Goal: Information Seeking & Learning: Learn about a topic

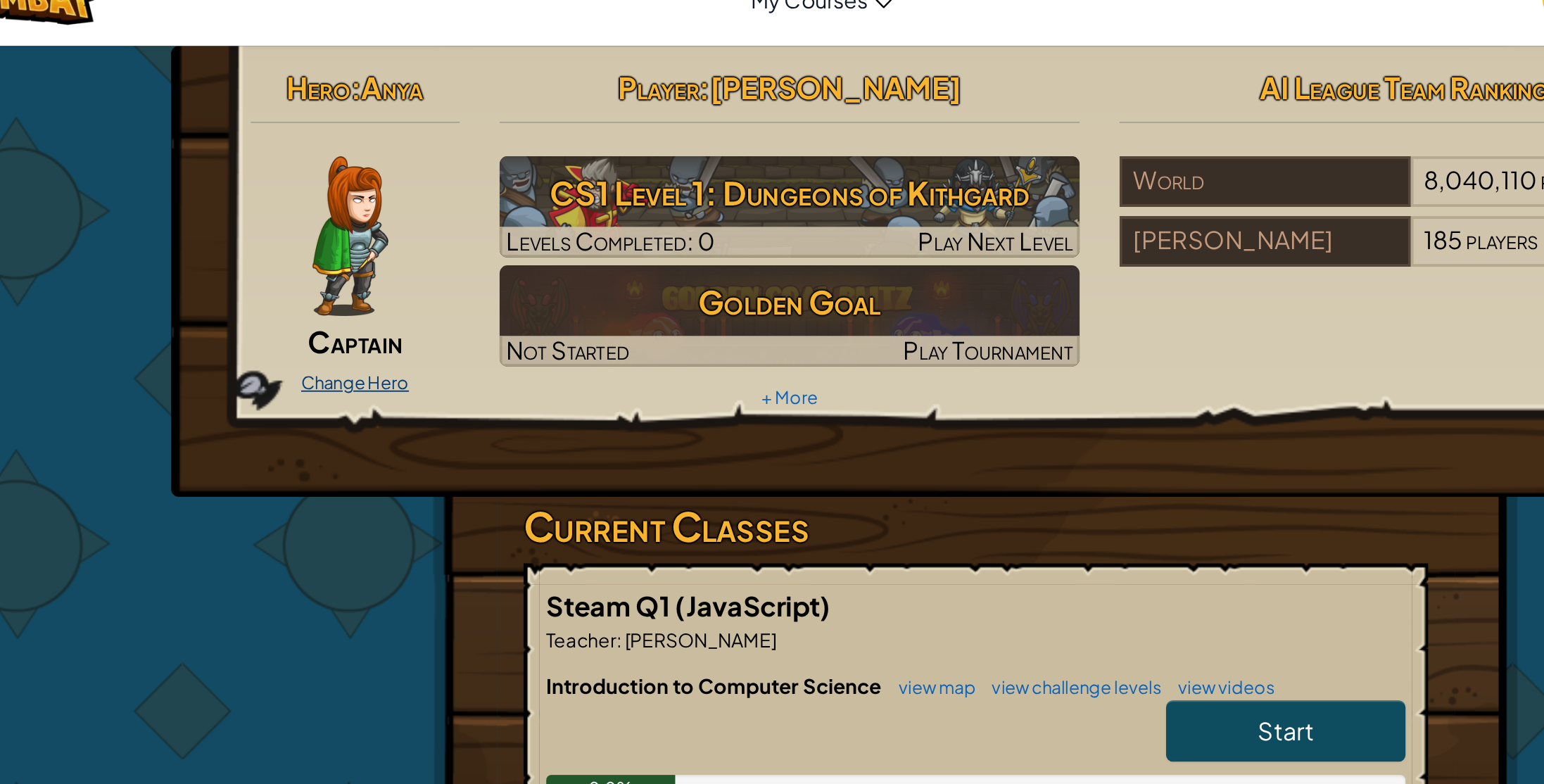
click at [457, 225] on link "Change Hero" at bounding box center [444, 227] width 57 height 11
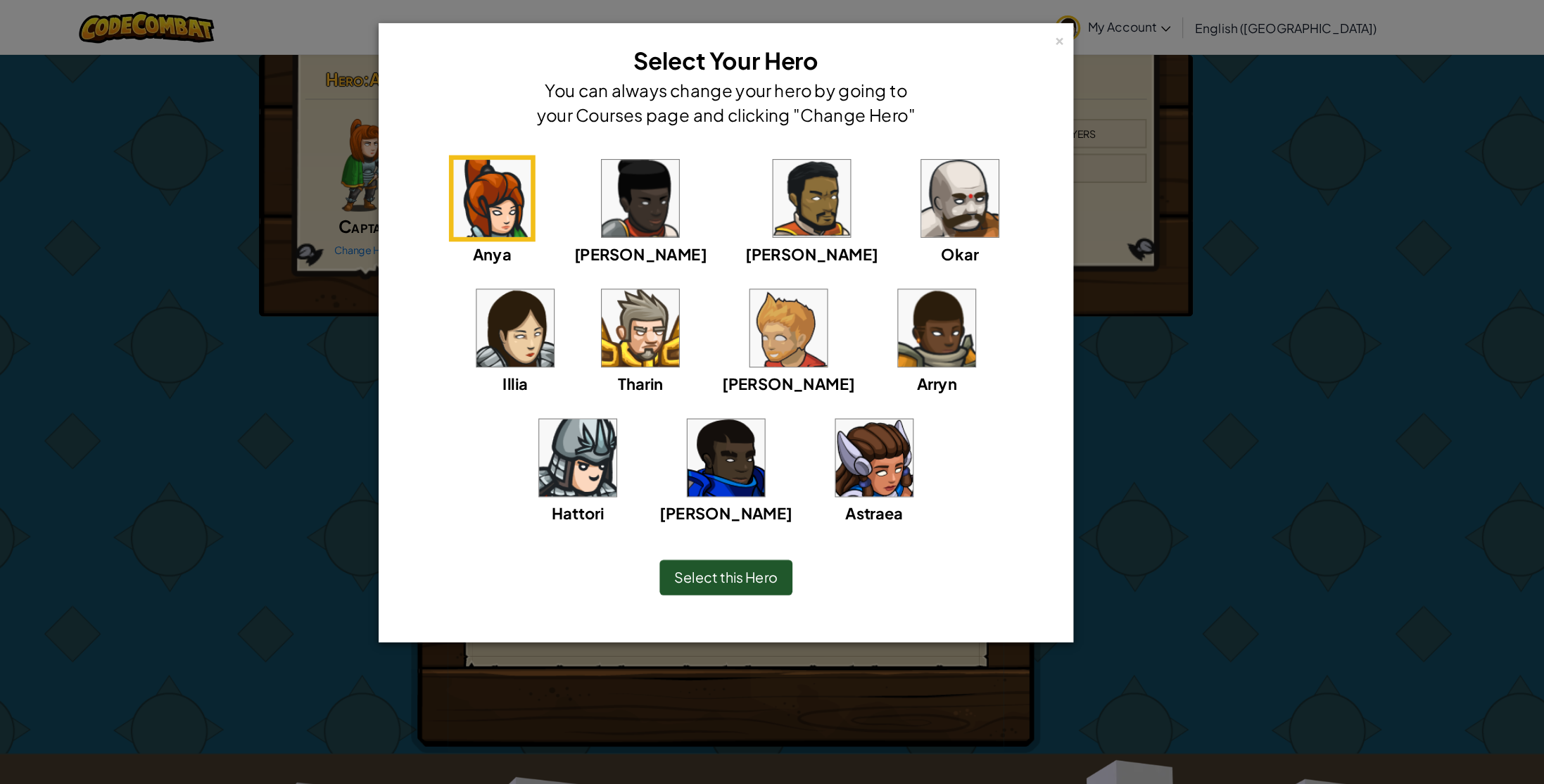
click at [615, 264] on img at bounding box center [580, 299] width 70 height 70
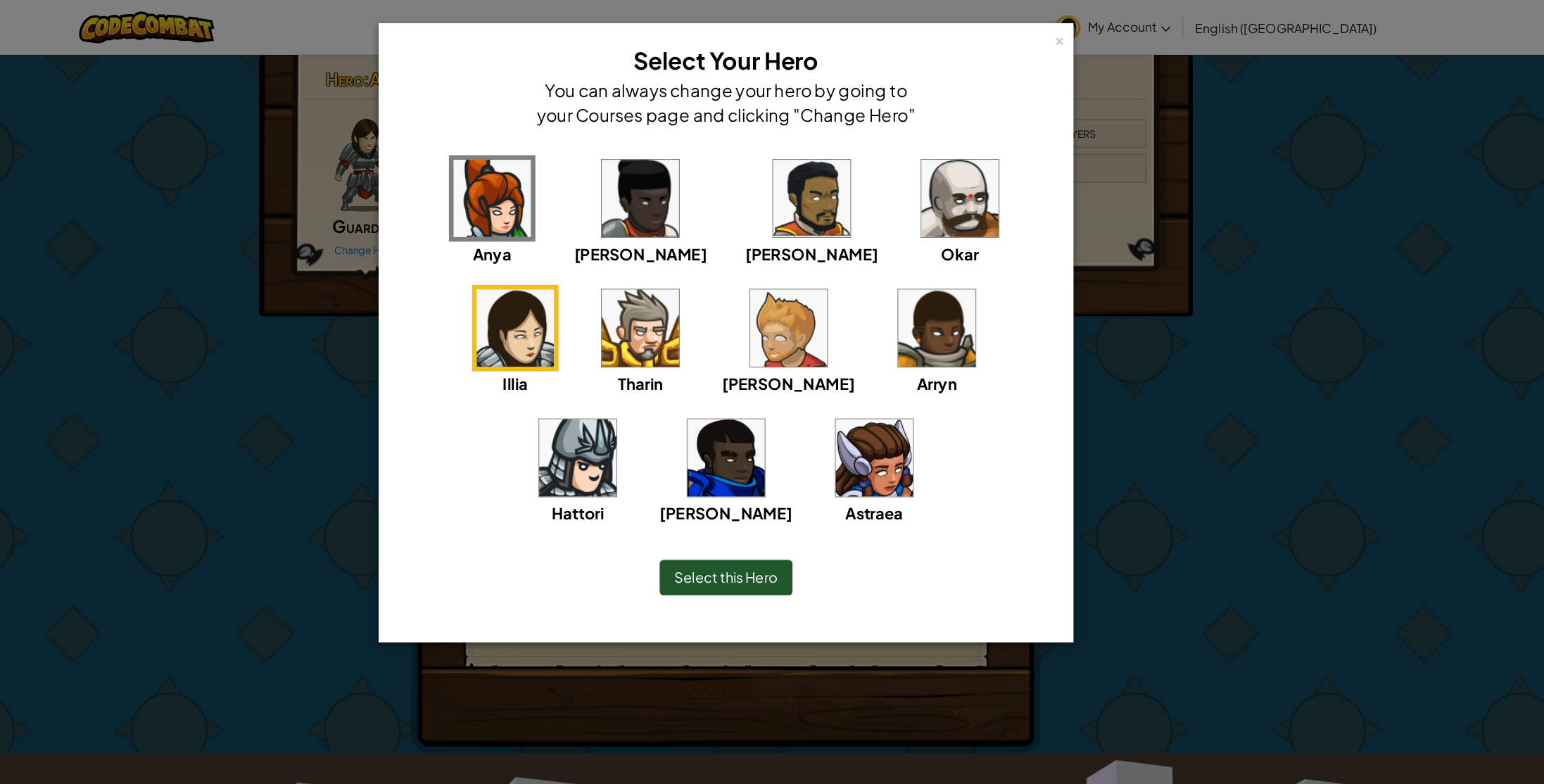
click at [788, 520] on span "Select this Hero" at bounding box center [772, 526] width 94 height 16
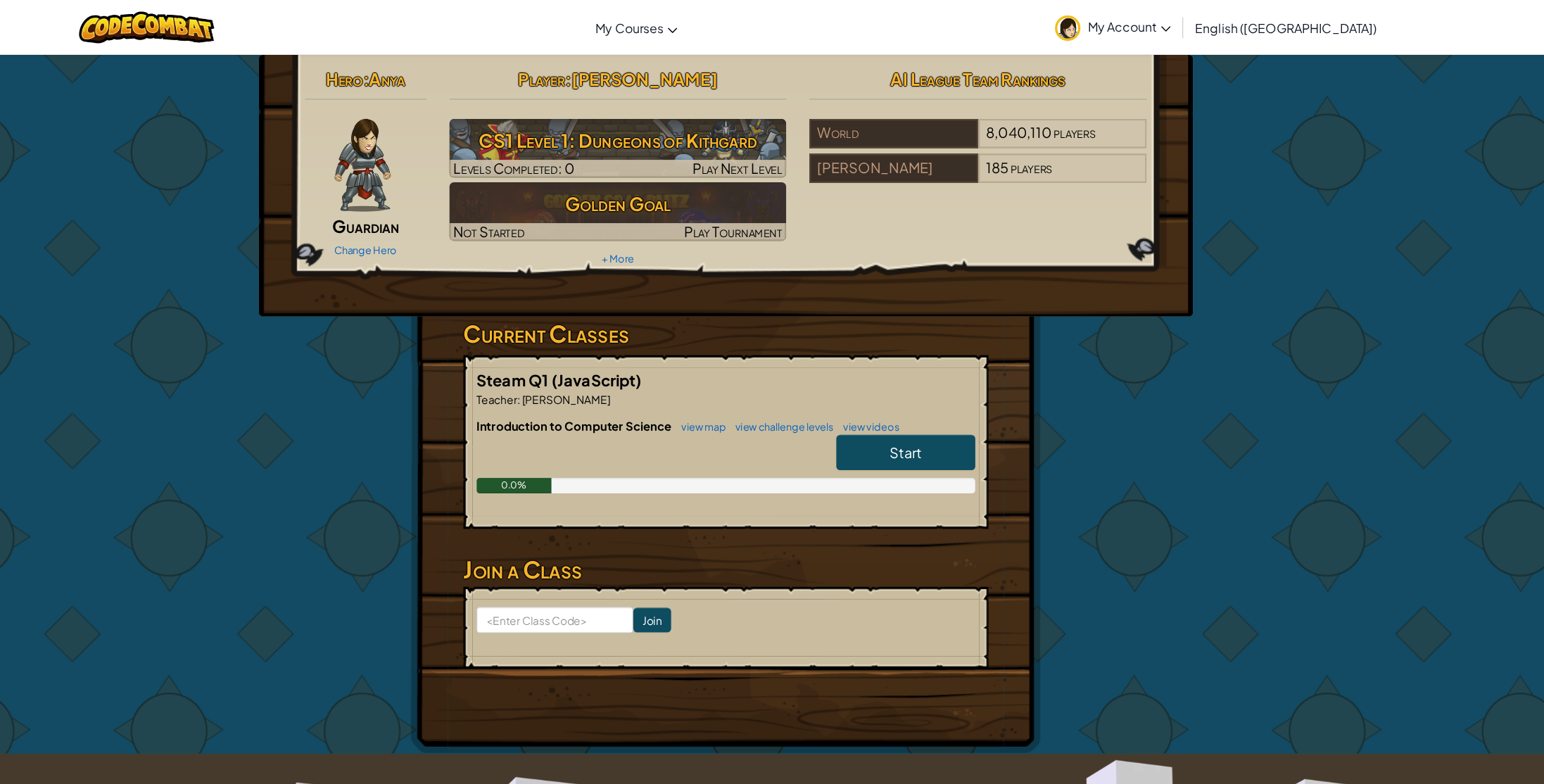
click at [1177, 28] on span "My Account" at bounding box center [1139, 24] width 75 height 15
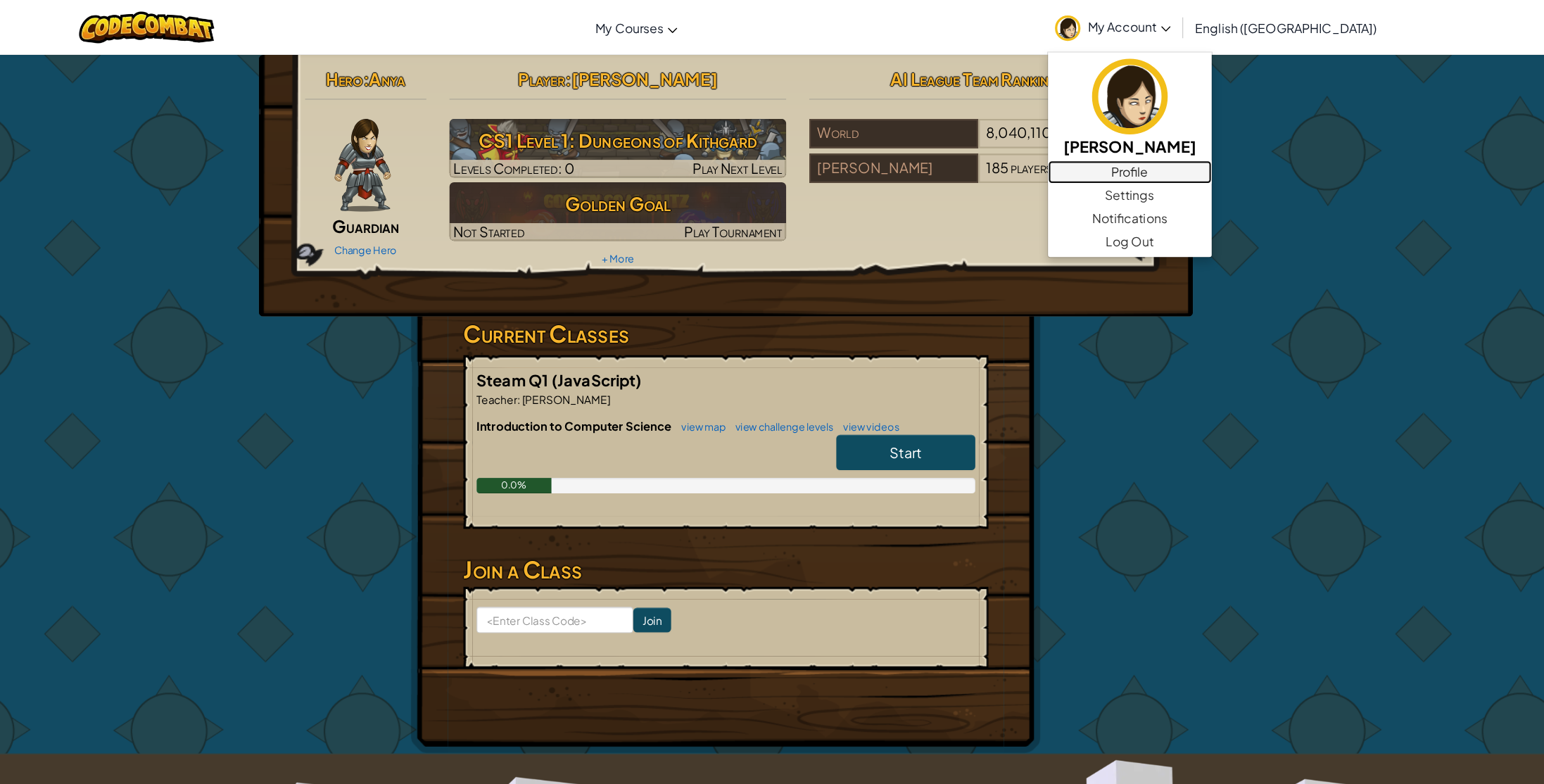
click at [1215, 157] on link "Profile" at bounding box center [1140, 157] width 149 height 21
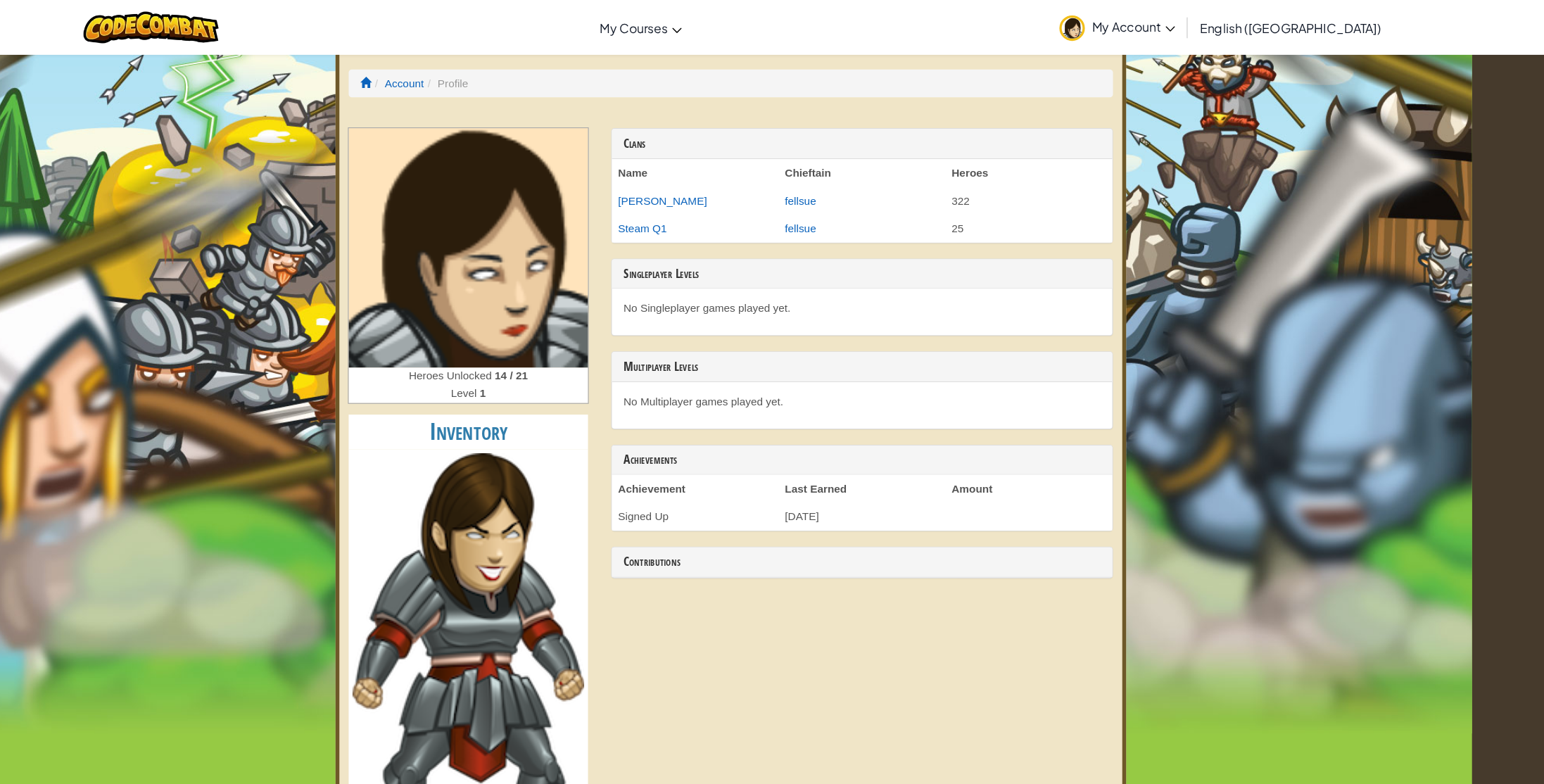
click at [1177, 20] on span "My Account" at bounding box center [1139, 24] width 75 height 15
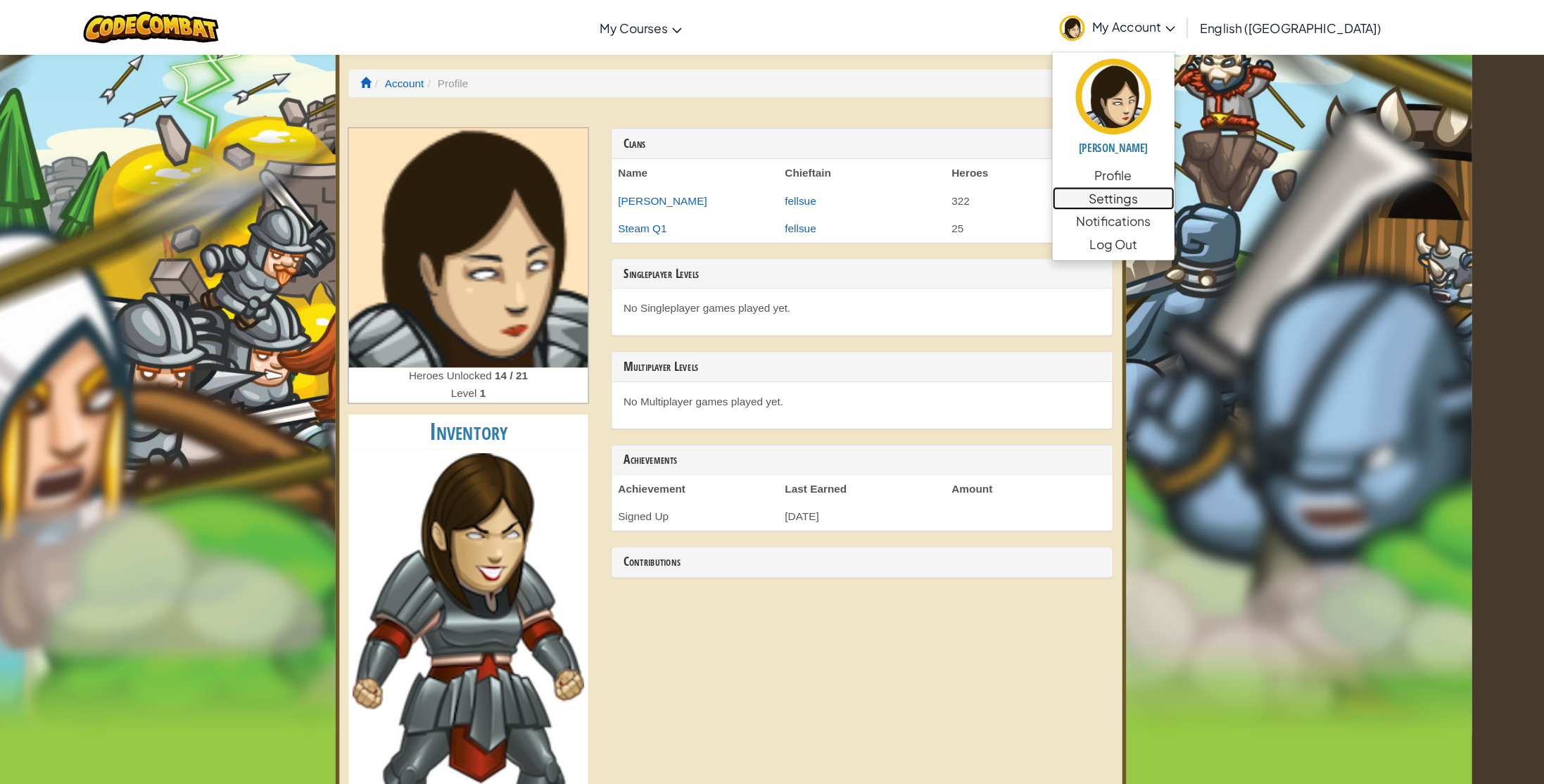
click at [1177, 176] on link "Settings" at bounding box center [1121, 181] width 111 height 21
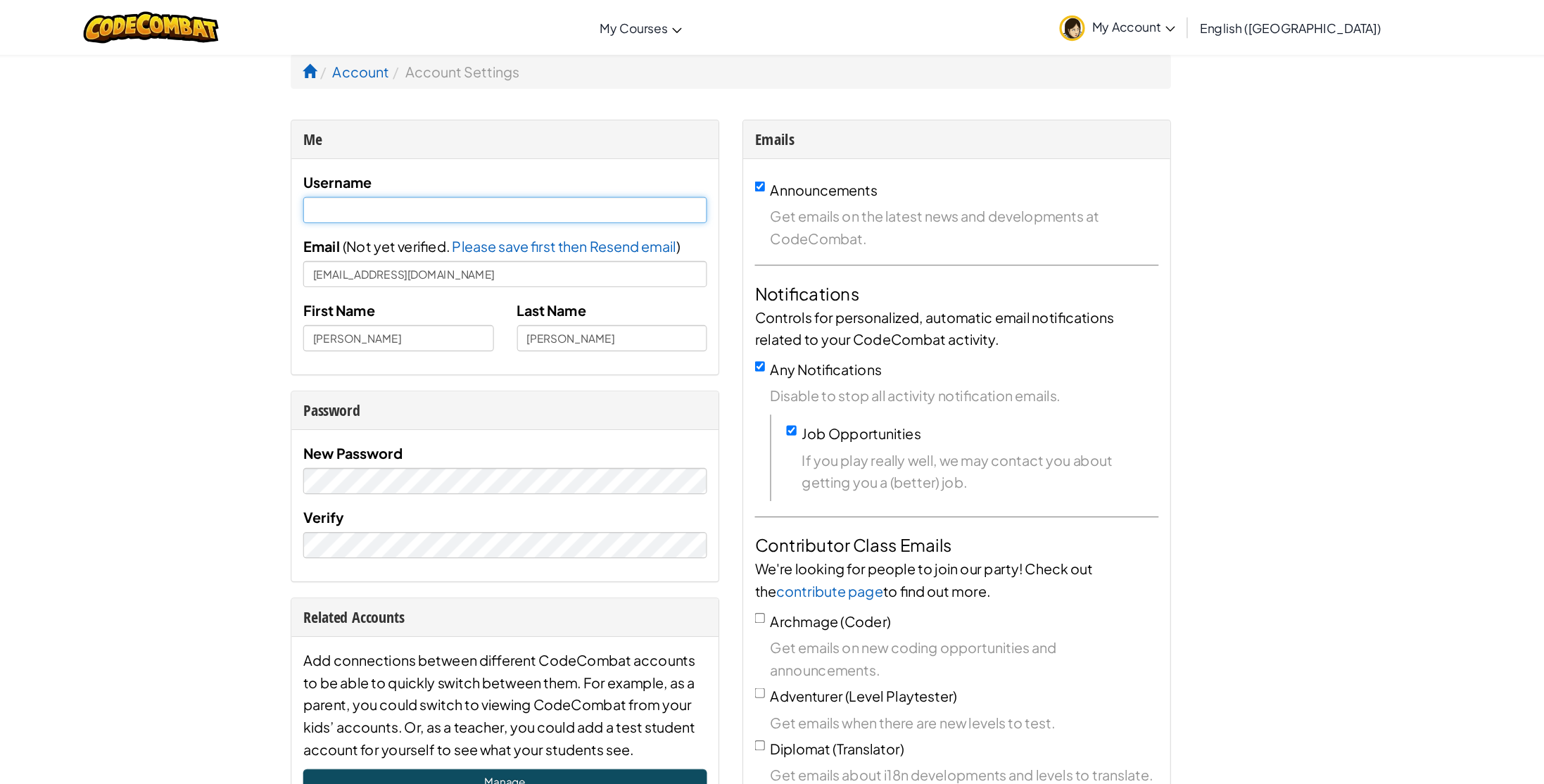
click at [585, 184] on input "text" at bounding box center [566, 191] width 368 height 24
type input "Hinzshe31"
click at [593, 366] on div "Password" at bounding box center [566, 374] width 368 height 20
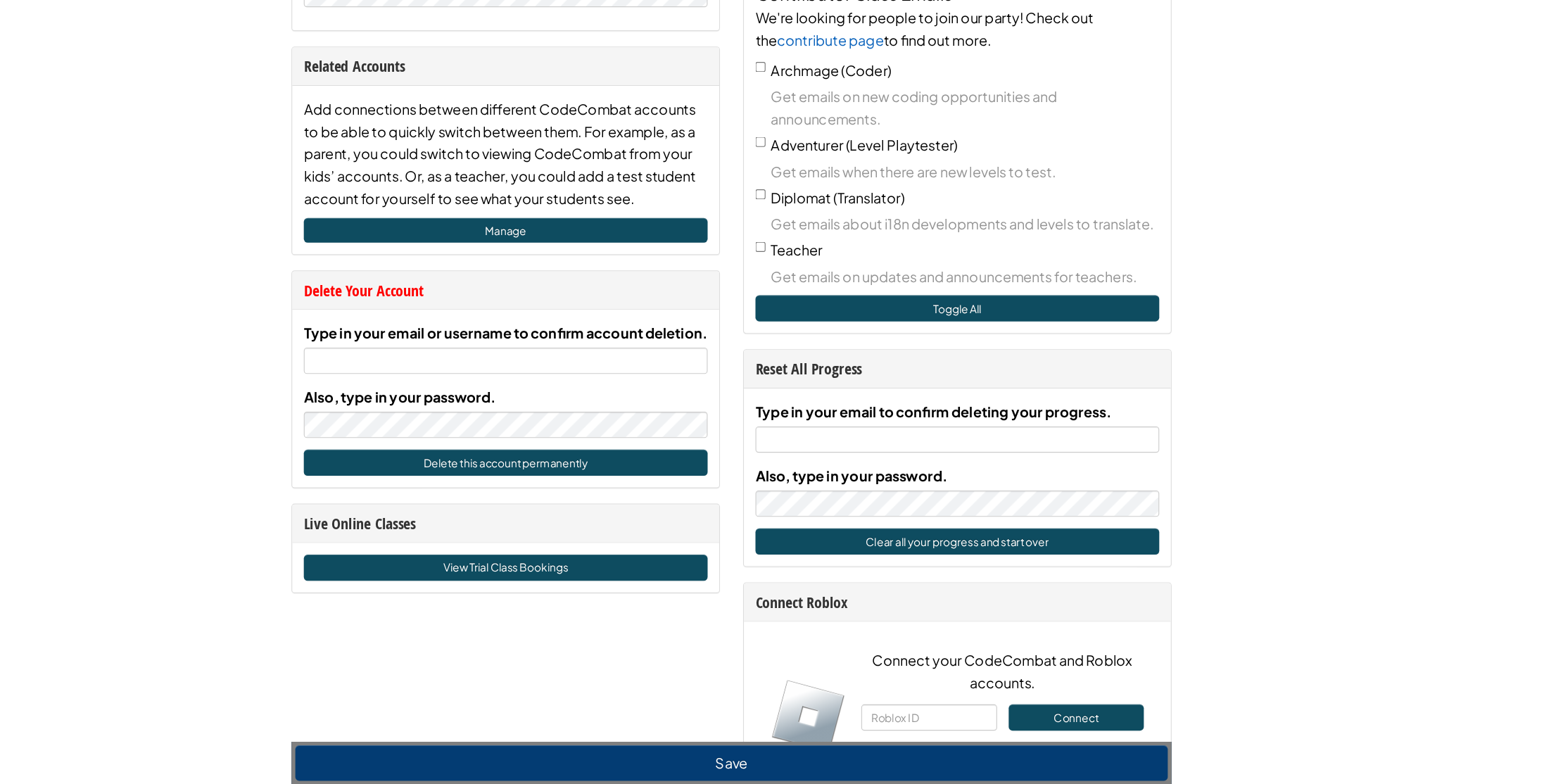
scroll to position [440, 0]
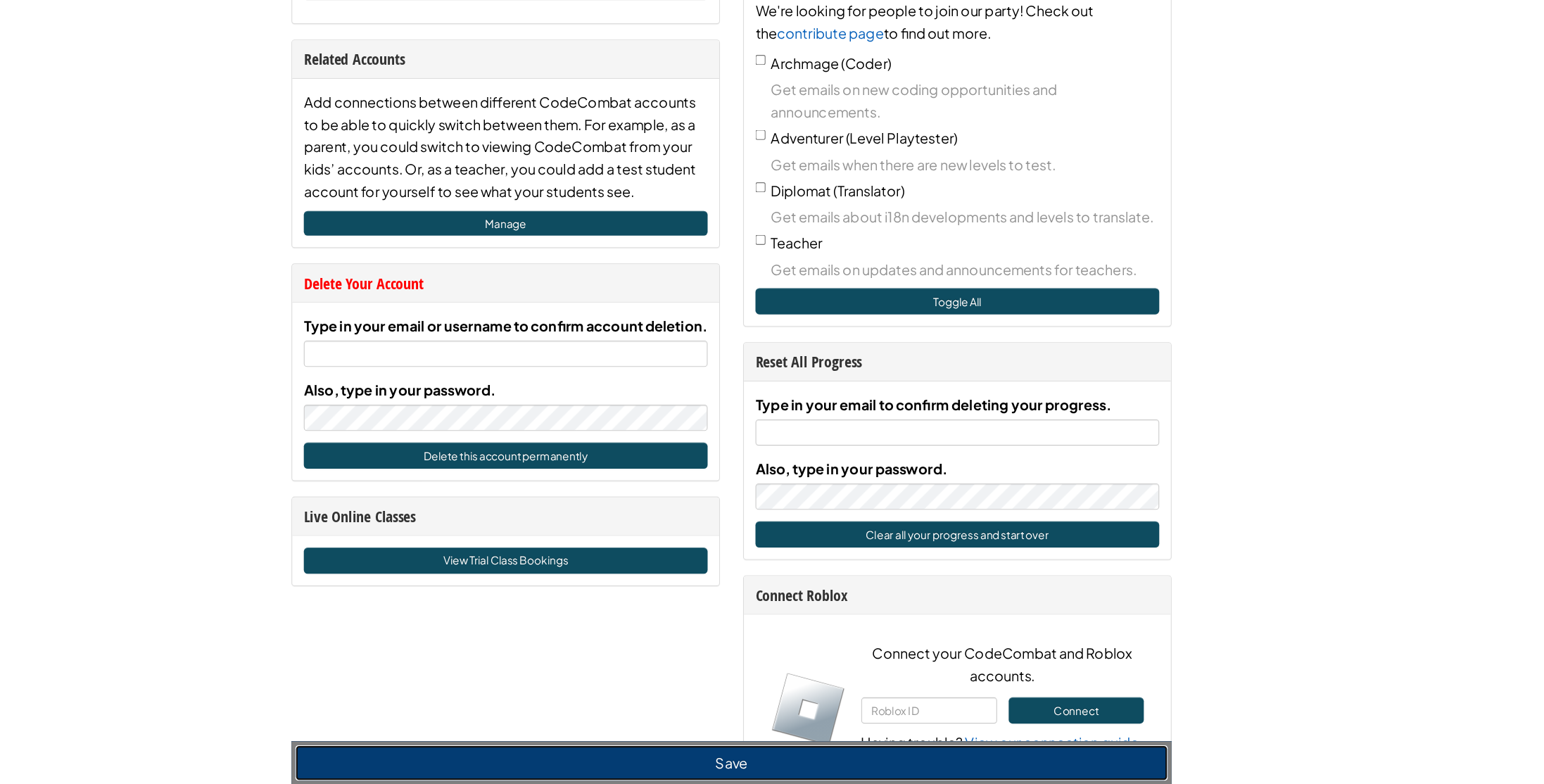
click at [560, 752] on button "Save" at bounding box center [772, 764] width 795 height 32
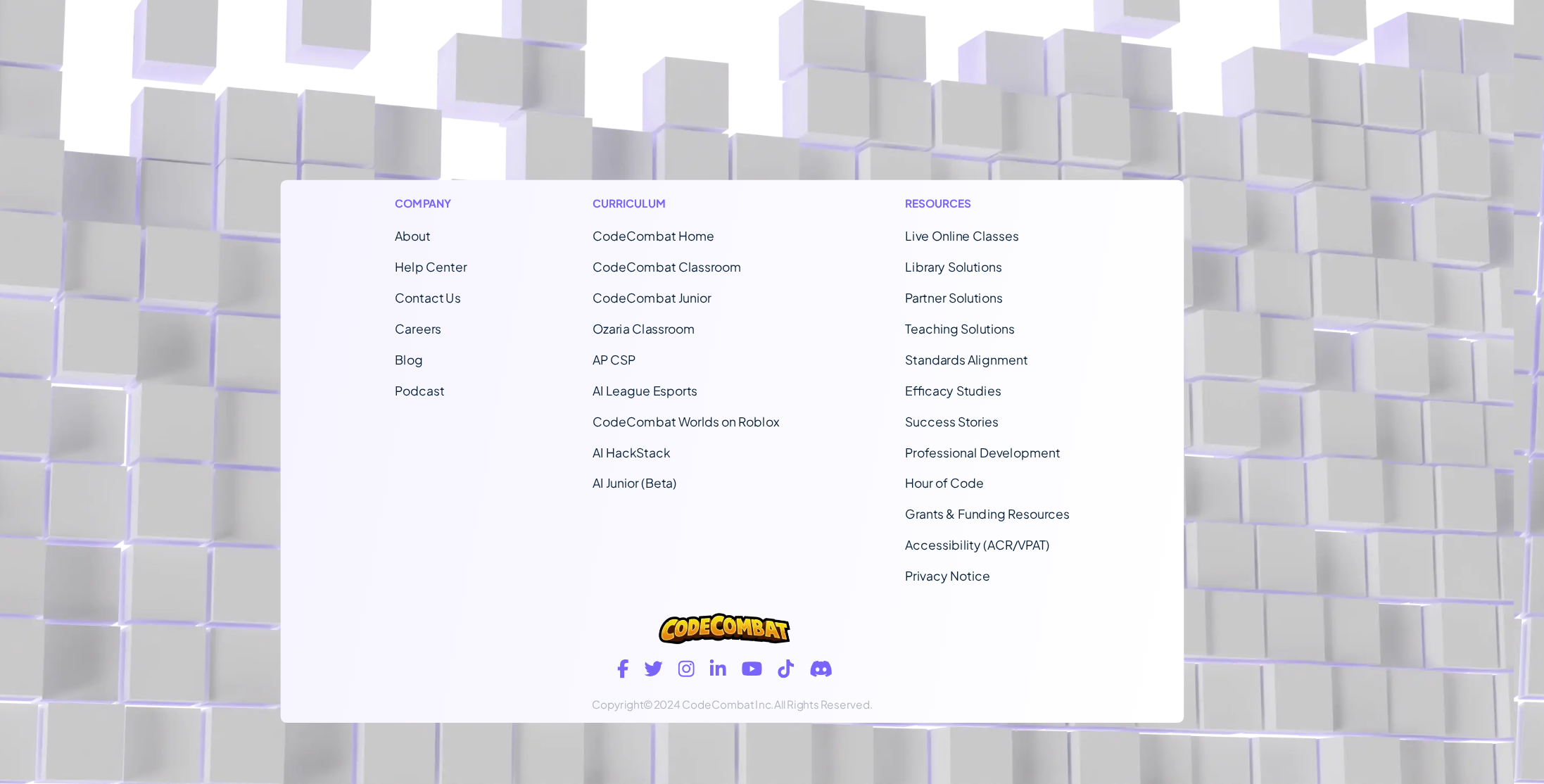
scroll to position [0, 0]
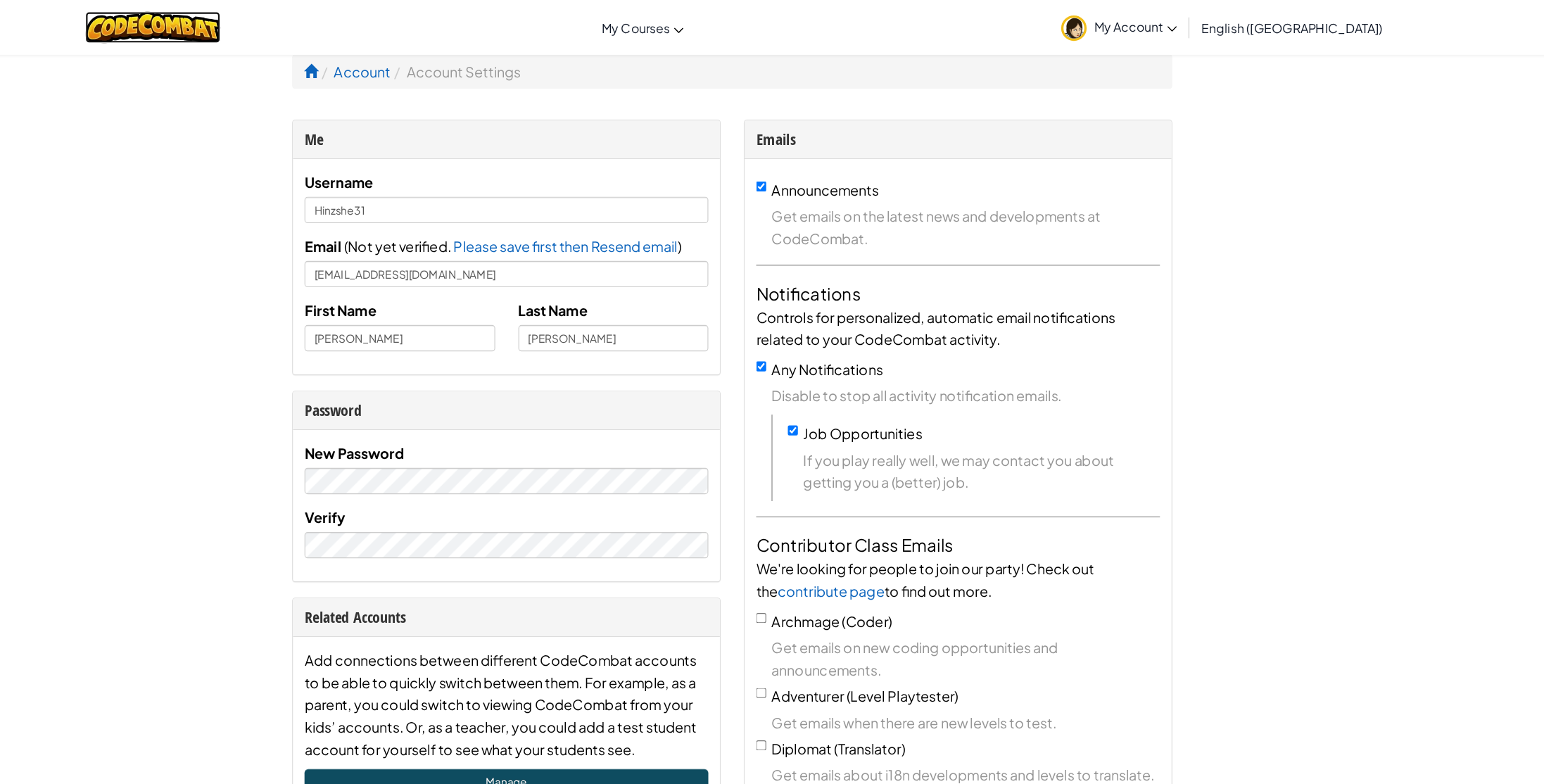
click at [235, 12] on img at bounding box center [244, 24] width 123 height 29
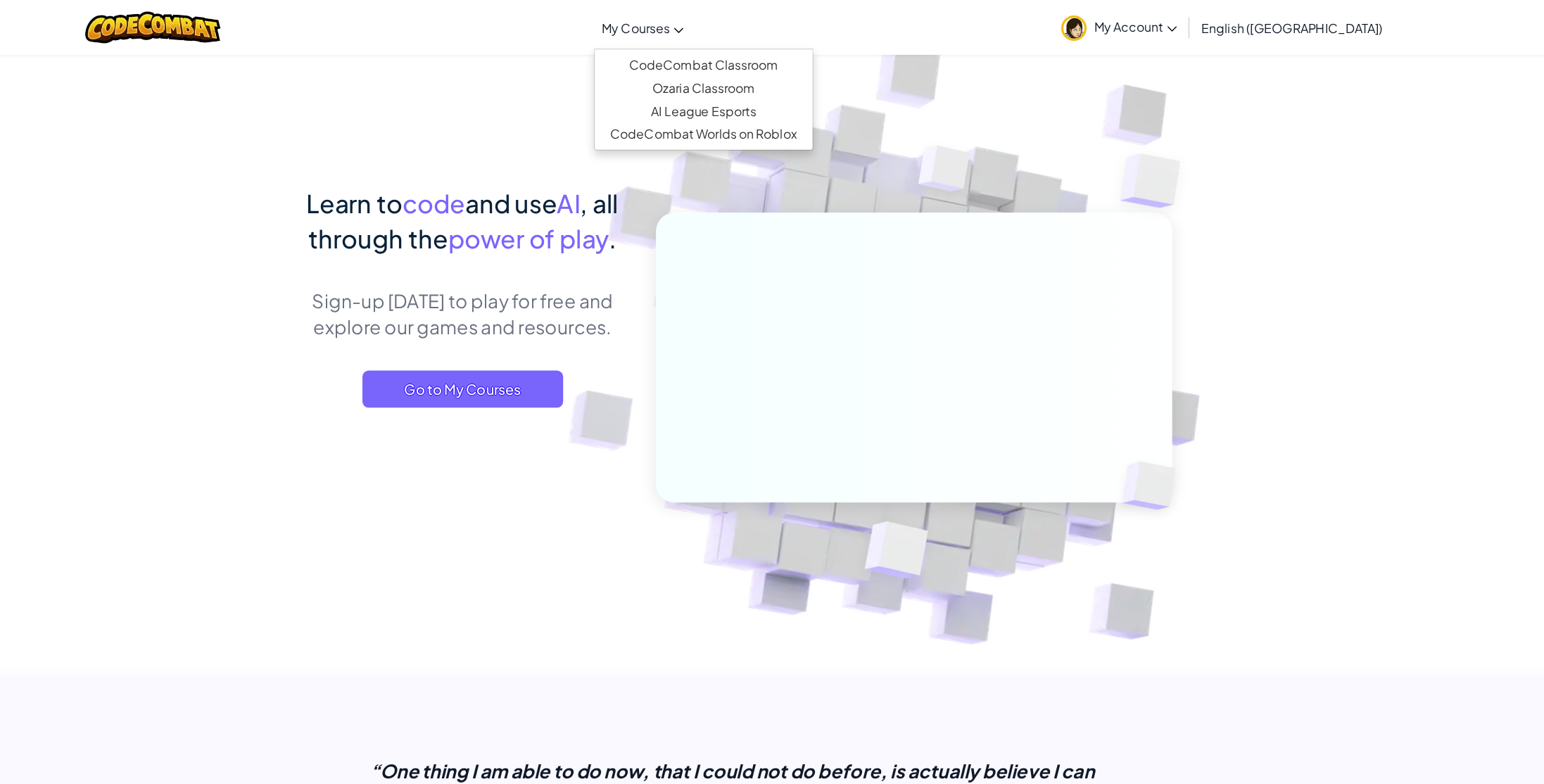
click at [715, 29] on span "My Courses" at bounding box center [684, 26] width 62 height 15
click at [762, 53] on link "CodeCombat Classroom" at bounding box center [746, 59] width 198 height 21
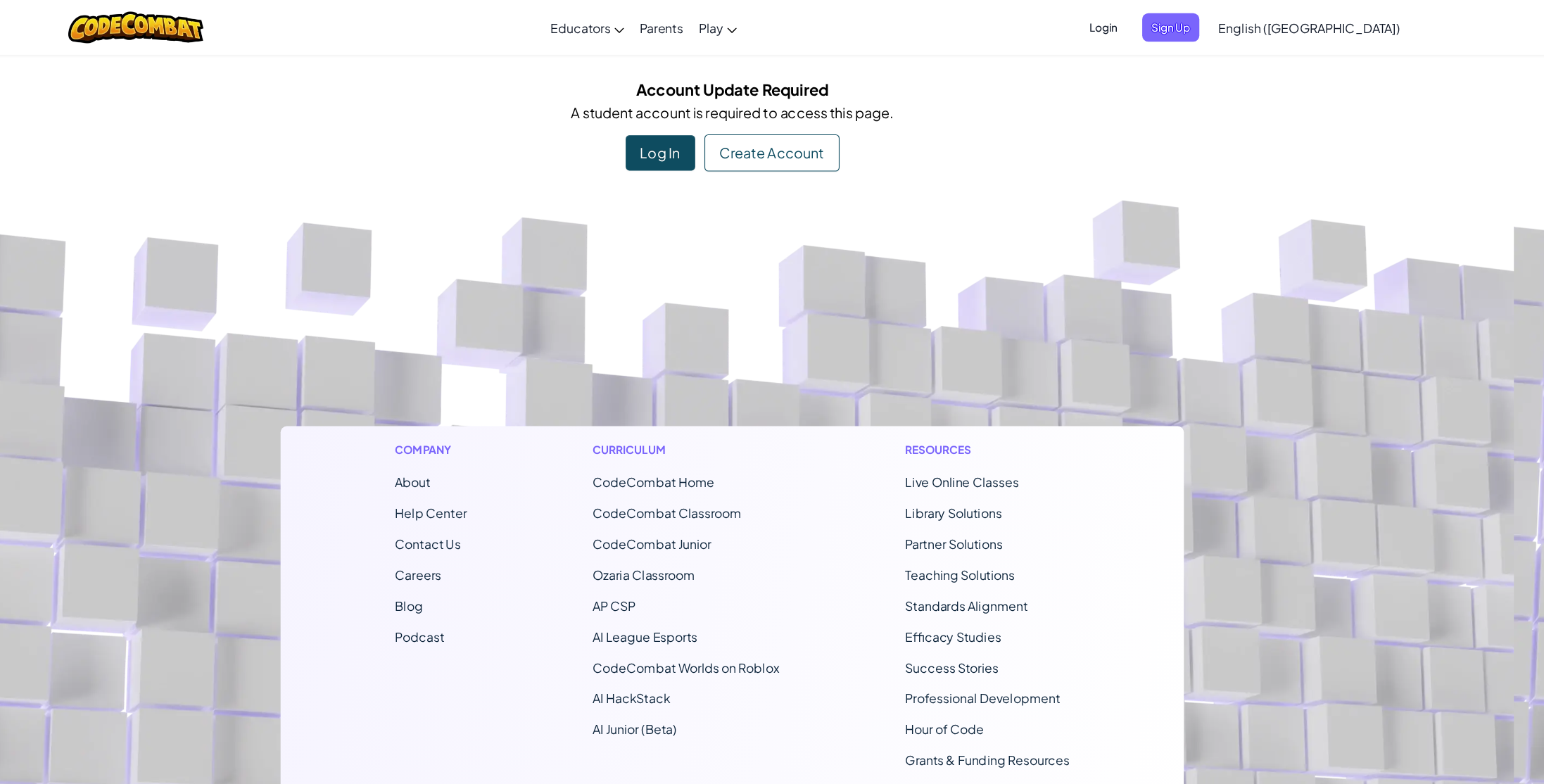
click at [711, 144] on div "Log In" at bounding box center [706, 139] width 64 height 32
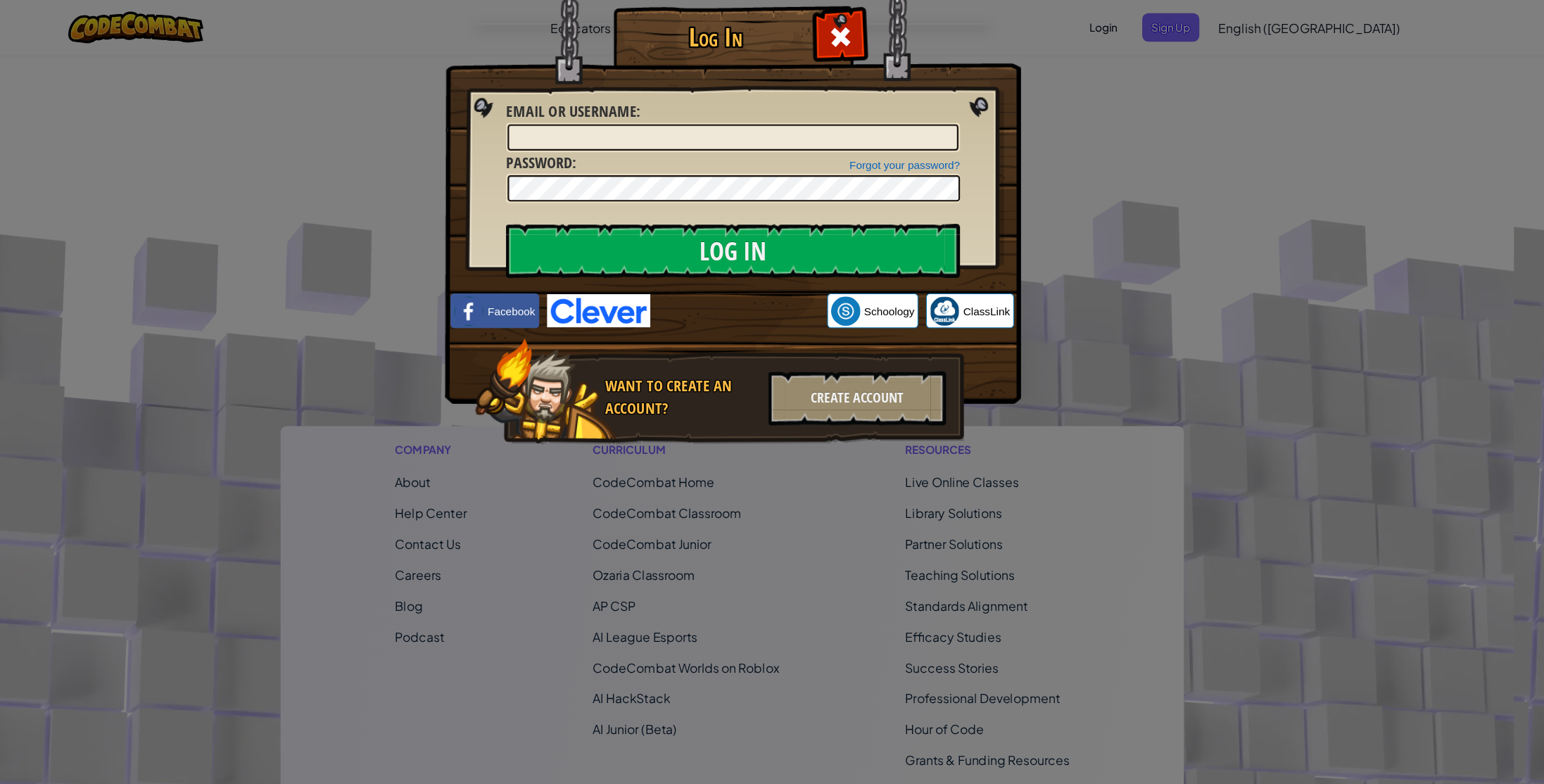
click at [1197, 178] on div "Log In Unknown Error Email or Username : Forgot your password? Password : Log I…" at bounding box center [772, 392] width 1544 height 784
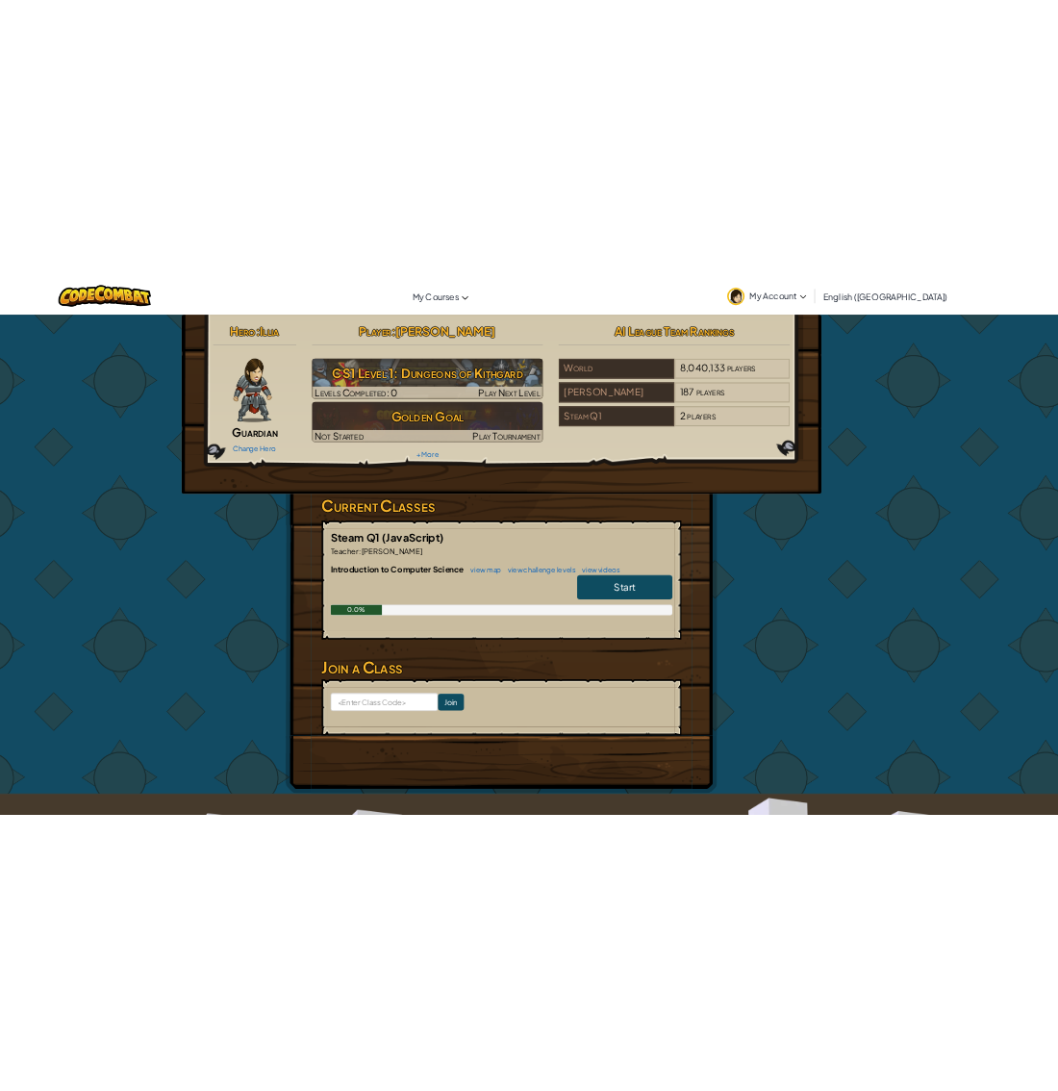
scroll to position [0, 50]
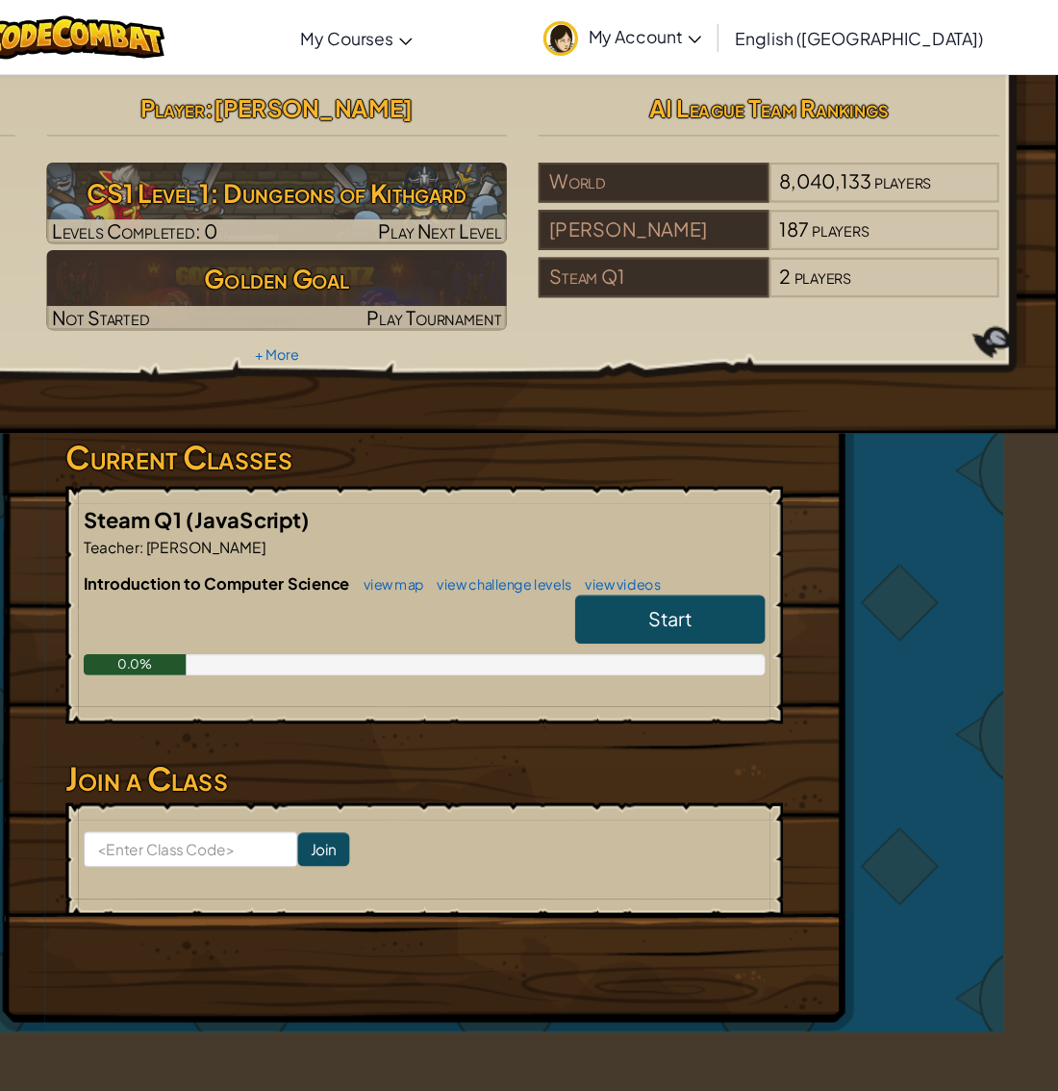
click at [661, 567] on link "Start" at bounding box center [703, 565] width 173 height 44
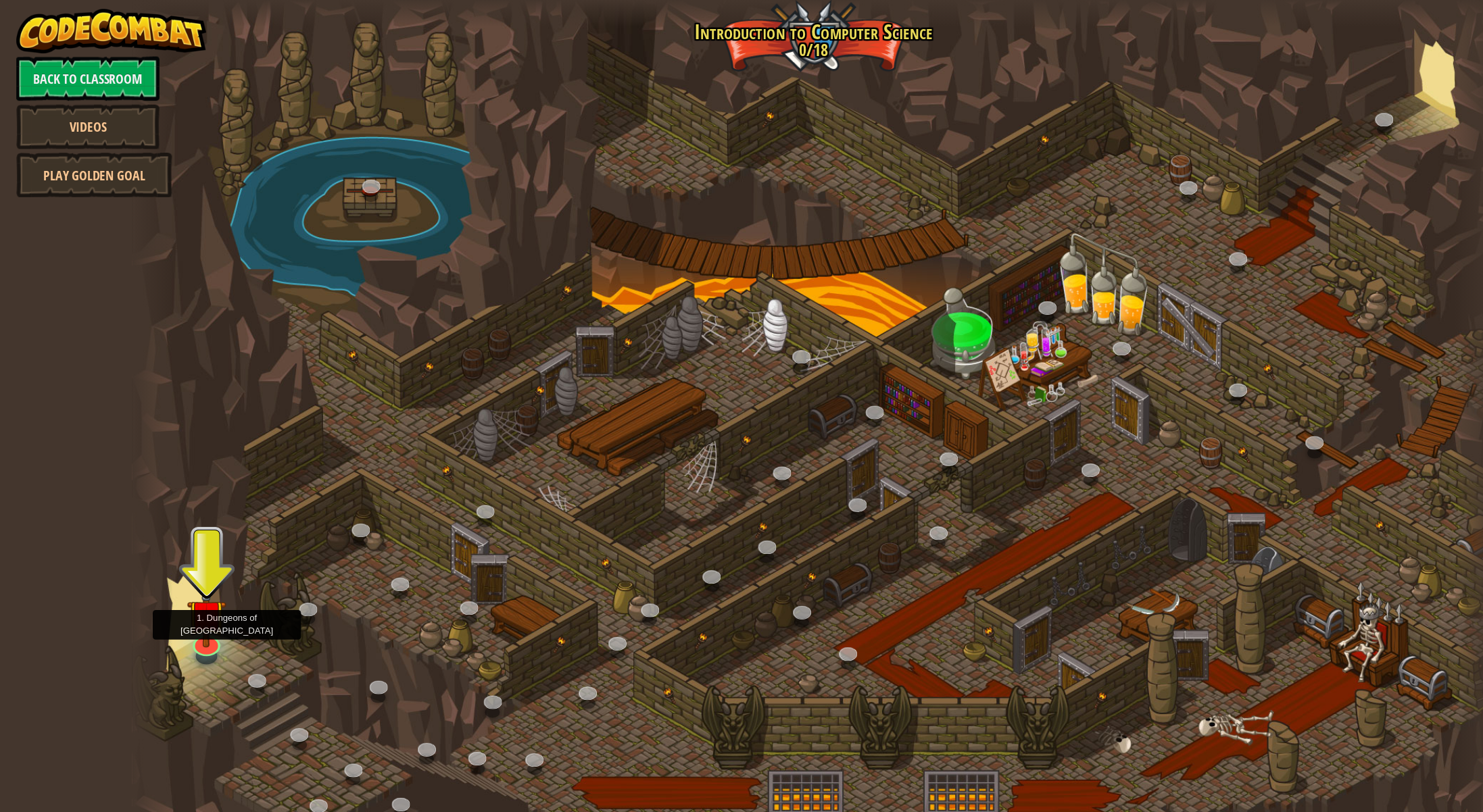
click at [184, 594] on div at bounding box center [188, 589] width 25 height 19
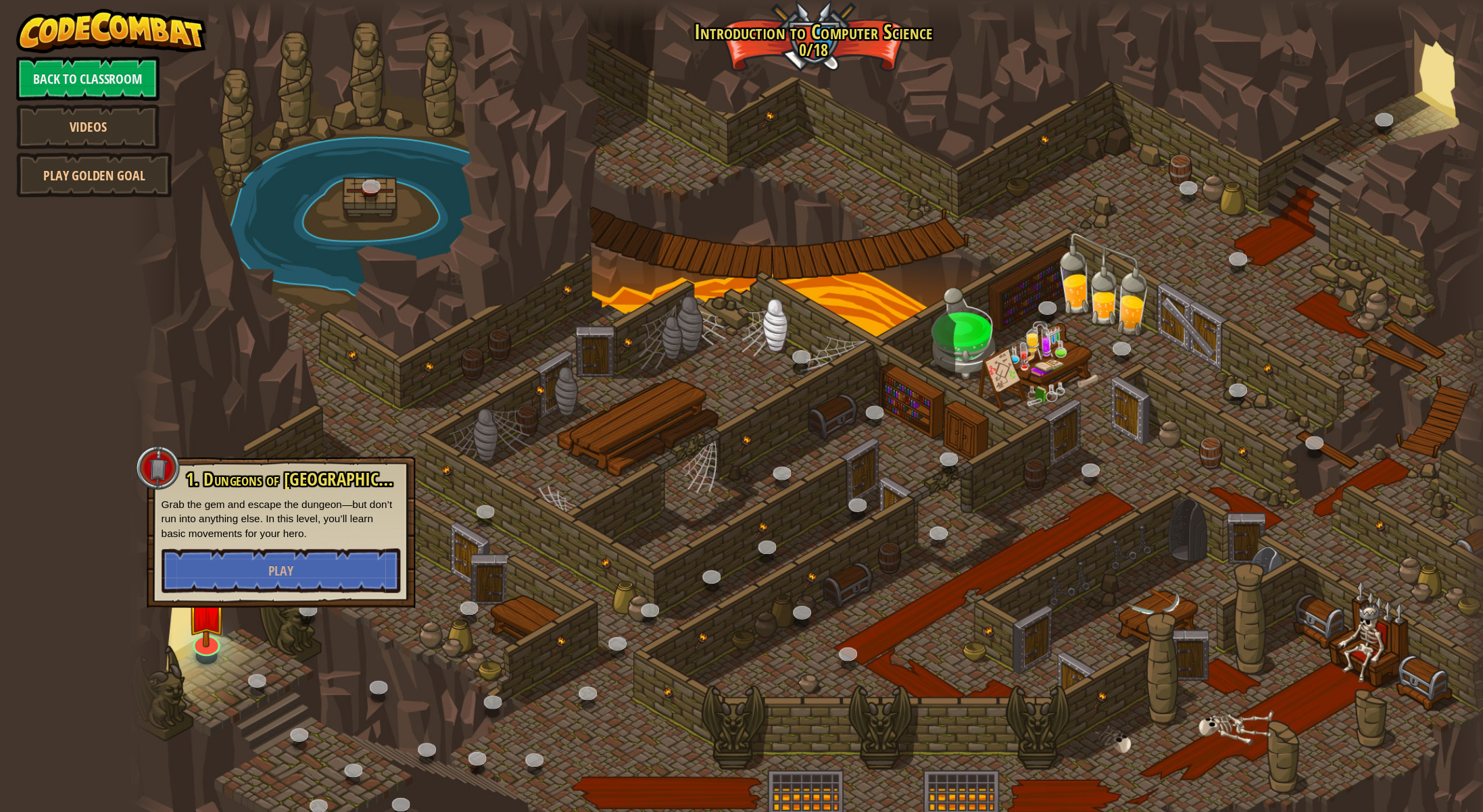
click at [184, 594] on div at bounding box center [188, 589] width 25 height 19
click at [239, 511] on button "Play" at bounding box center [257, 520] width 218 height 41
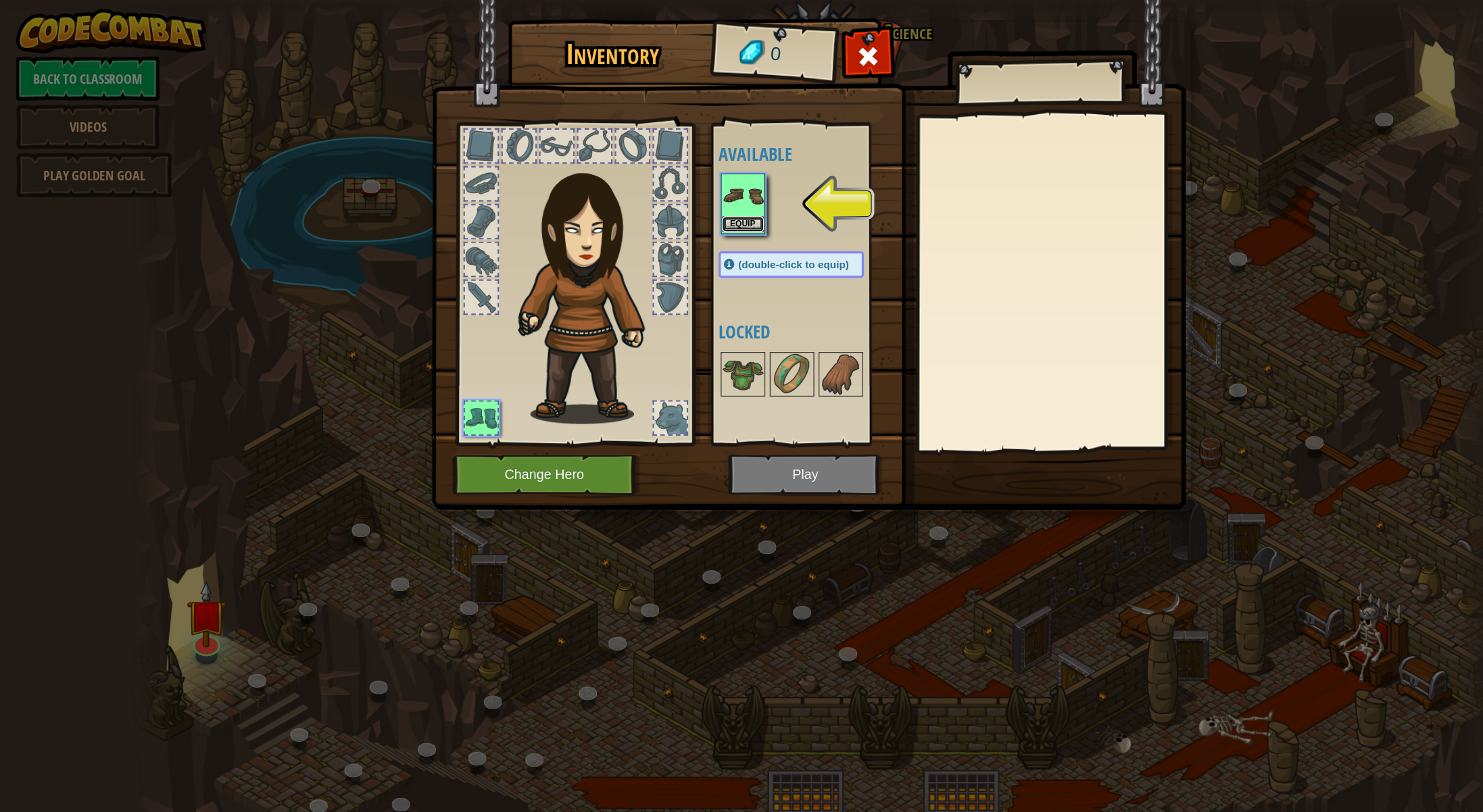
click at [681, 201] on button "Equip" at bounding box center [678, 204] width 38 height 14
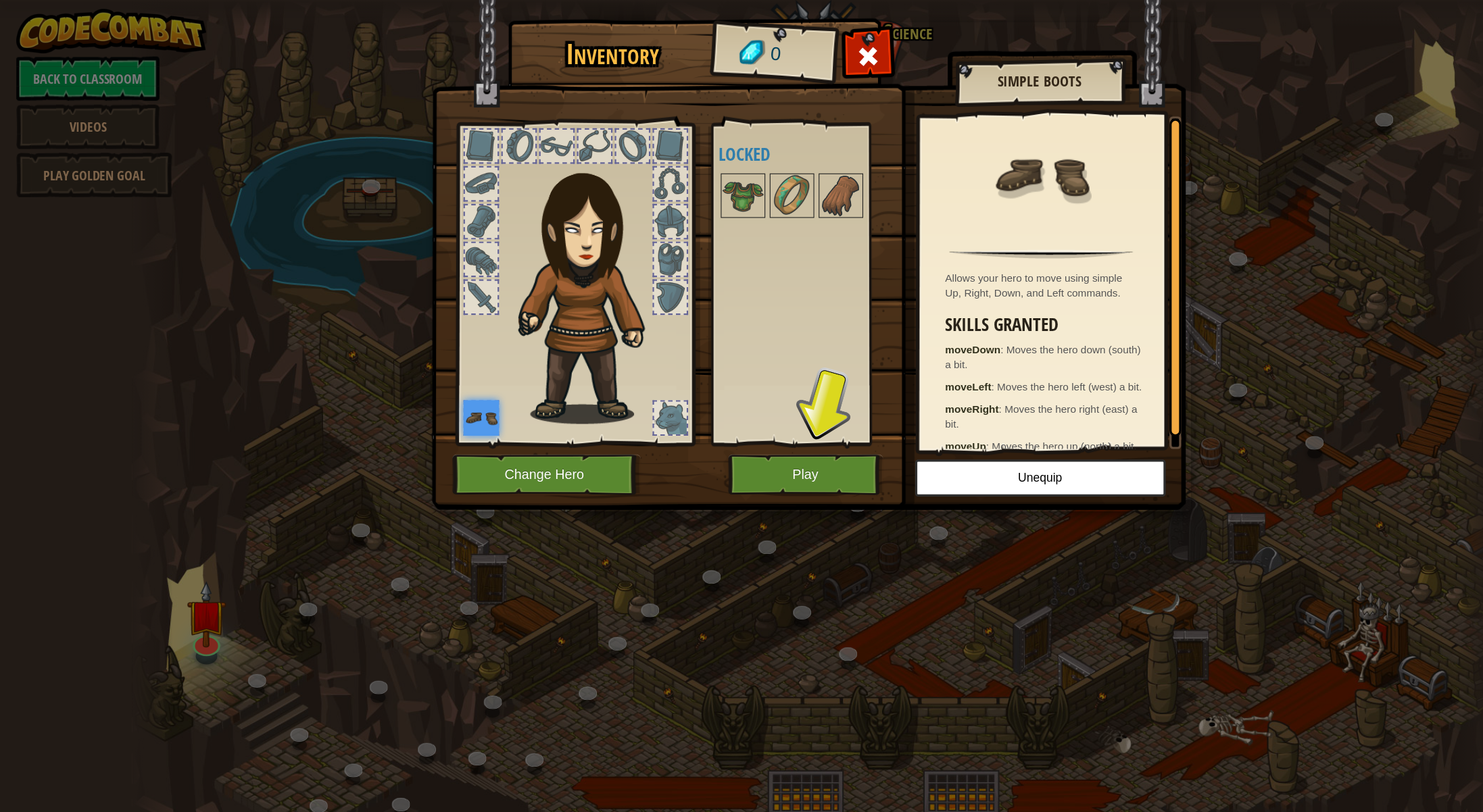
click at [443, 376] on img at bounding box center [439, 381] width 32 height 32
click at [748, 437] on button "Play" at bounding box center [734, 433] width 141 height 37
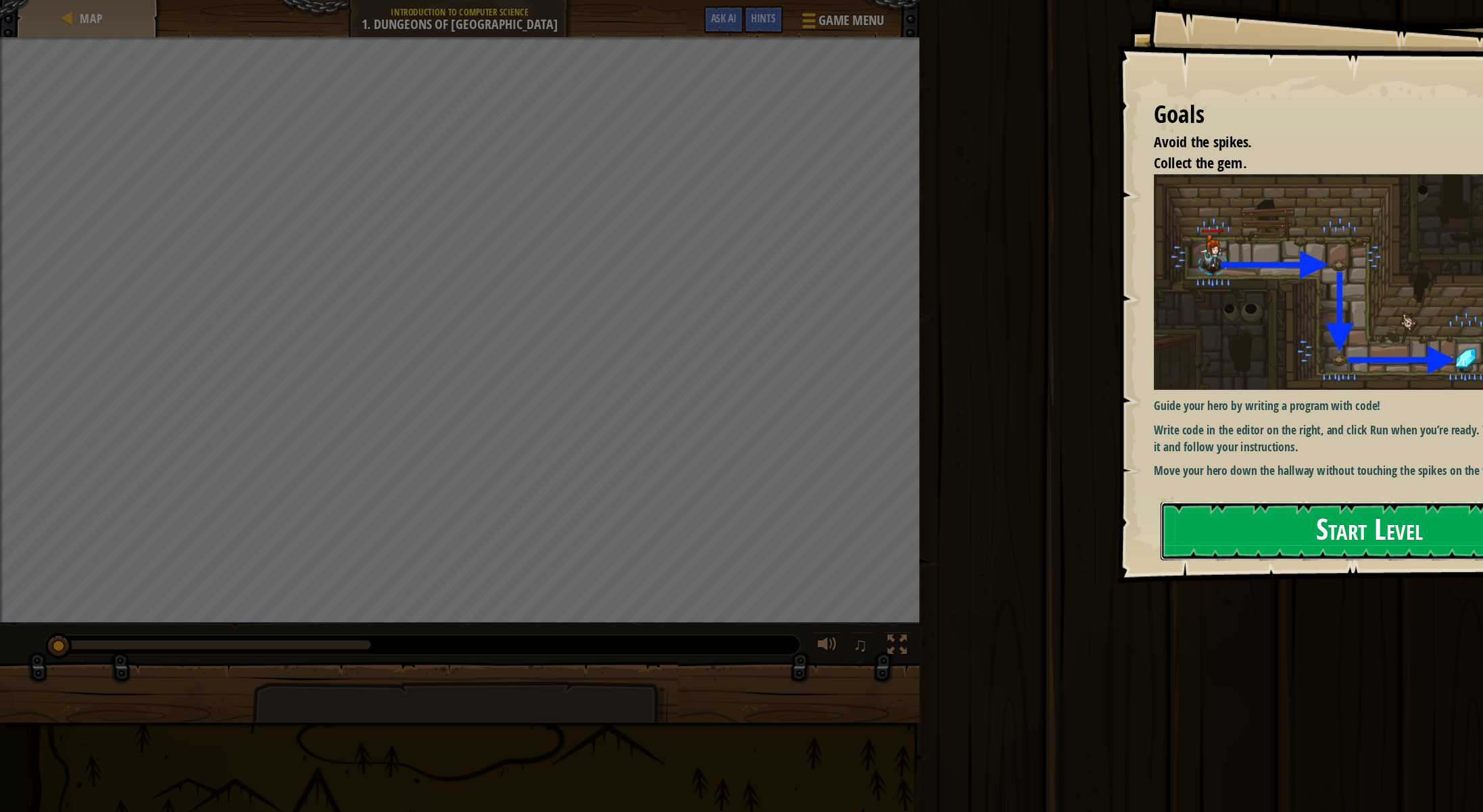
click at [1225, 474] on button "Start Level" at bounding box center [1248, 484] width 381 height 53
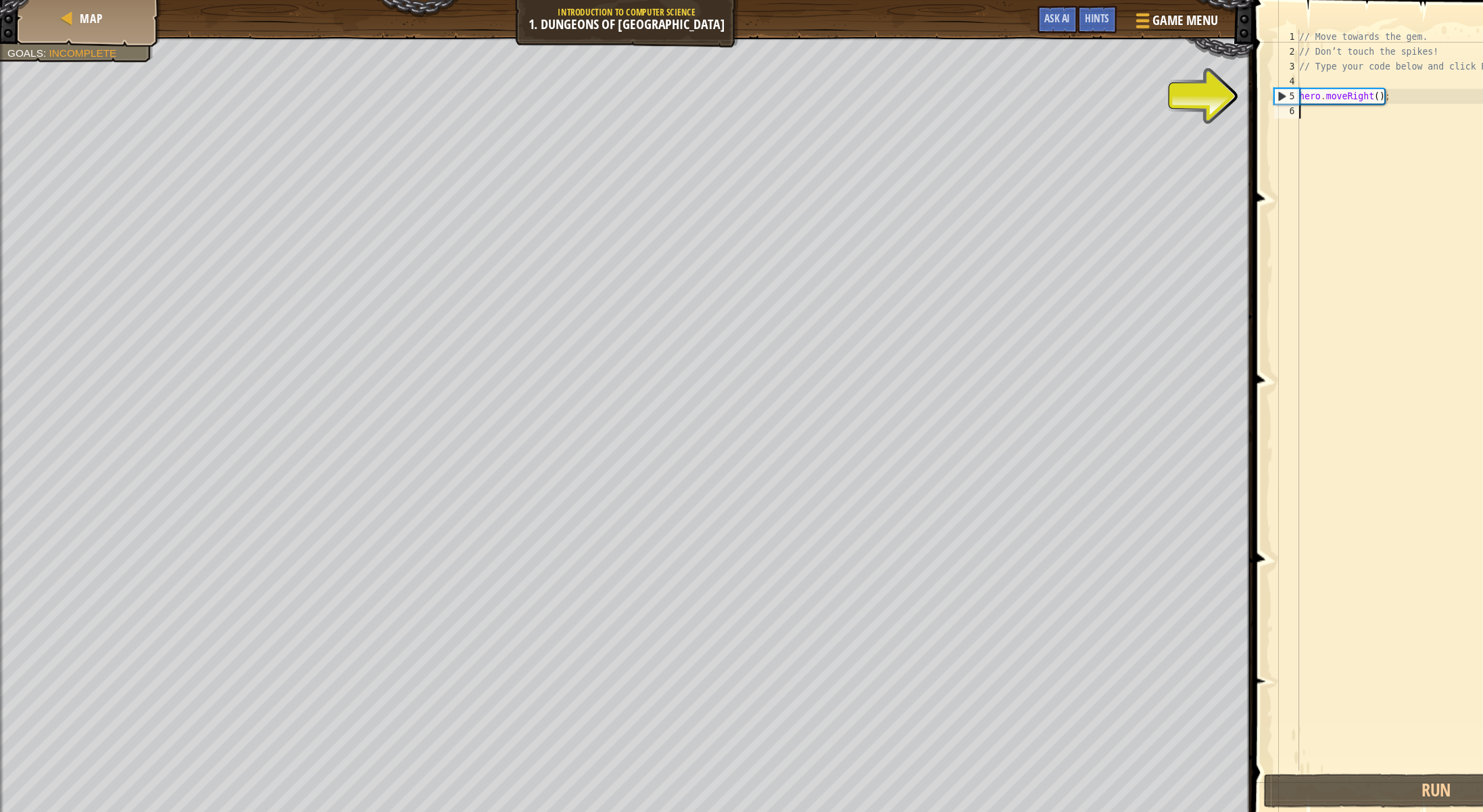
click at [1210, 122] on div "// Move towards the gem. // Don’t touch the spikes! // Type your code below and…" at bounding box center [1322, 378] width 281 height 702
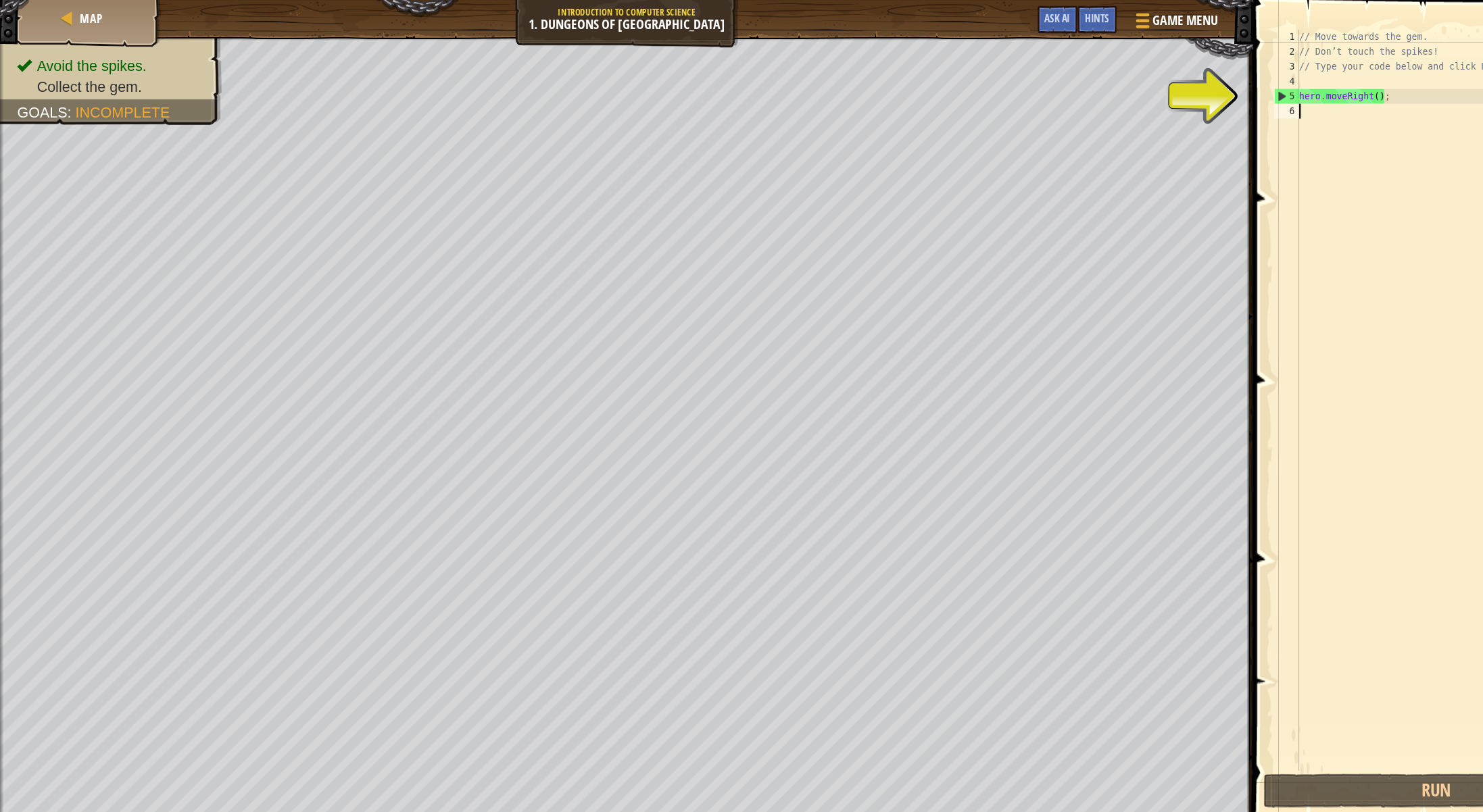
click at [1196, 107] on div "// Move towards the gem. // Don’t touch the spikes! // Type your code below and…" at bounding box center [1322, 378] width 281 height 702
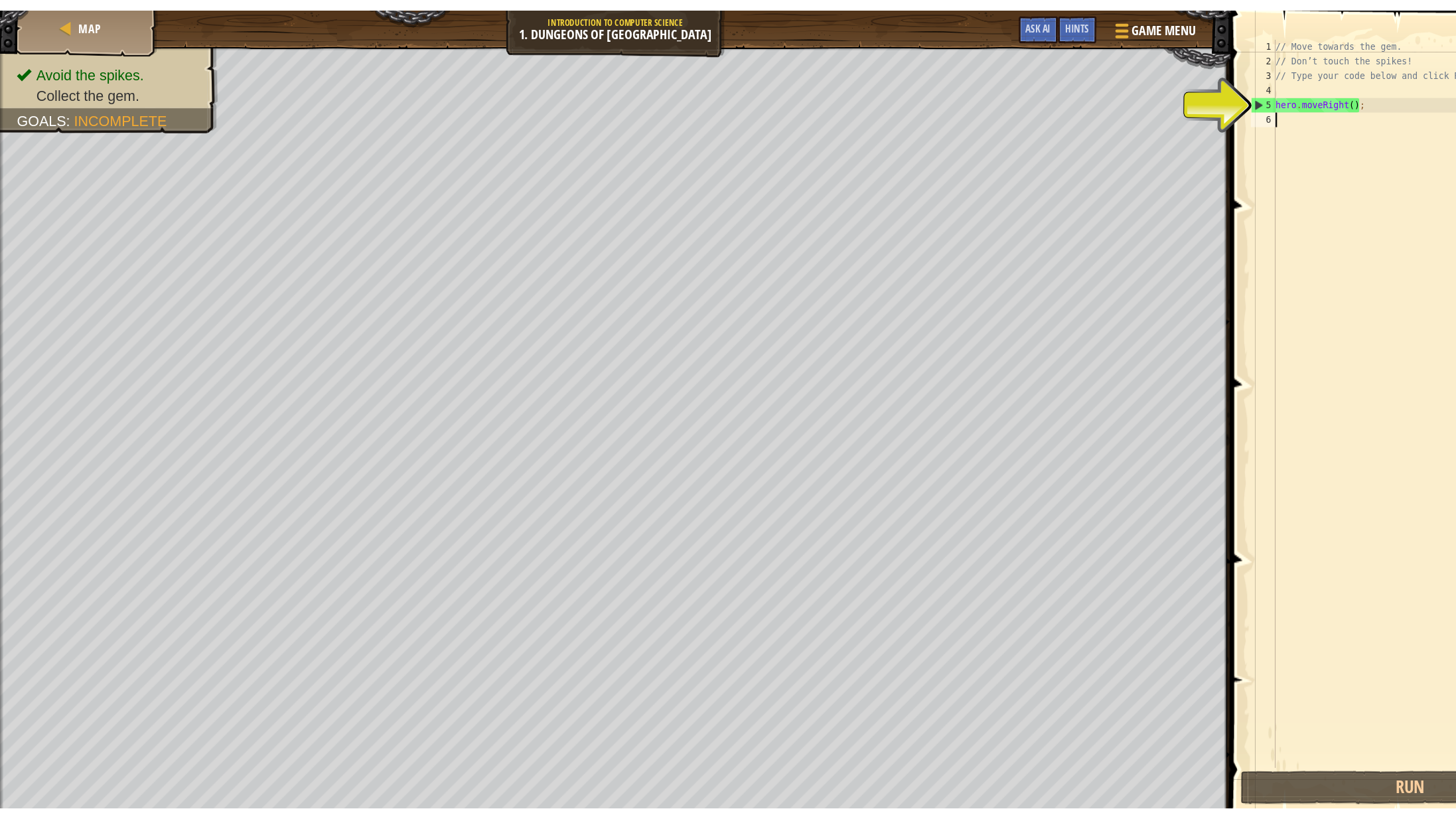
scroll to position [6, 0]
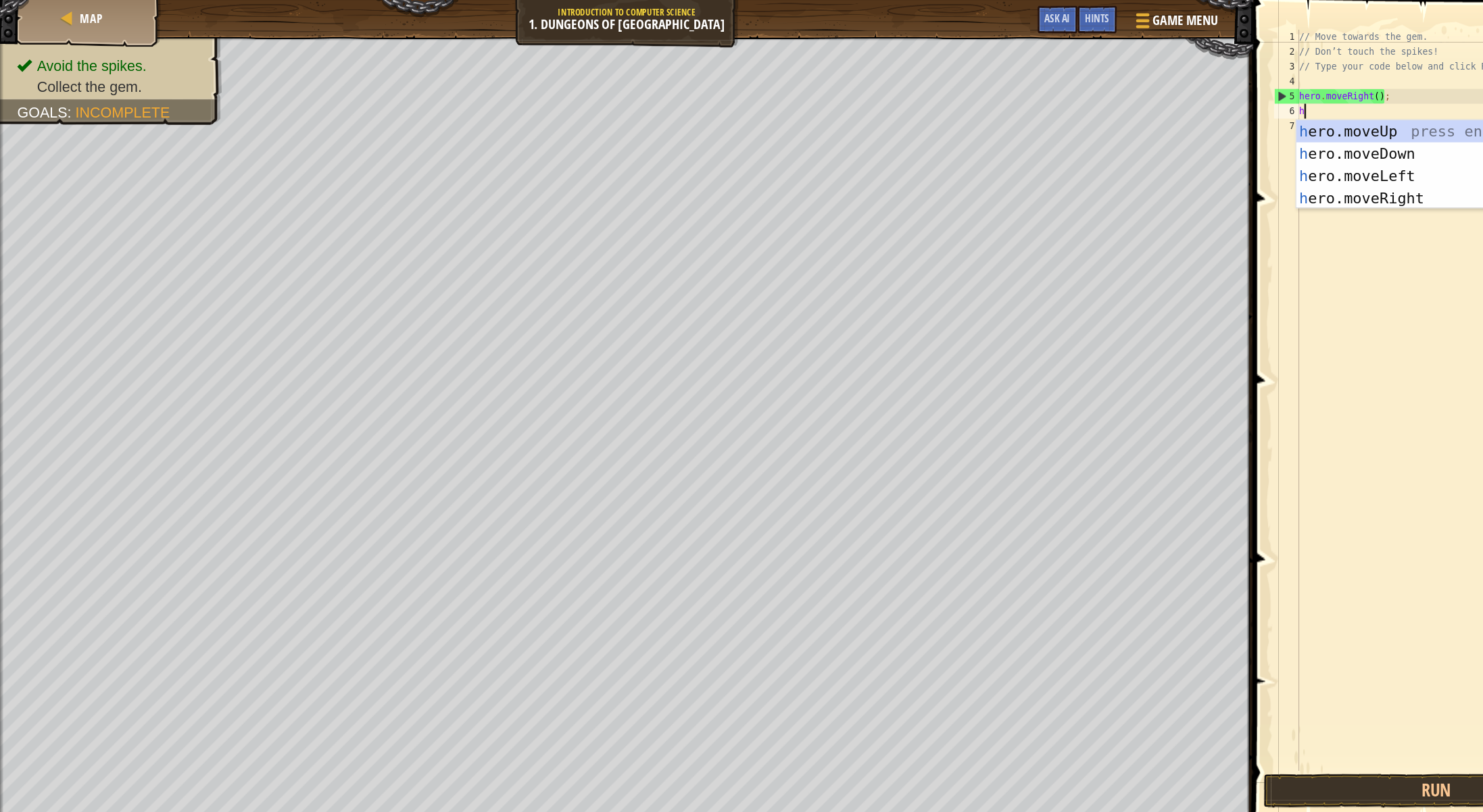
type textarea "her"
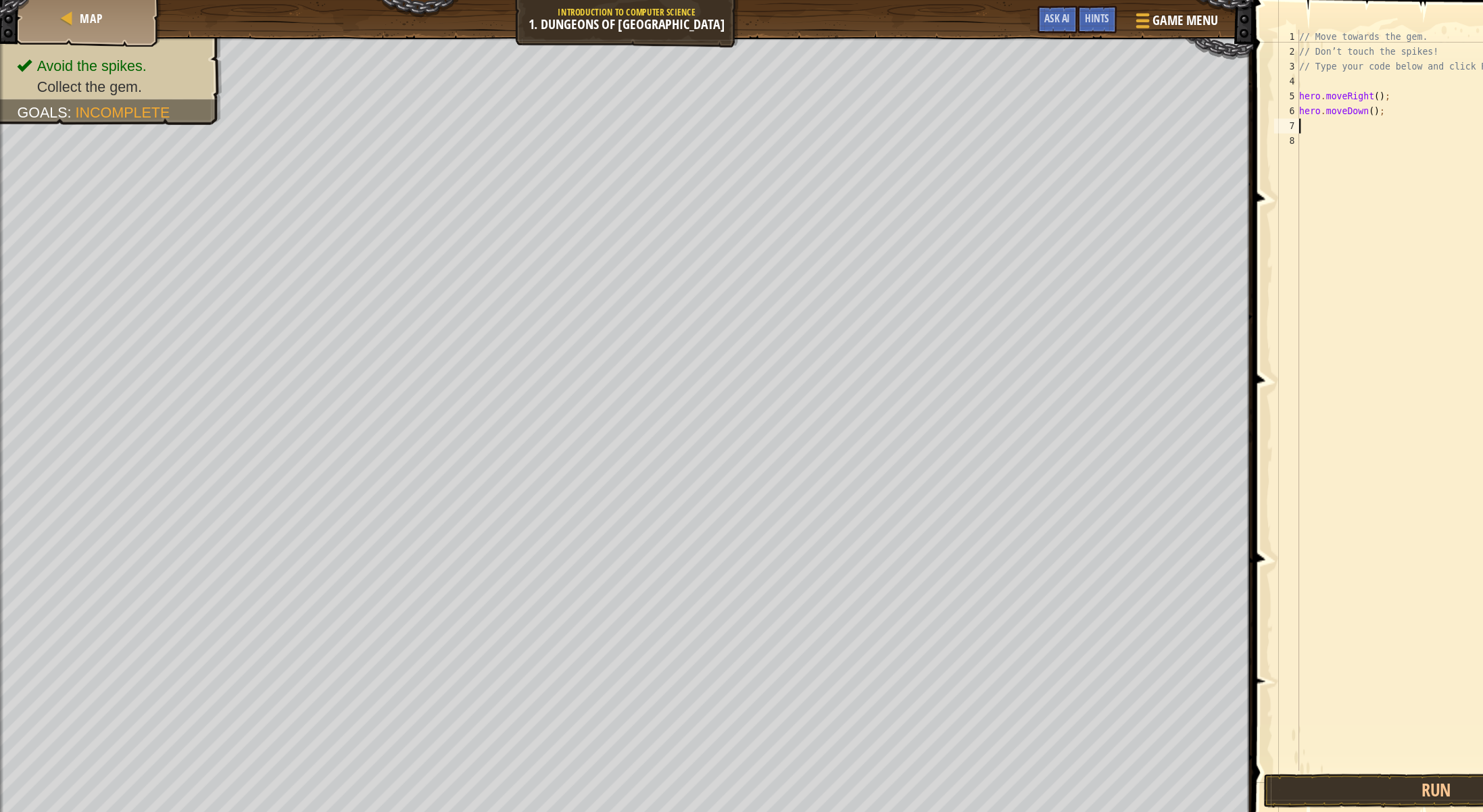
click at [1207, 120] on div "// Move towards the gem. // Don’t touch the spikes! // Type your code below and…" at bounding box center [1322, 378] width 281 height 702
click at [1260, 726] on button "Run" at bounding box center [1309, 721] width 315 height 31
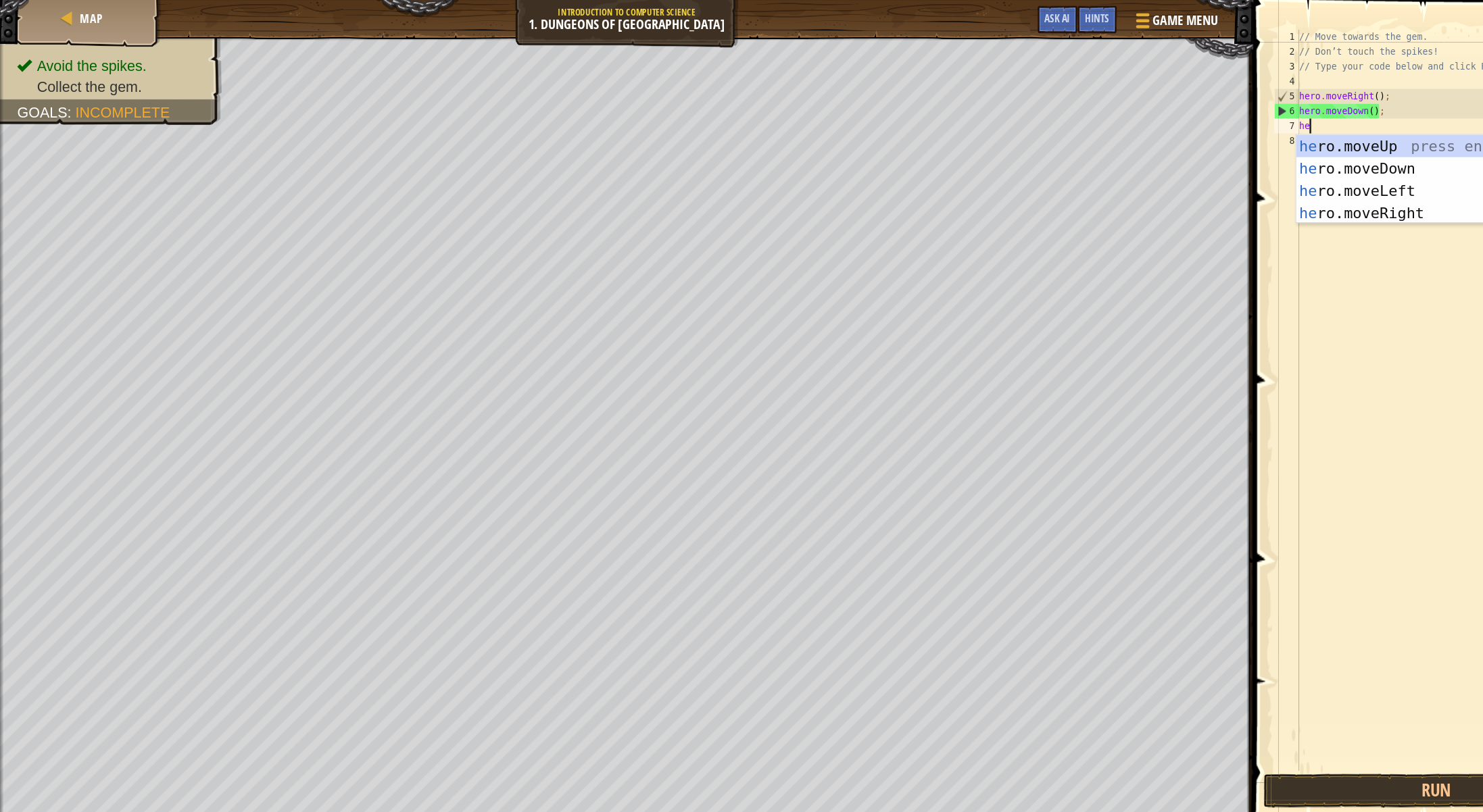
type textarea "her"
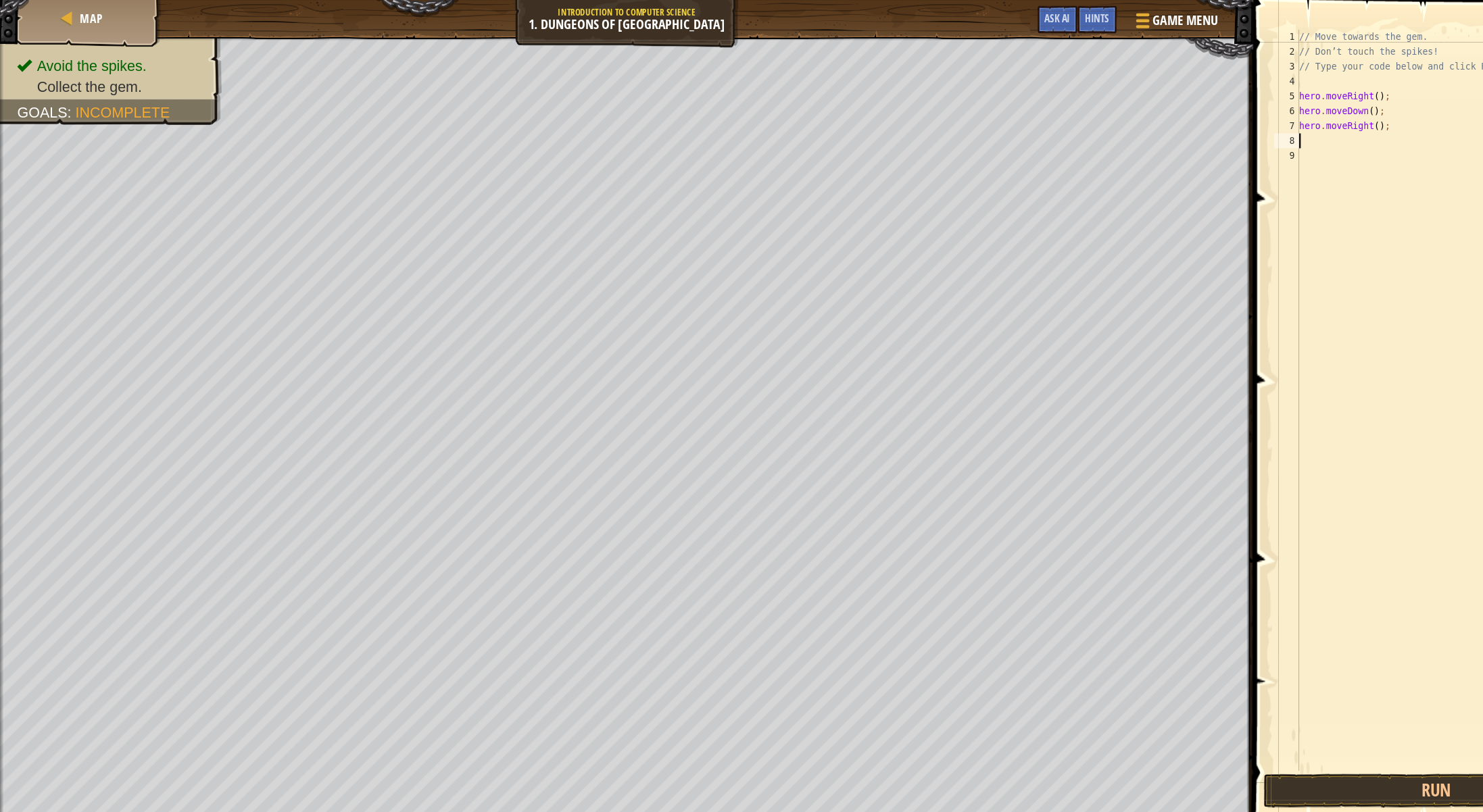
click at [1215, 126] on div "// Move towards the gem. // Don’t touch the spikes! // Type your code below and…" at bounding box center [1322, 378] width 281 height 702
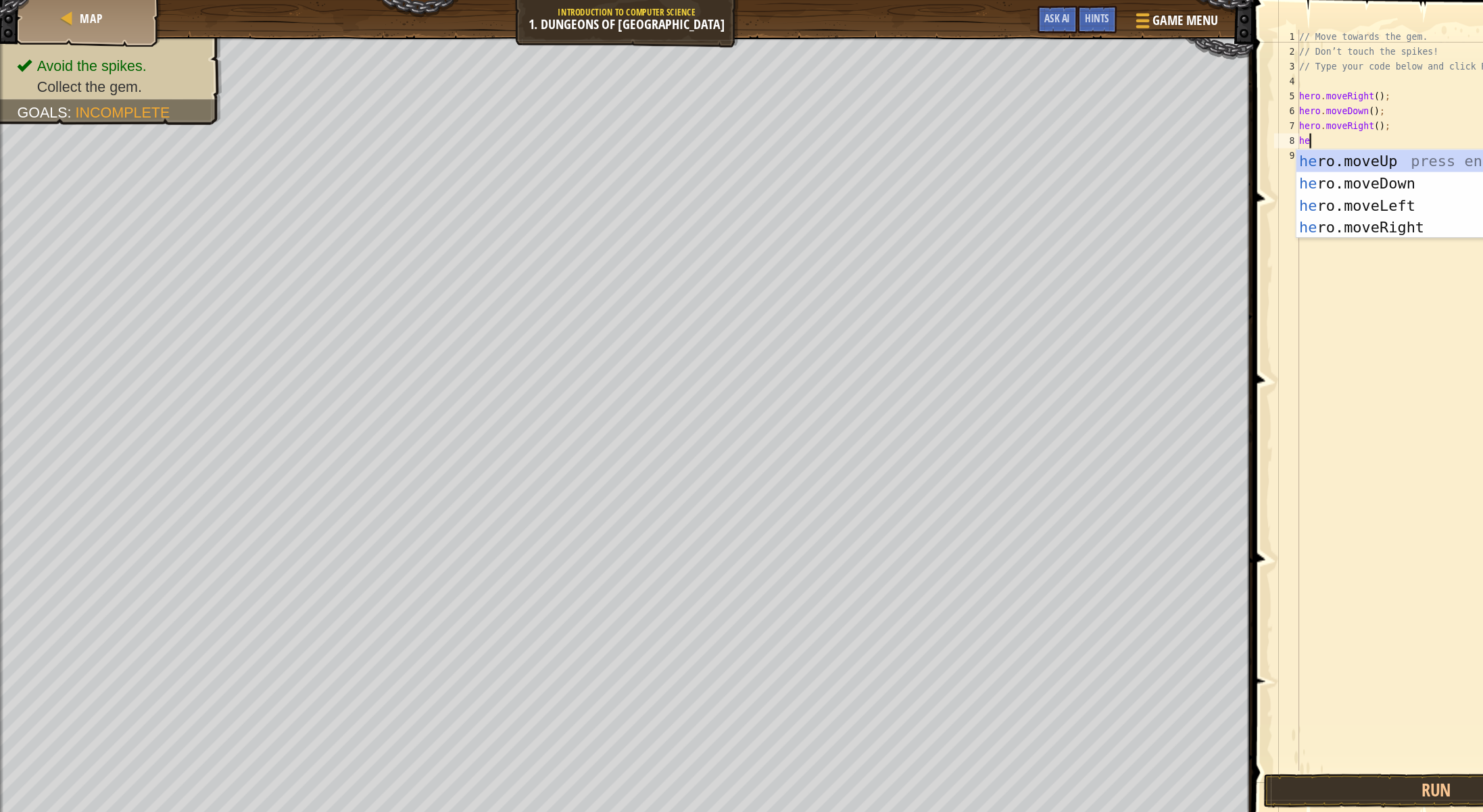
type textarea "h"
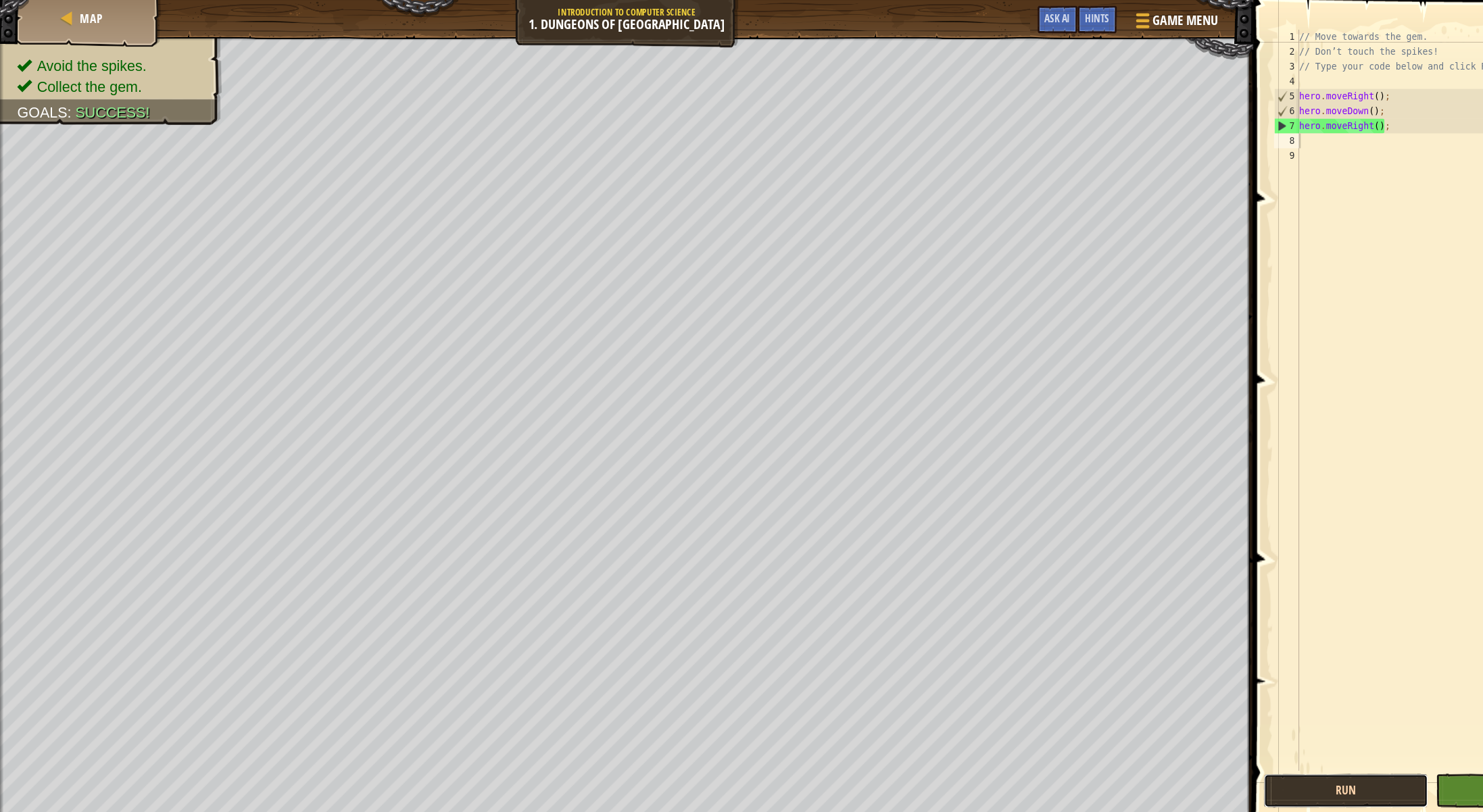
click at [1204, 723] on button "Run" at bounding box center [1227, 721] width 151 height 31
click at [1316, 728] on button "Done" at bounding box center [1384, 721] width 151 height 31
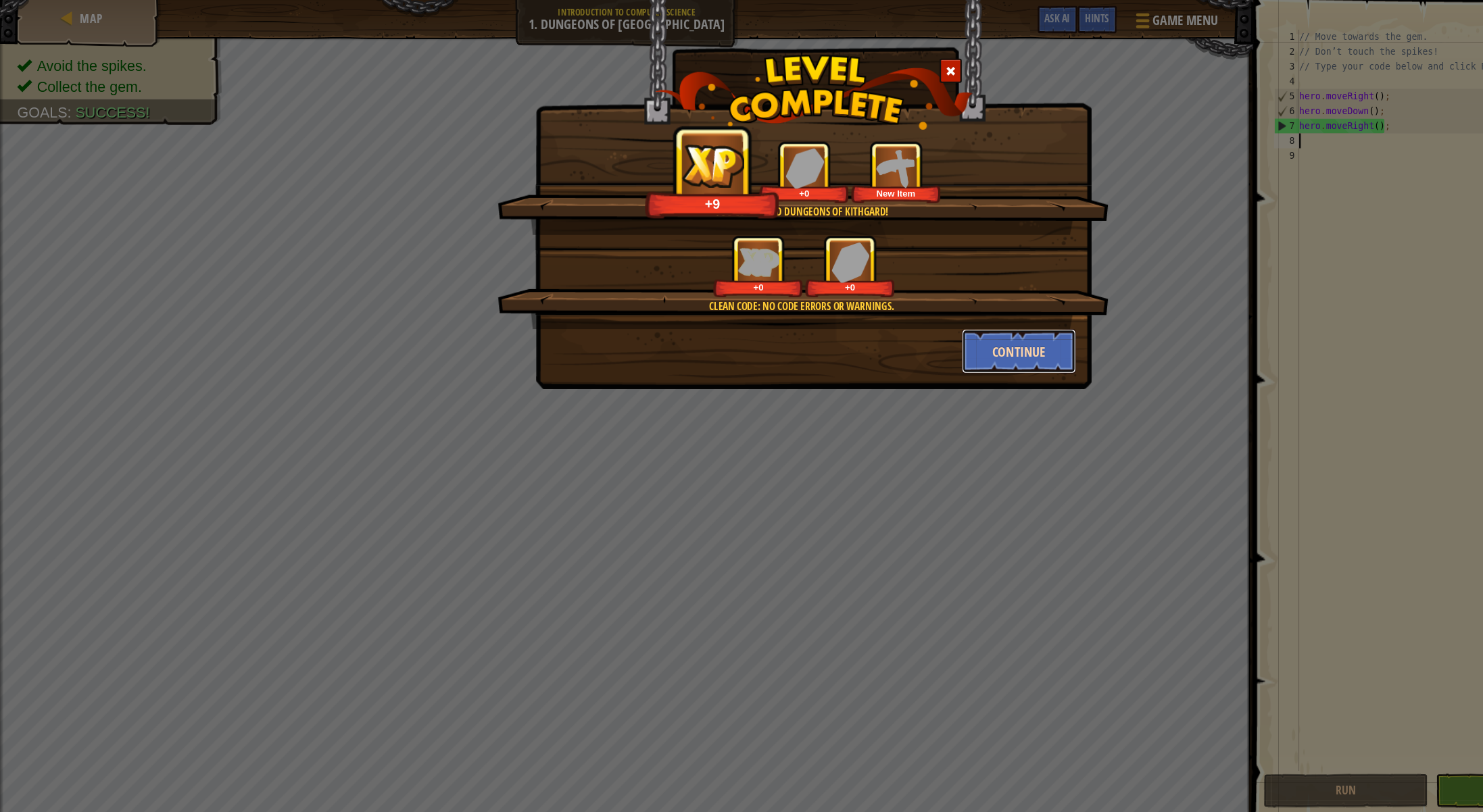
click at [910, 329] on button "Continue" at bounding box center [929, 320] width 105 height 41
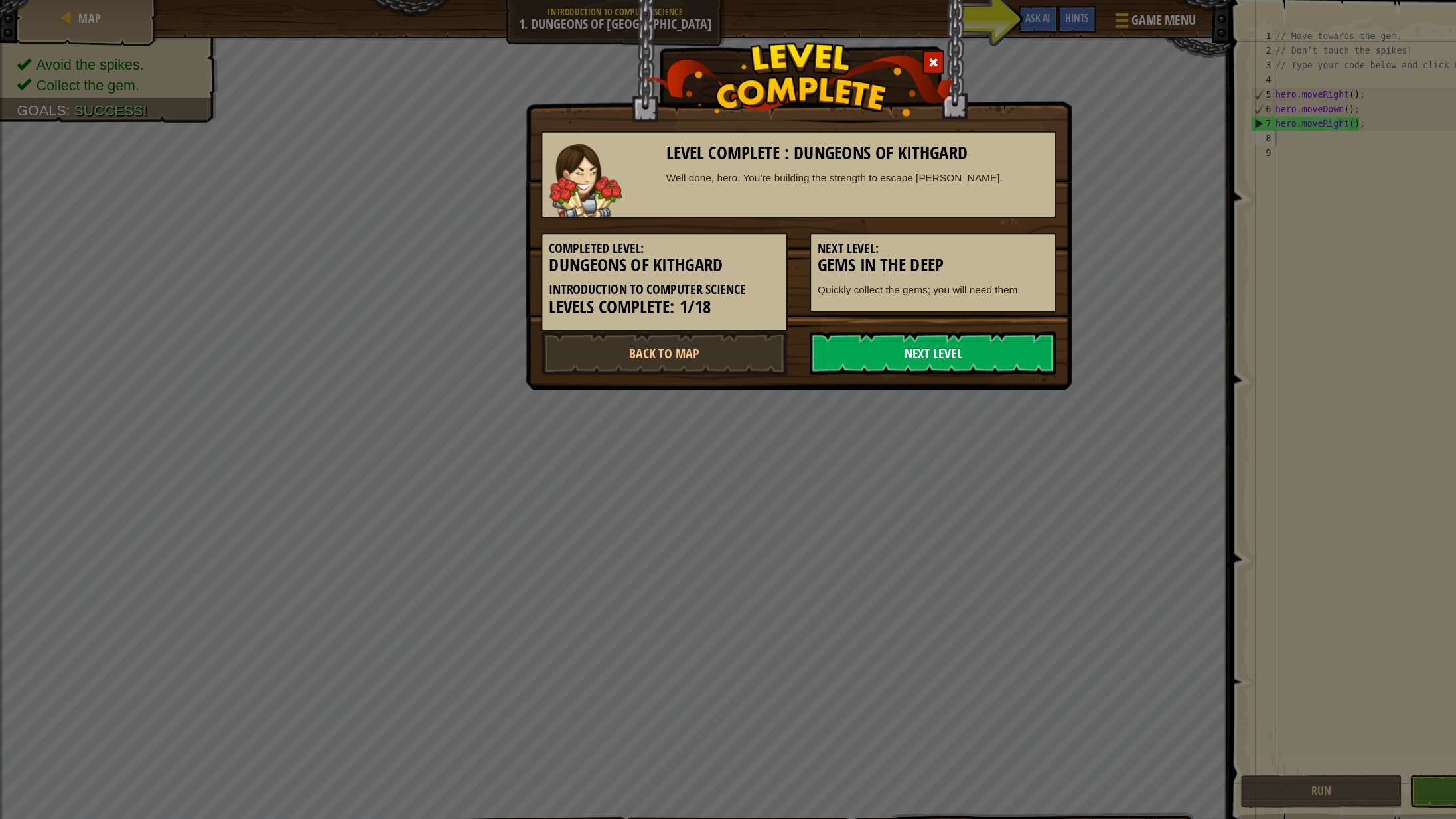
click at [755, 310] on link "Next Level" at bounding box center [851, 322] width 225 height 40
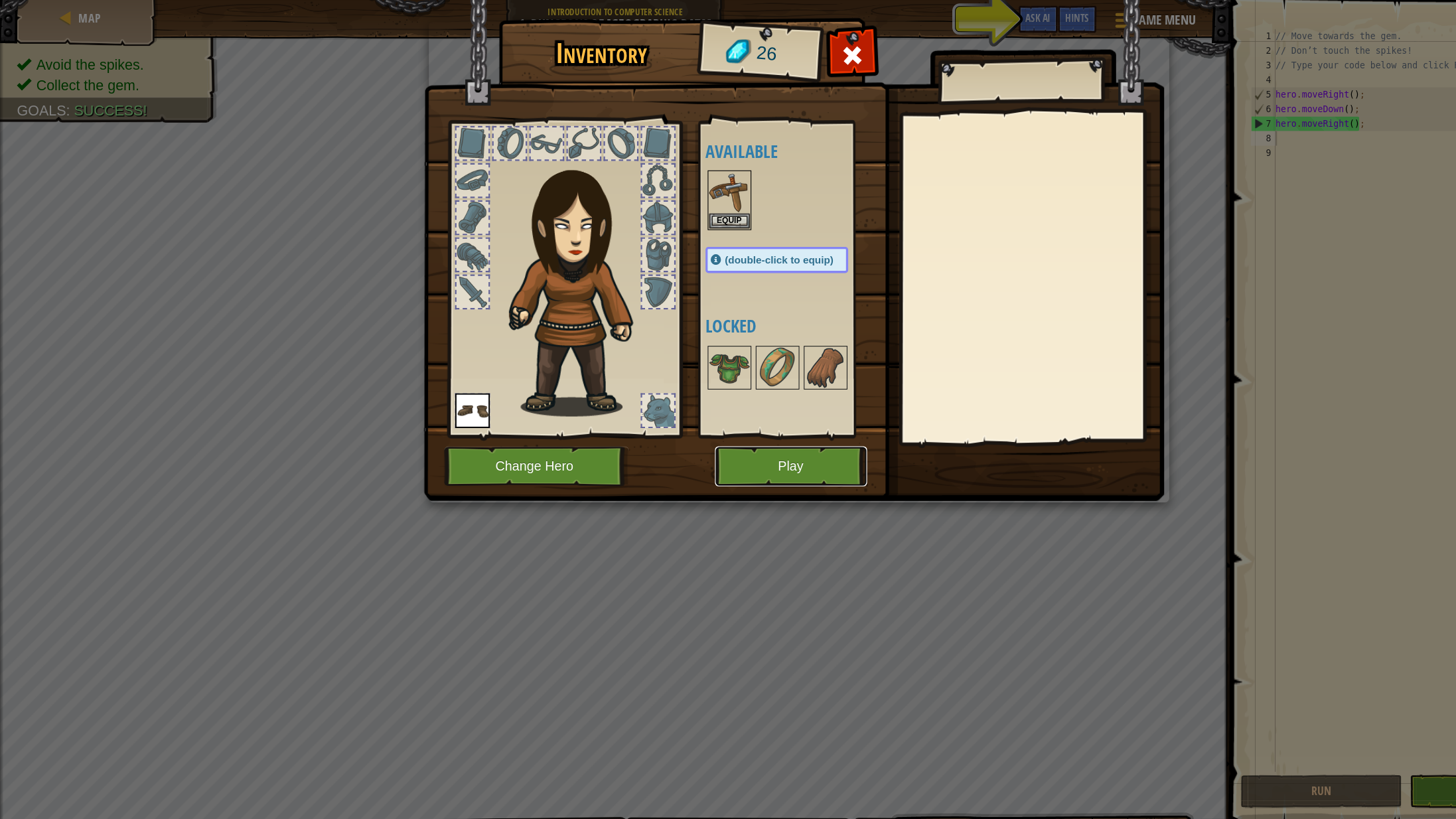
click at [745, 442] on button "Play" at bounding box center [721, 425] width 139 height 37
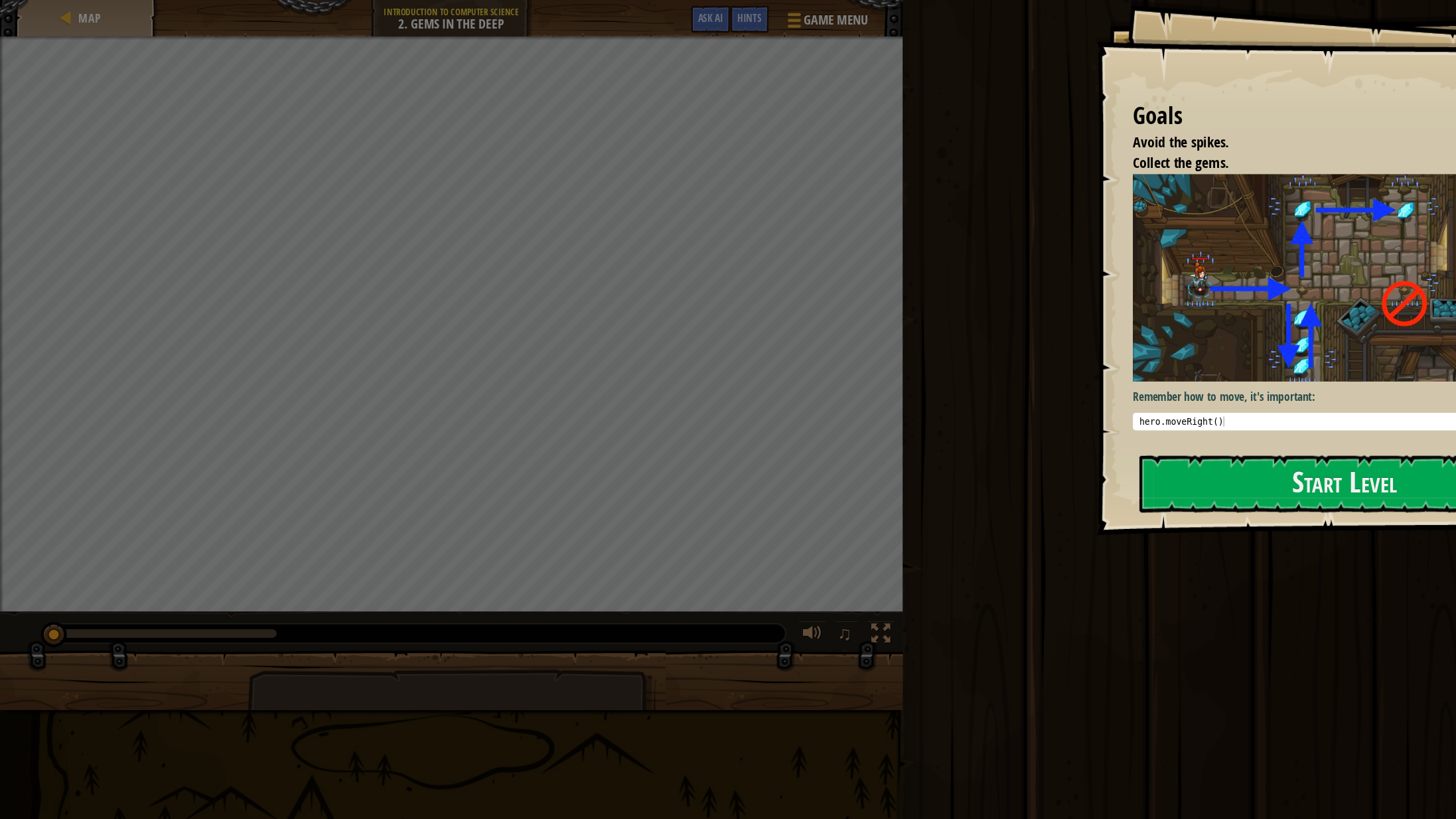
type textarea "hero.moveRight()"
click at [1121, 386] on div "hero . moveRight ( )" at bounding box center [1222, 393] width 371 height 28
click at [1119, 442] on button "Start Level" at bounding box center [1226, 441] width 374 height 52
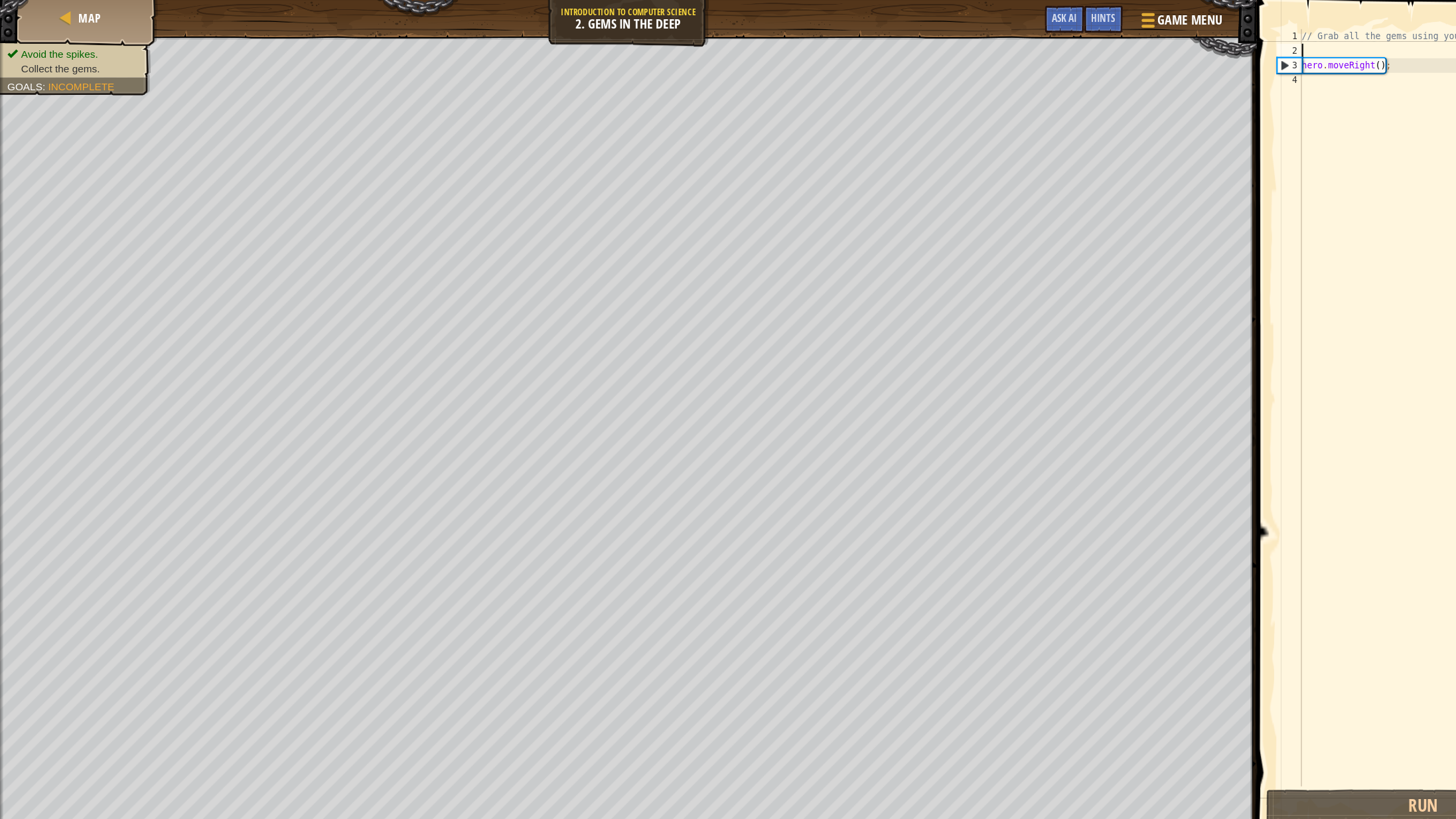
click at [1210, 43] on div "// Grab all the gems using your movement commands. hero . moveRight ( ) ;" at bounding box center [1310, 384] width 253 height 717
click at [1210, 79] on div "// Grab all the gems using your movement commands. hero . moveRight ( ) ;" at bounding box center [1310, 384] width 253 height 717
click at [1208, 60] on div "// Grab all the gems using your movement commands. hero . moveRight ( ) ;" at bounding box center [1310, 384] width 253 height 717
click at [1299, 63] on div "// Grab all the gems using your movement commands. hero . moveRight ( ) ;" at bounding box center [1310, 384] width 253 height 717
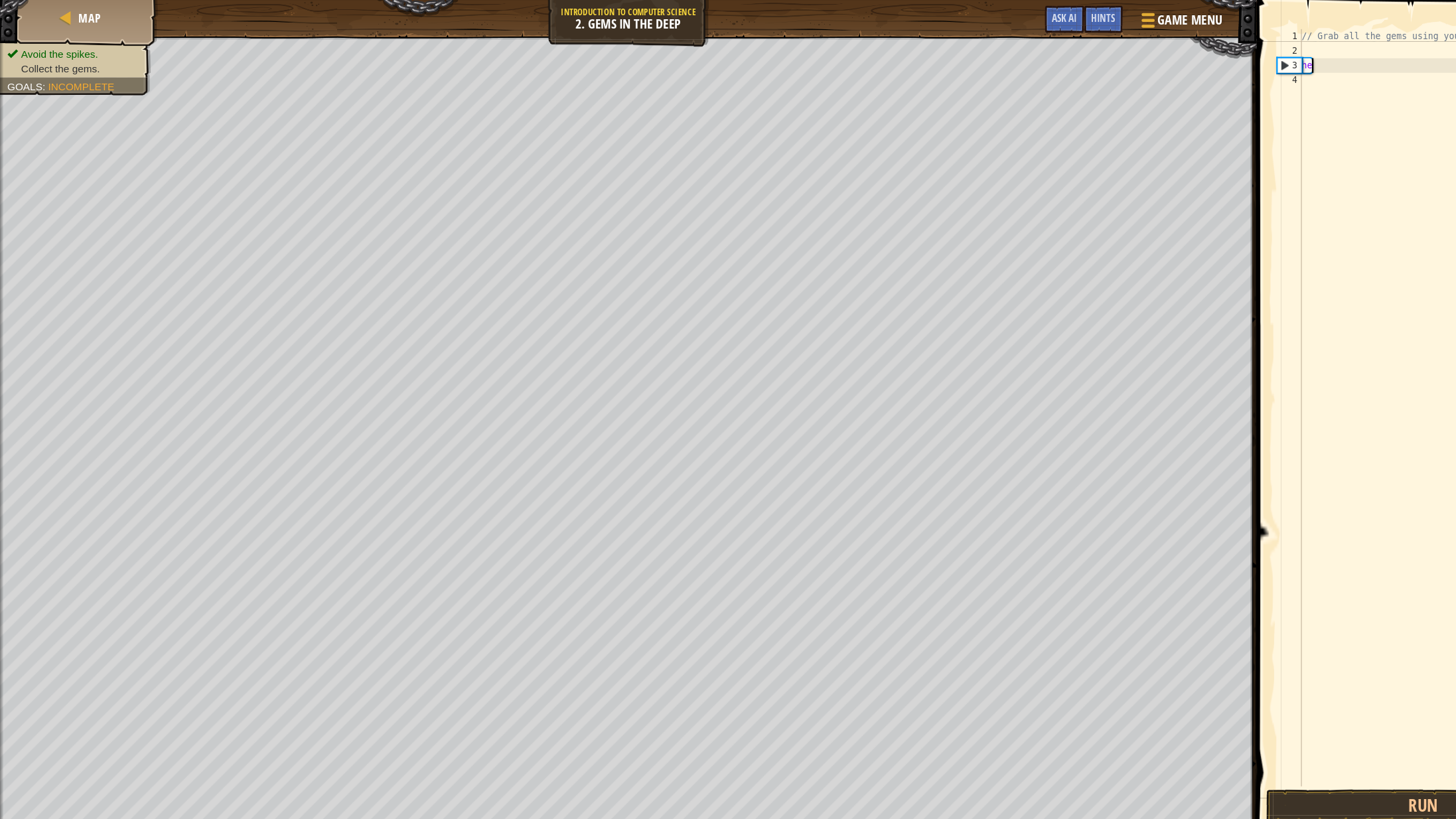
type textarea "h"
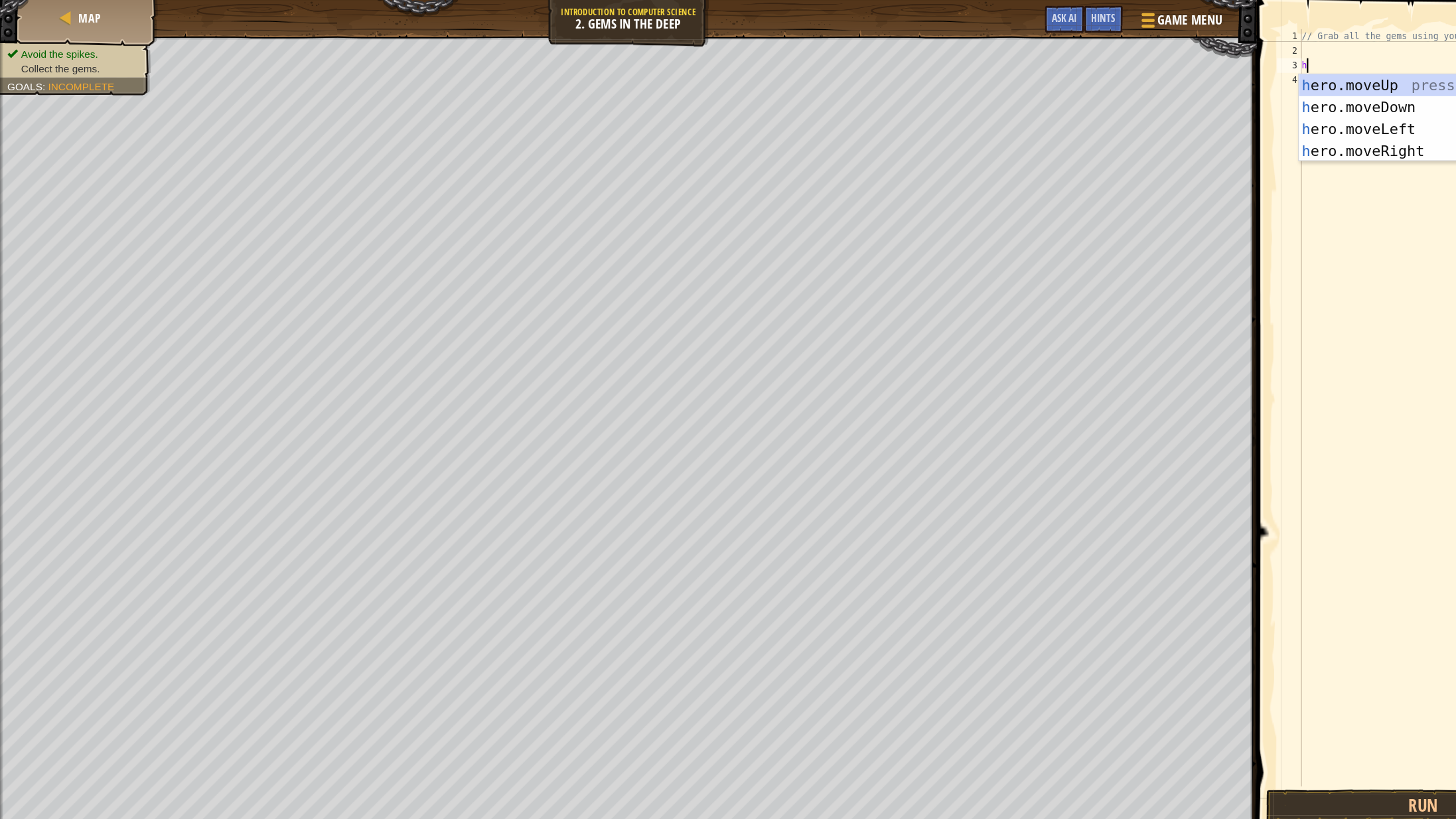
type textarea "her"
click at [1265, 130] on div "her o.moveUp press enter her o.moveDown press enter her o.moveLeft press enter …" at bounding box center [1310, 127] width 251 height 119
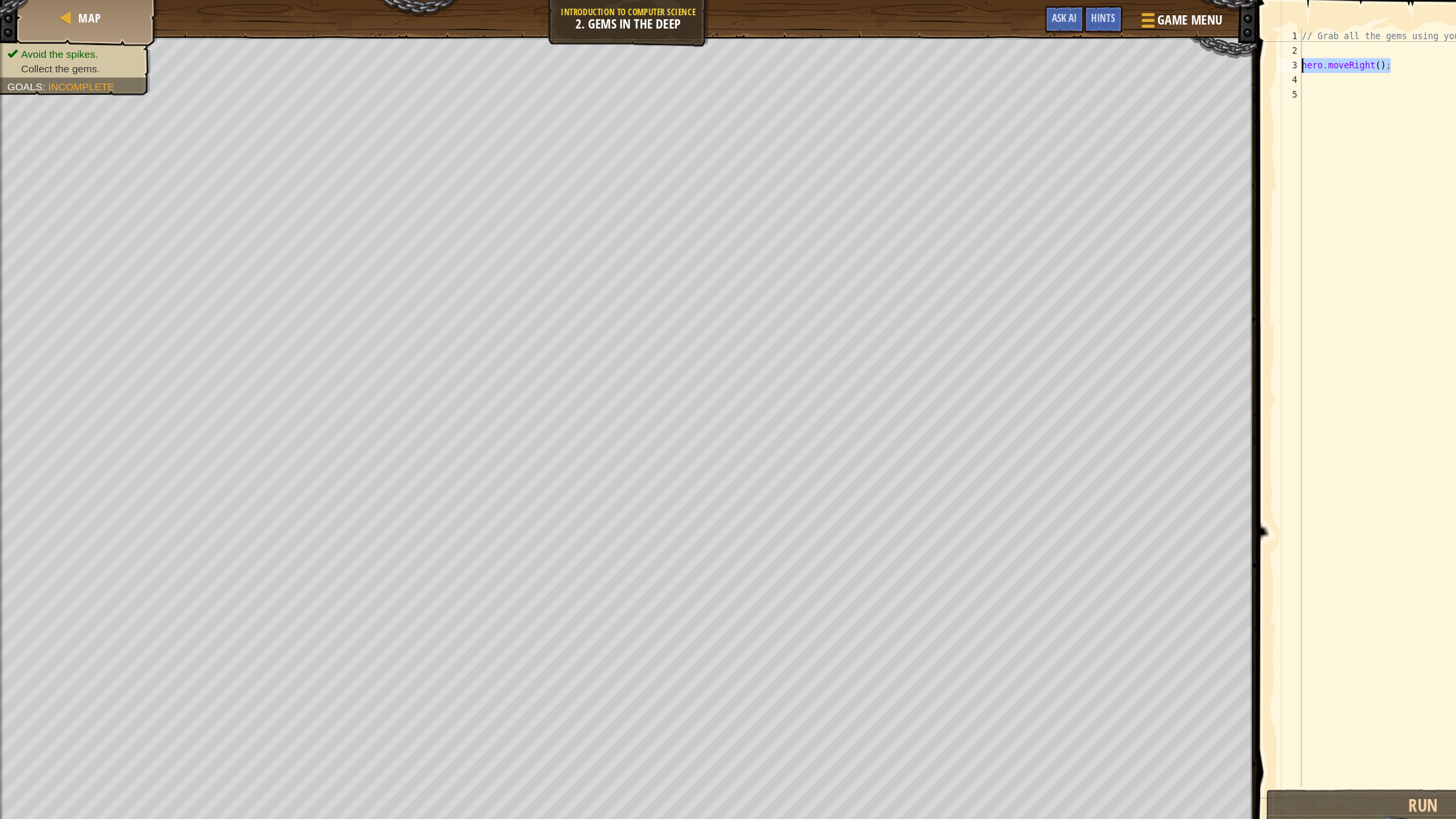
drag, startPoint x: 1281, startPoint y: 56, endPoint x: 1166, endPoint y: 58, distance: 115.0
click at [1166, 58] on div "1 2 3 4 5 // Grab all the gems using your movement commands. hero . moveRight (…" at bounding box center [1299, 371] width 275 height 690
type textarea "hero.moveRight();"
click at [1210, 42] on div "// Grab all the gems using your movement commands." at bounding box center [1310, 384] width 253 height 717
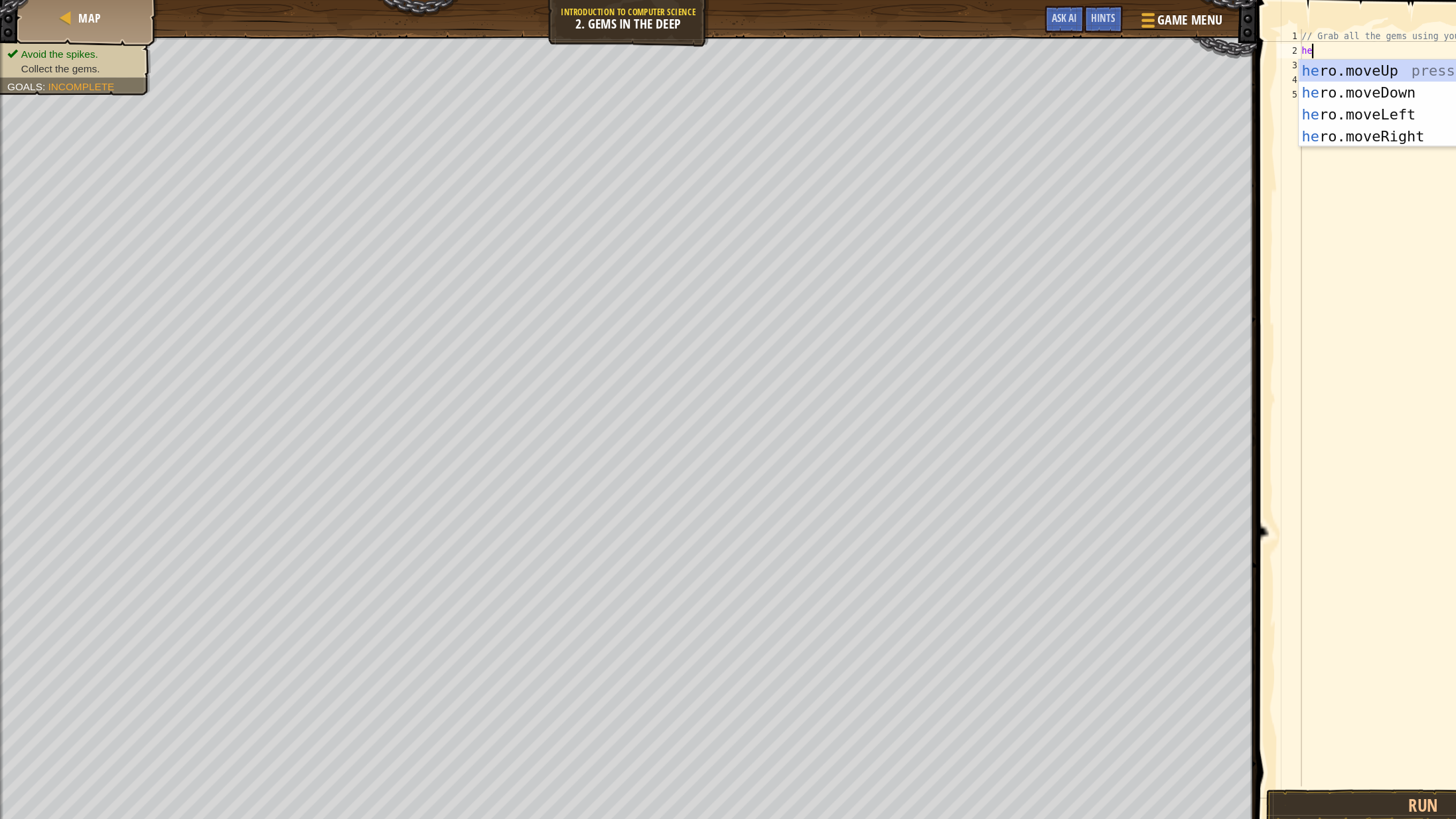
type textarea "her"
type textarea "hero"
click at [1217, 92] on div "hero .moveUp press enter hero .moveDown press enter hero .moveLeft press enter …" at bounding box center [1310, 127] width 251 height 119
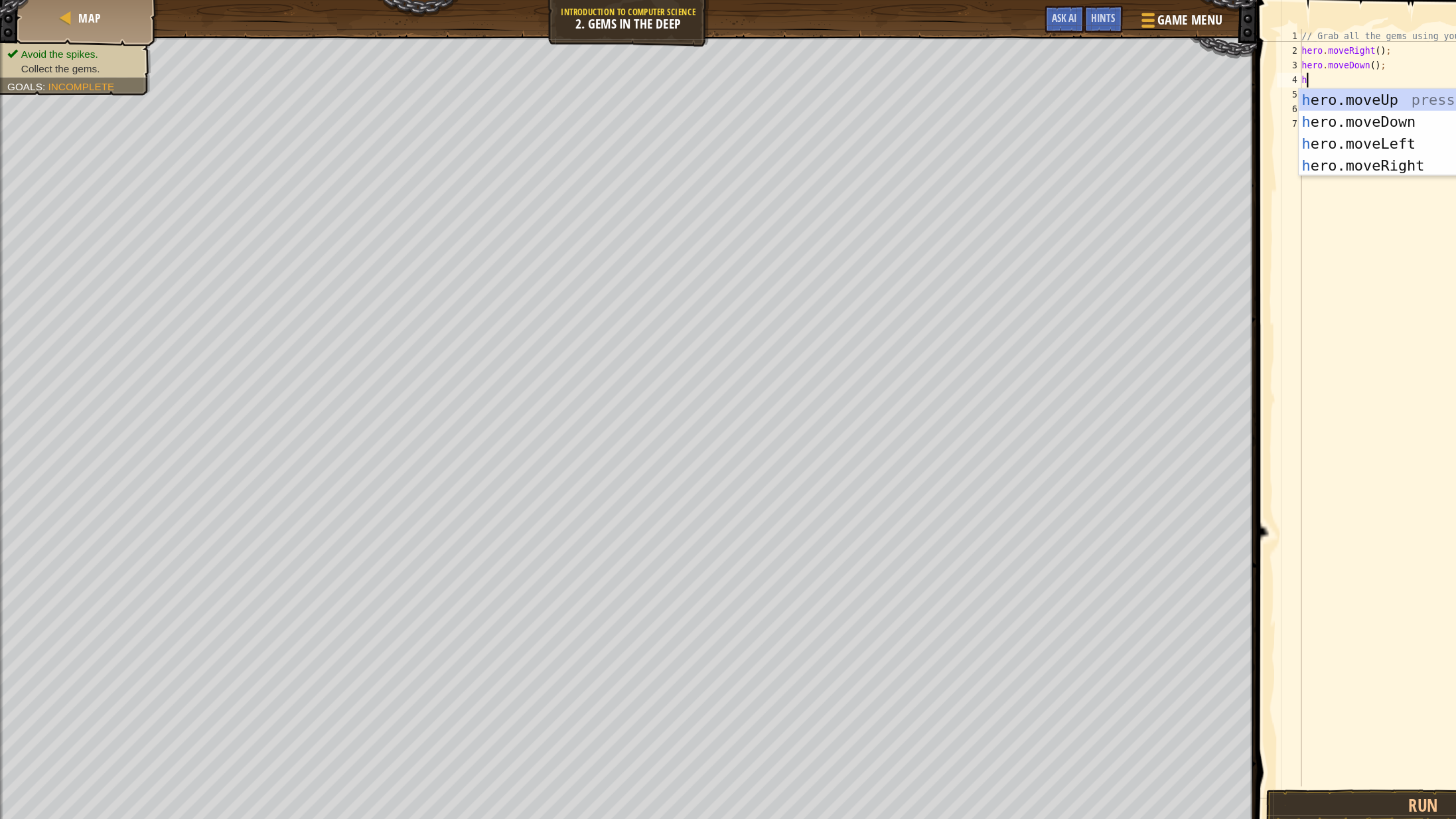
type textarea "her"
type textarea "hero"
click at [1247, 178] on div "// Grab all the gems using your movement commands. hero . moveRight ( ) ; hero …" at bounding box center [1310, 384] width 253 height 717
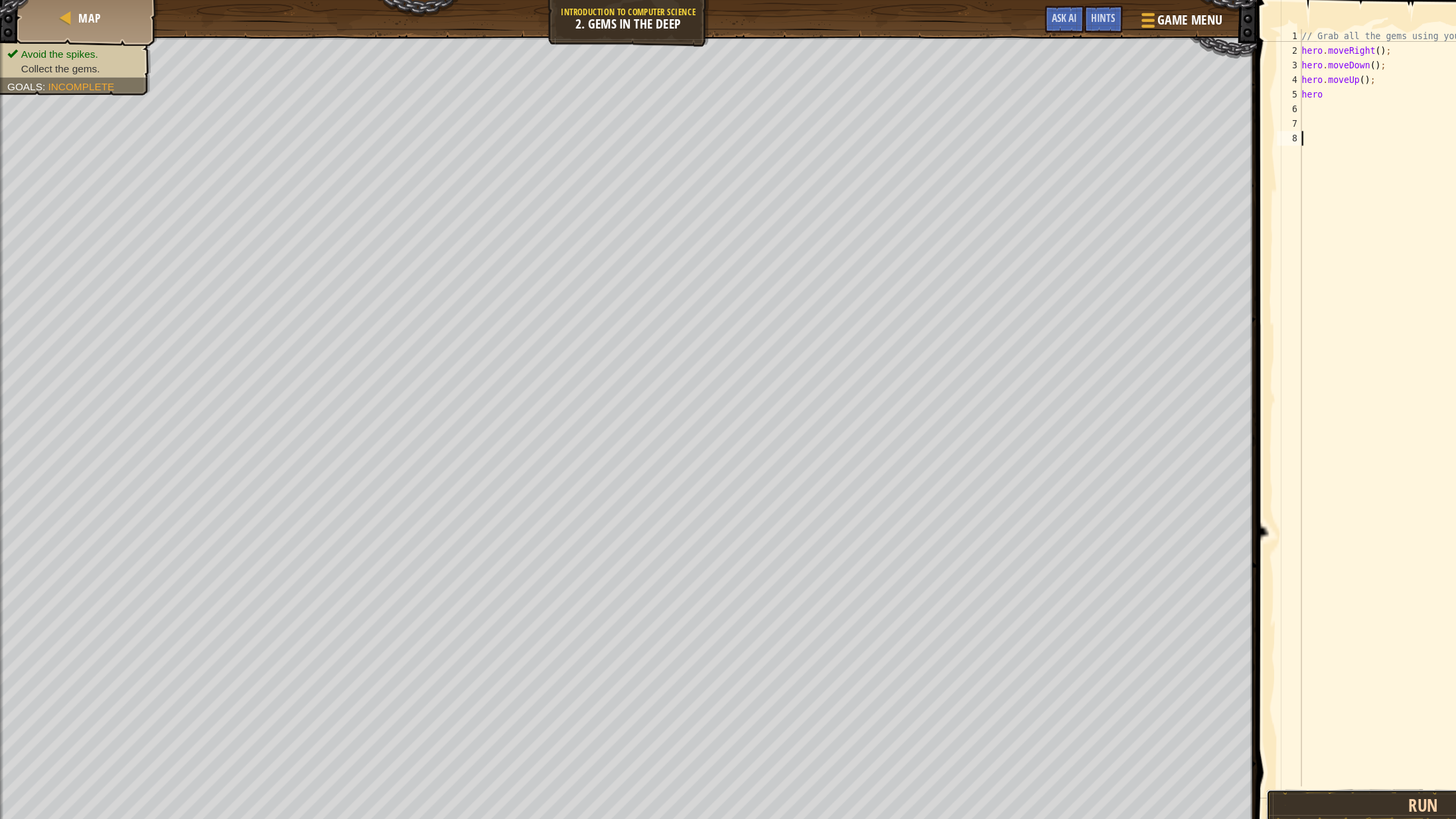
click at [1280, 734] on button "Run" at bounding box center [1297, 735] width 286 height 30
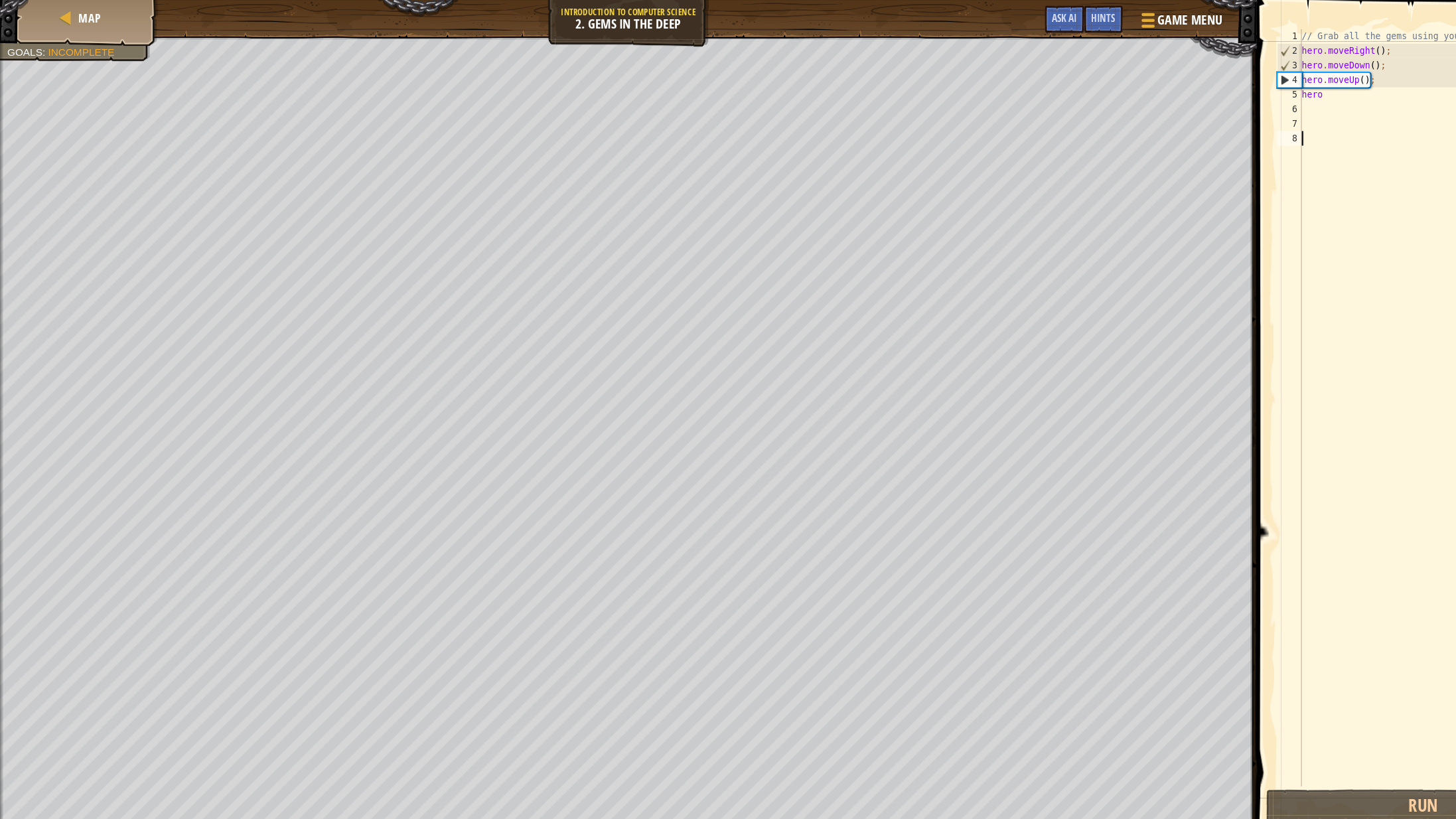
click at [1228, 86] on div "// Grab all the gems using your movement commands. hero . moveRight ( ) ; hero …" at bounding box center [1310, 384] width 253 height 717
type textarea "h"
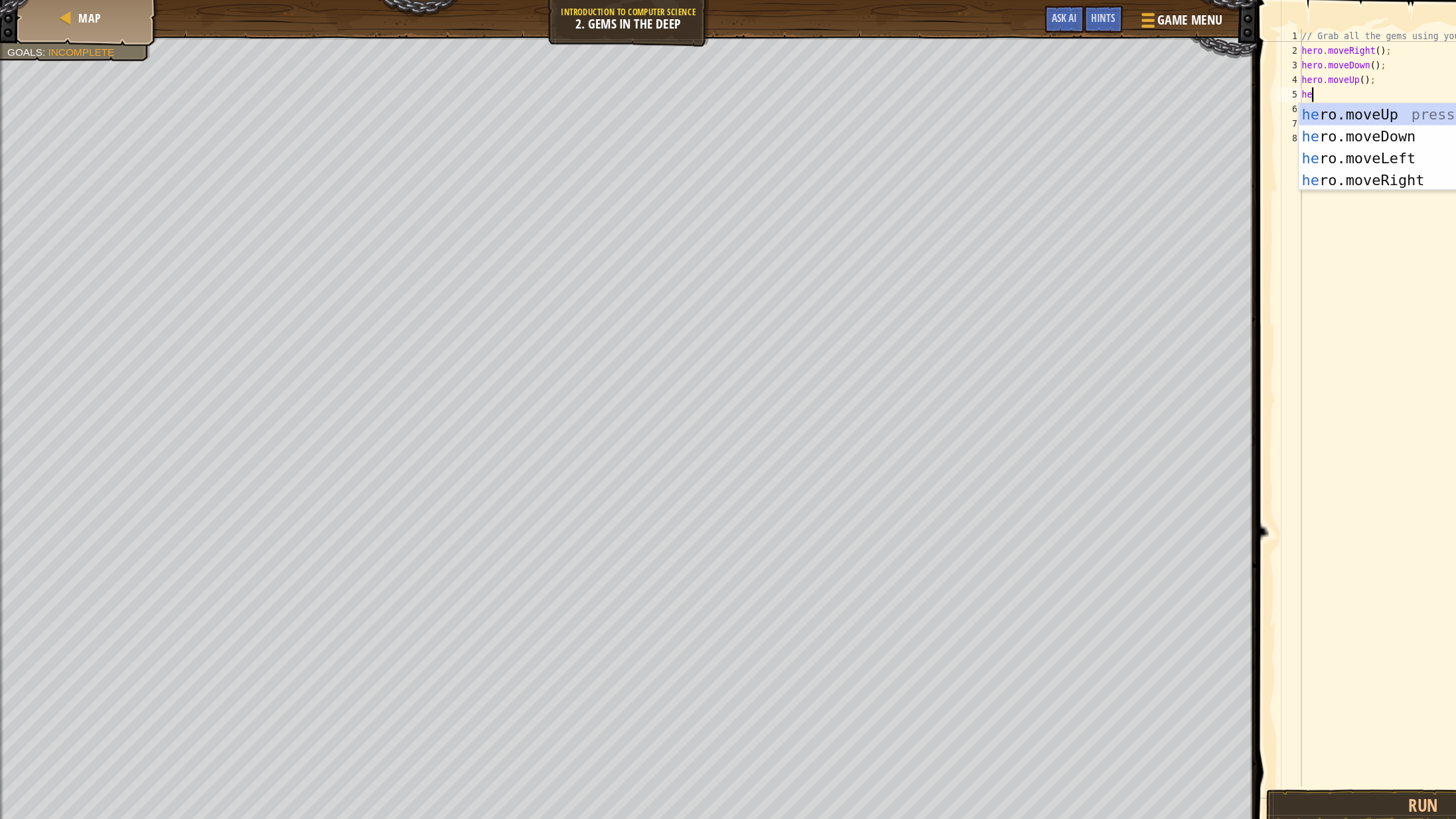
type textarea "her"
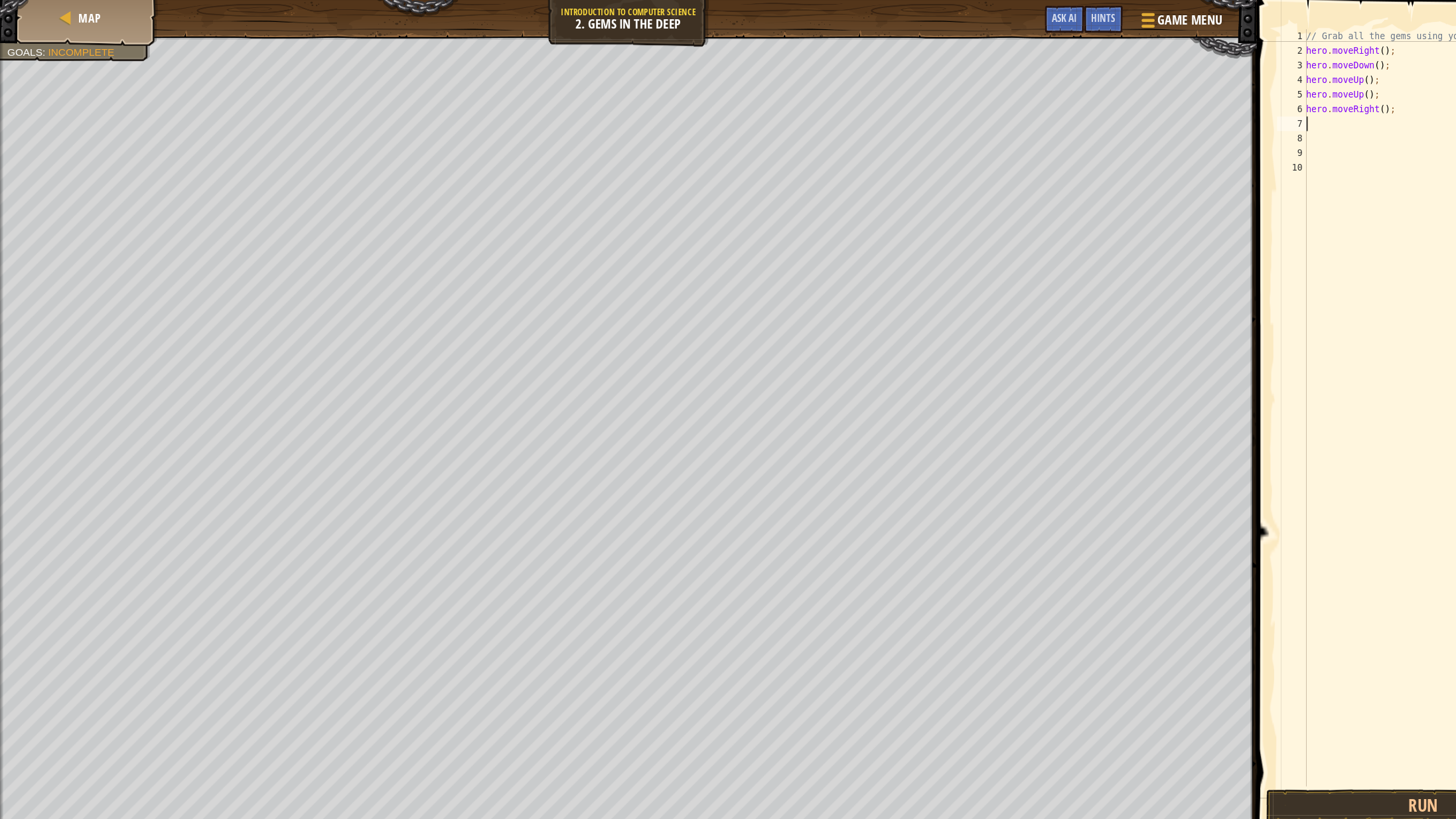
click at [1277, 471] on div "// Grab all the gems using your movement commands. hero . moveRight ( ) ; hero …" at bounding box center [1312, 384] width 248 height 717
click at [1214, 738] on button "Run" at bounding box center [1297, 735] width 286 height 30
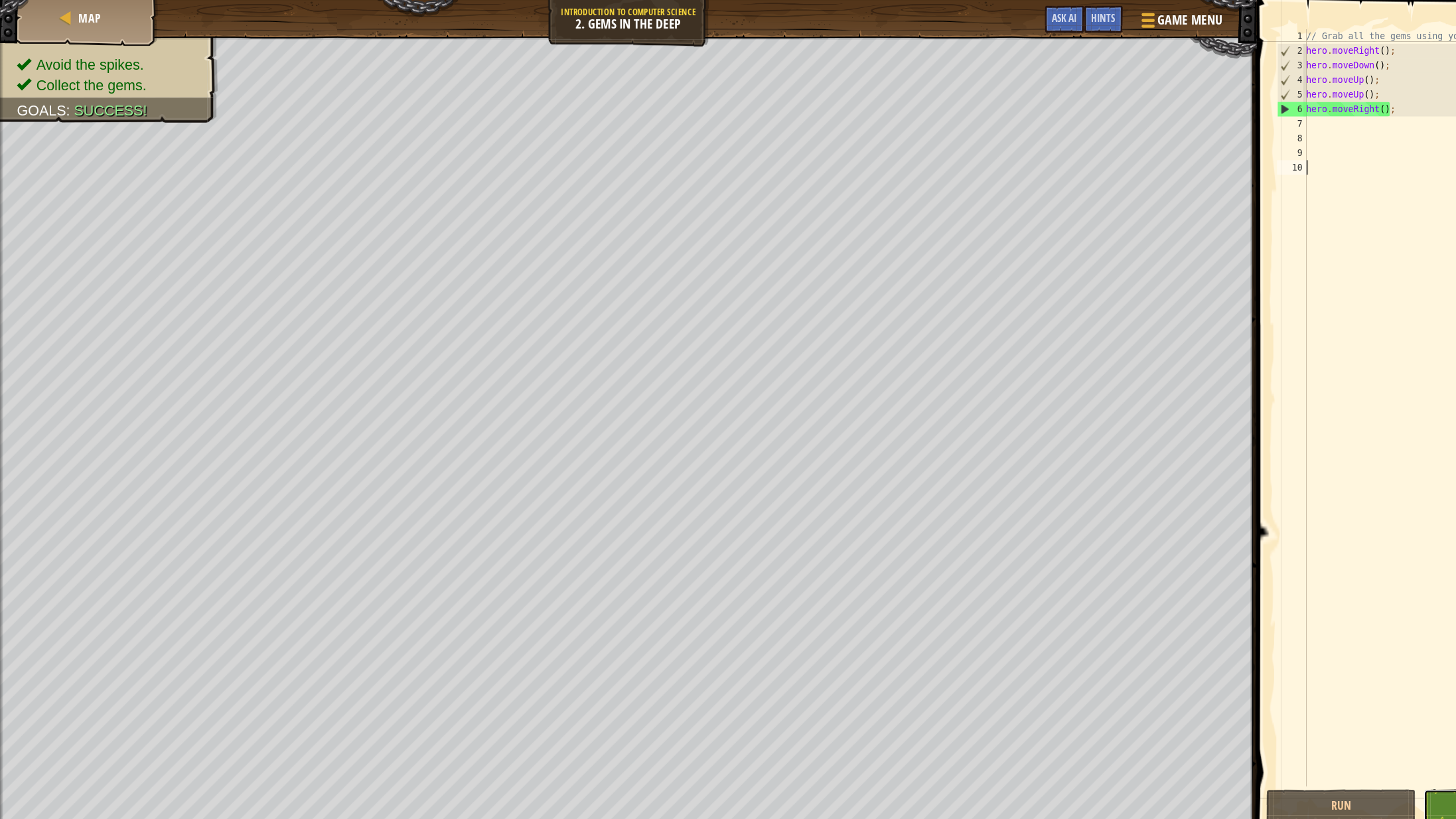
click at [1306, 731] on button "Done" at bounding box center [1366, 735] width 136 height 30
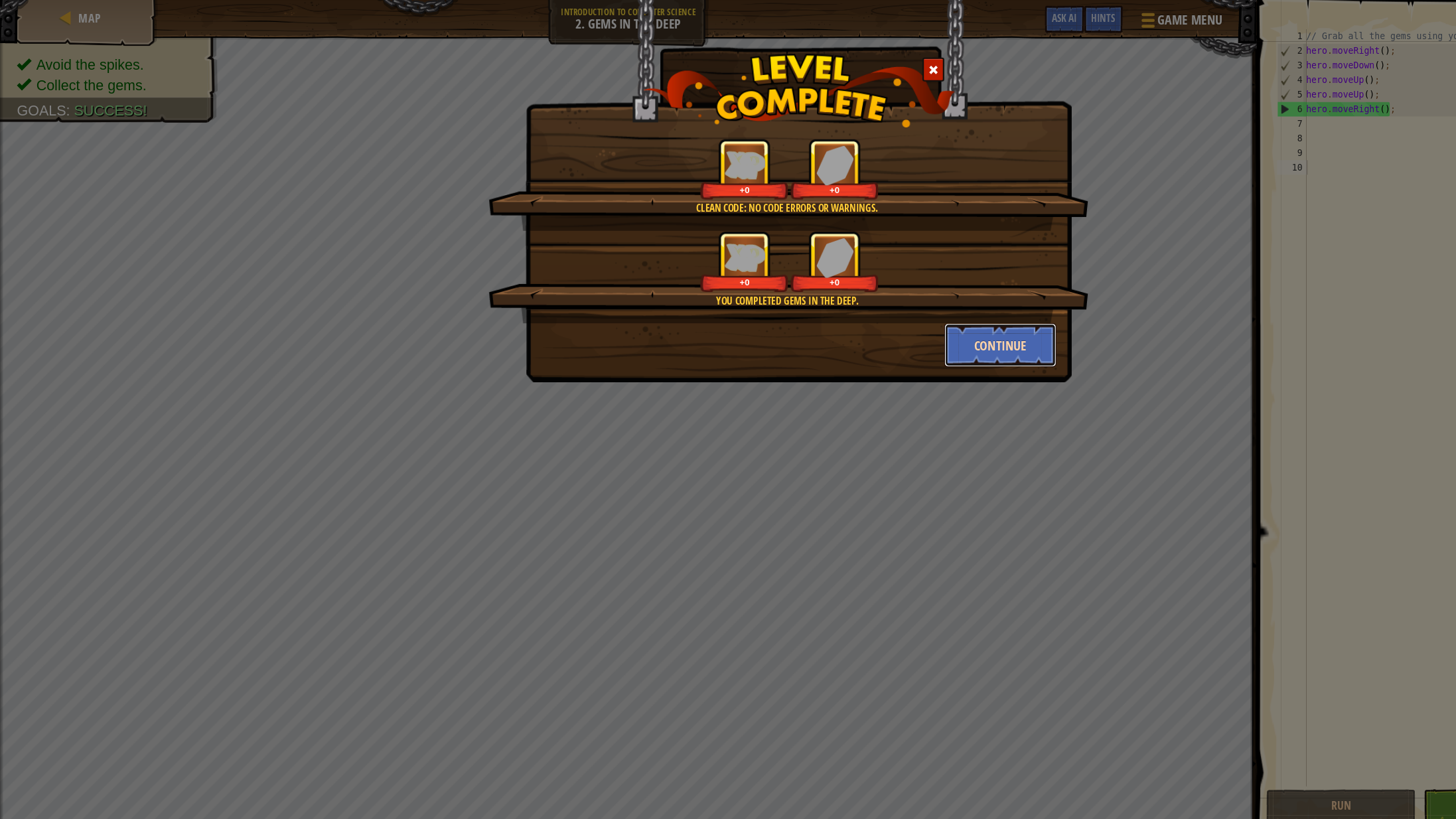
click at [947, 331] on button "Continue" at bounding box center [912, 315] width 103 height 40
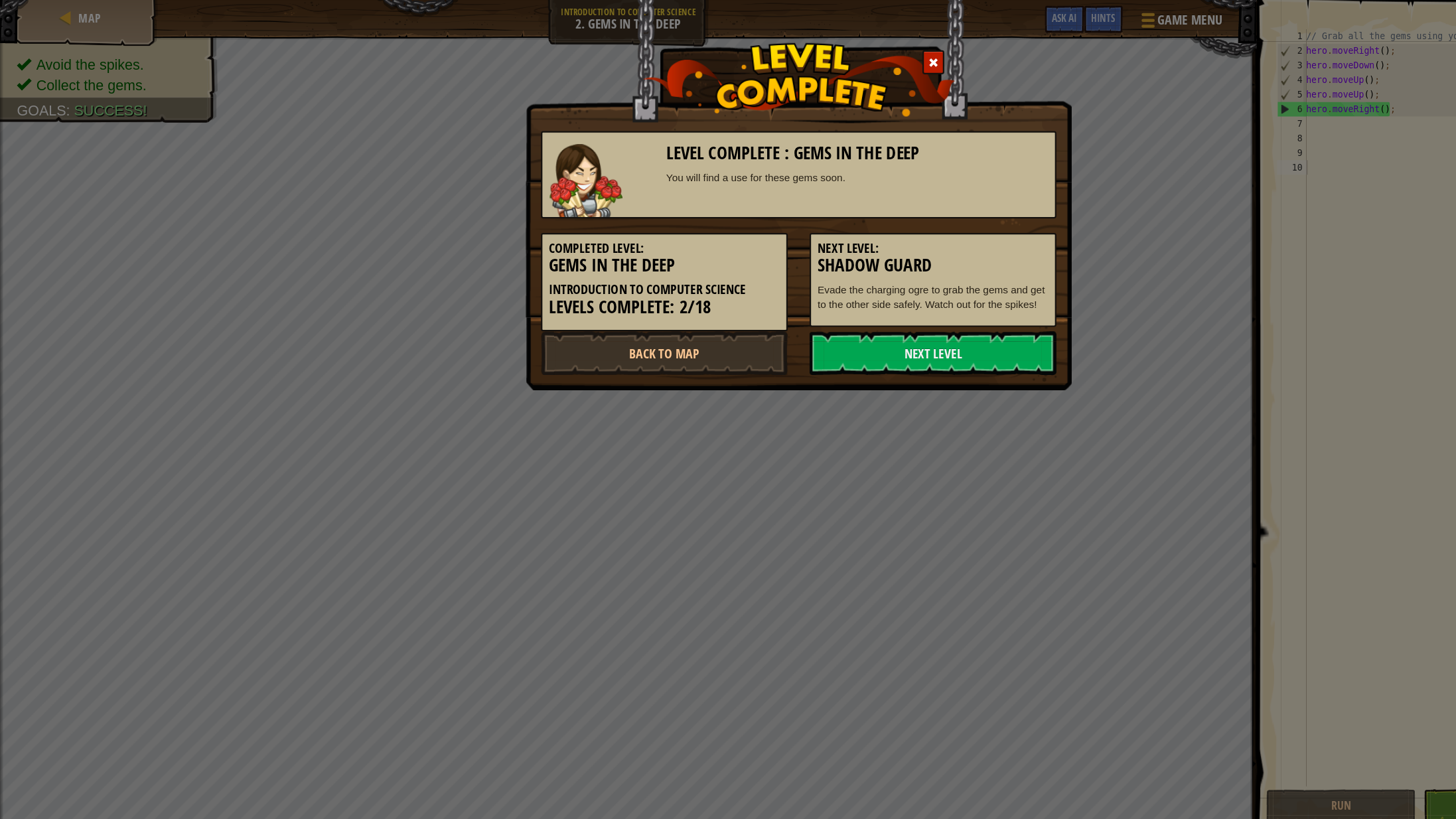
click at [952, 319] on link "Next Level" at bounding box center [851, 322] width 225 height 40
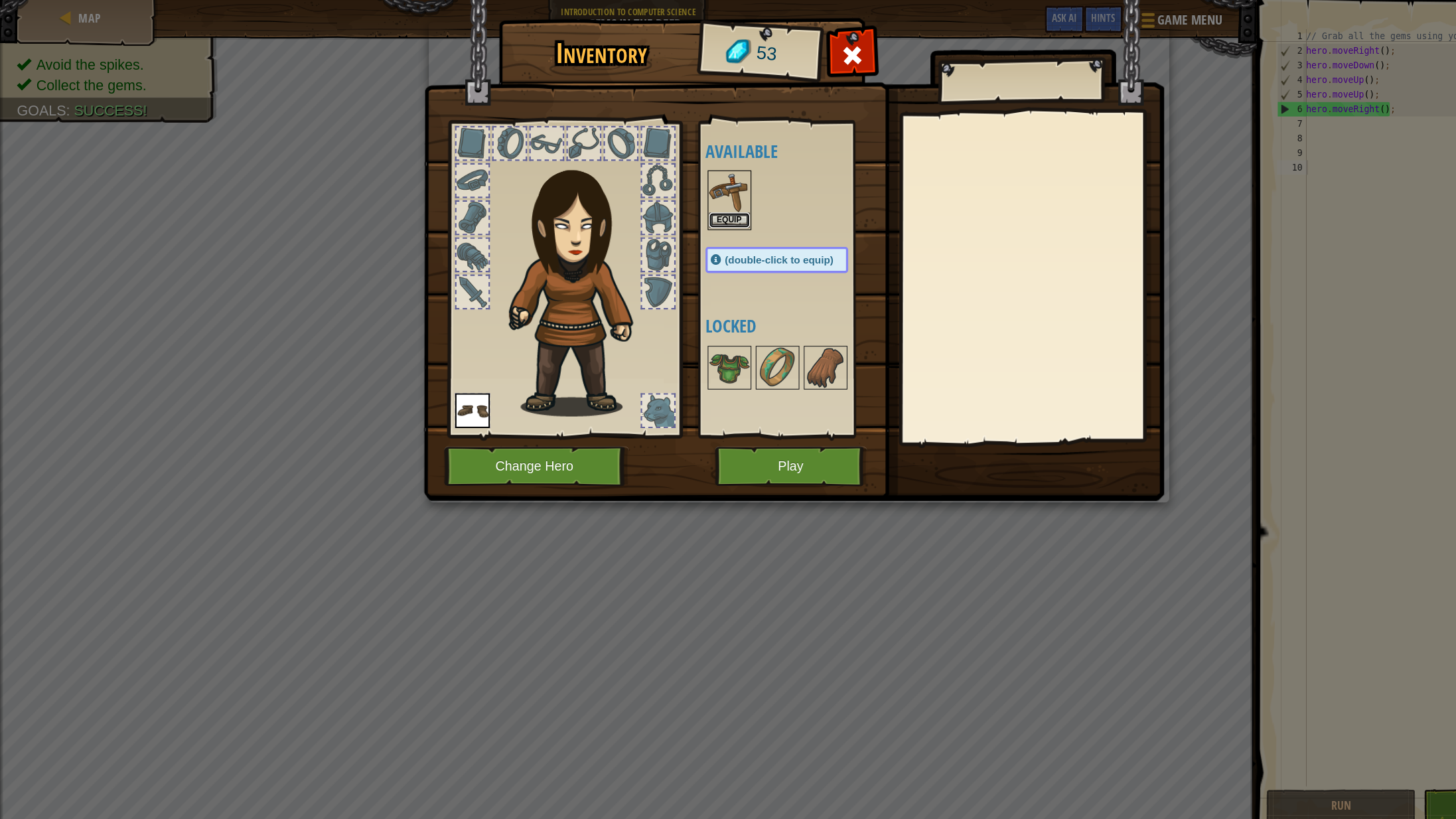
click at [662, 205] on button "Equip" at bounding box center [665, 201] width 37 height 14
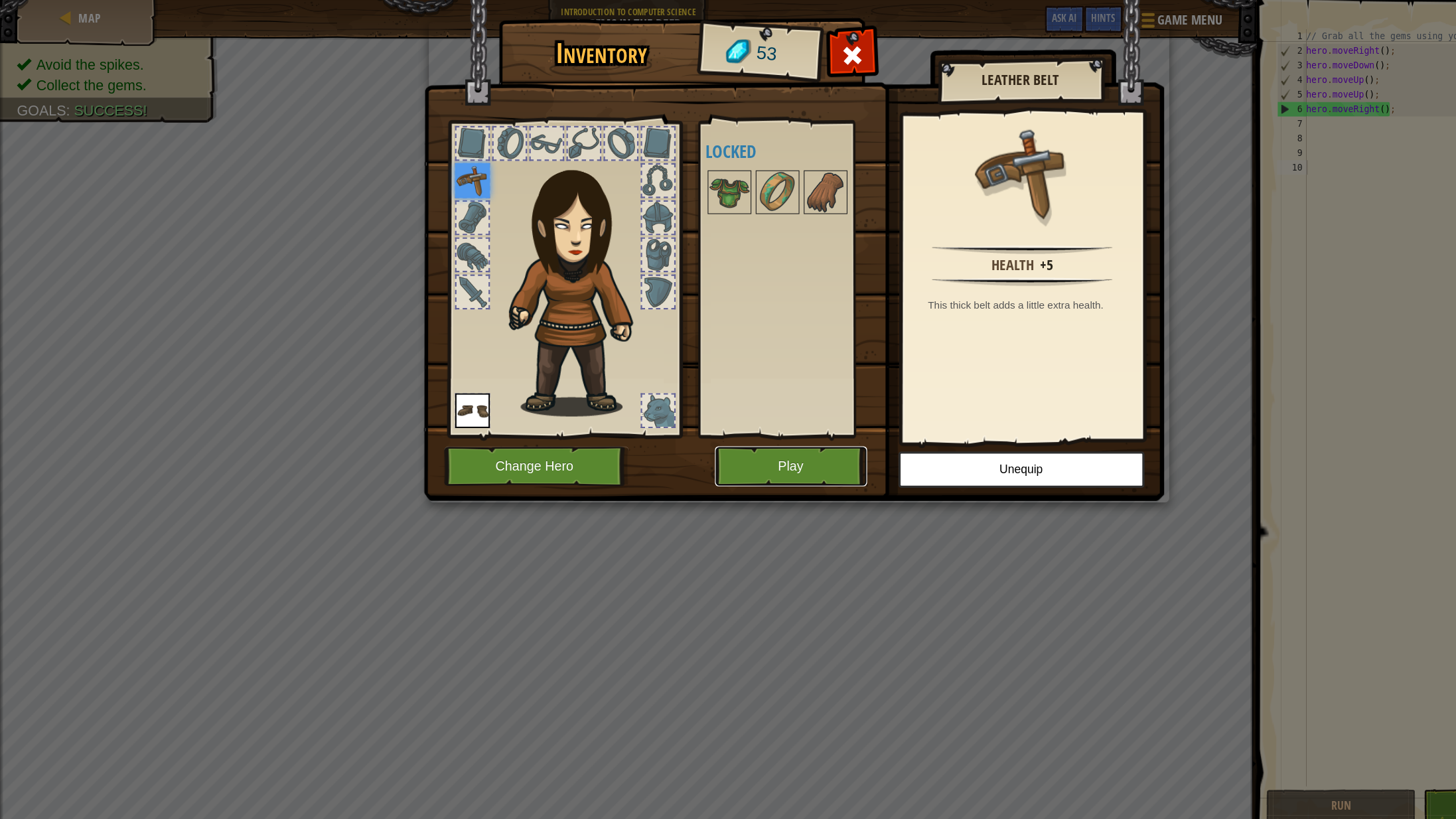
click at [738, 428] on button "Play" at bounding box center [721, 425] width 139 height 37
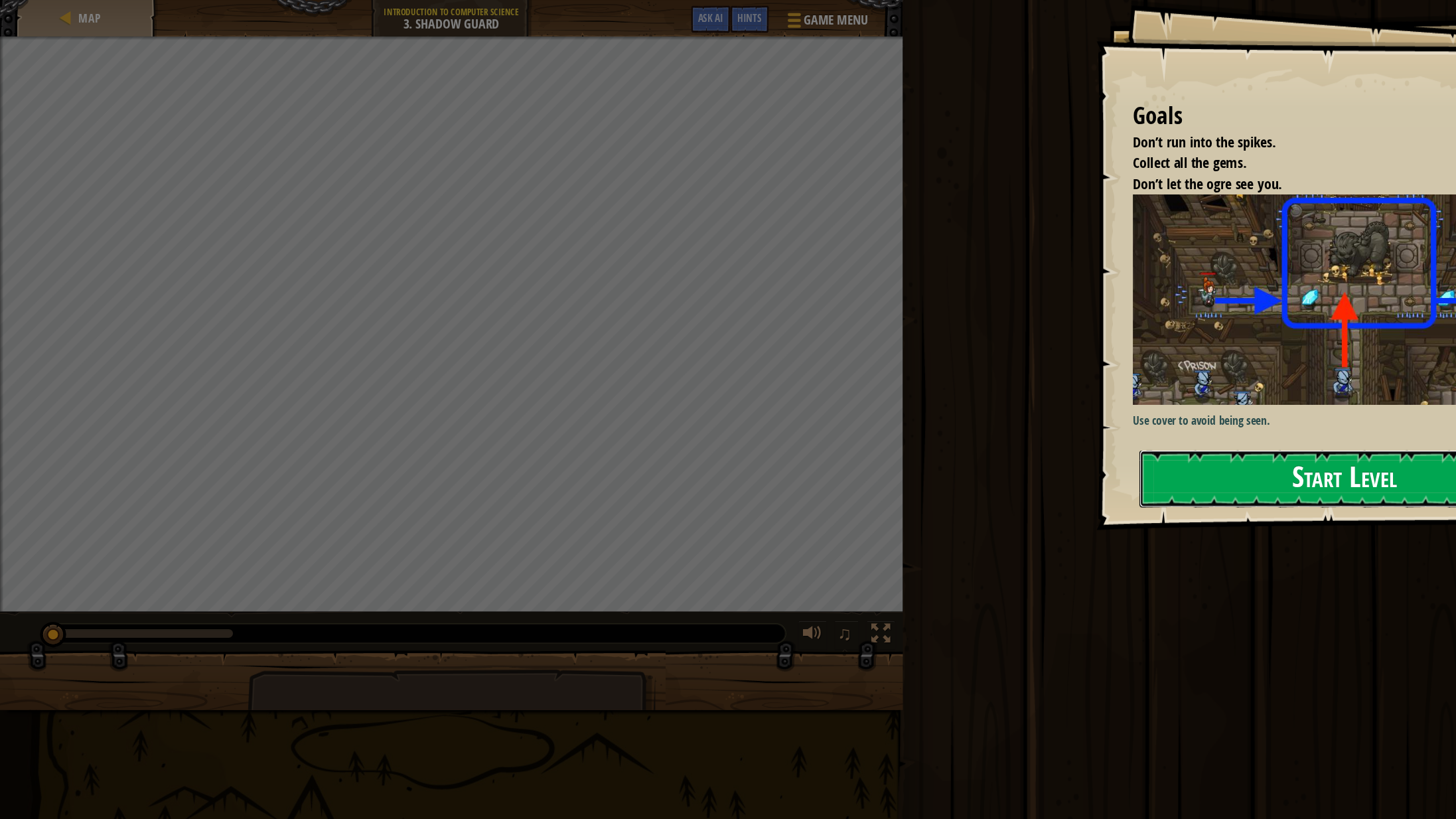
click at [1205, 426] on button "Start Level" at bounding box center [1226, 436] width 374 height 52
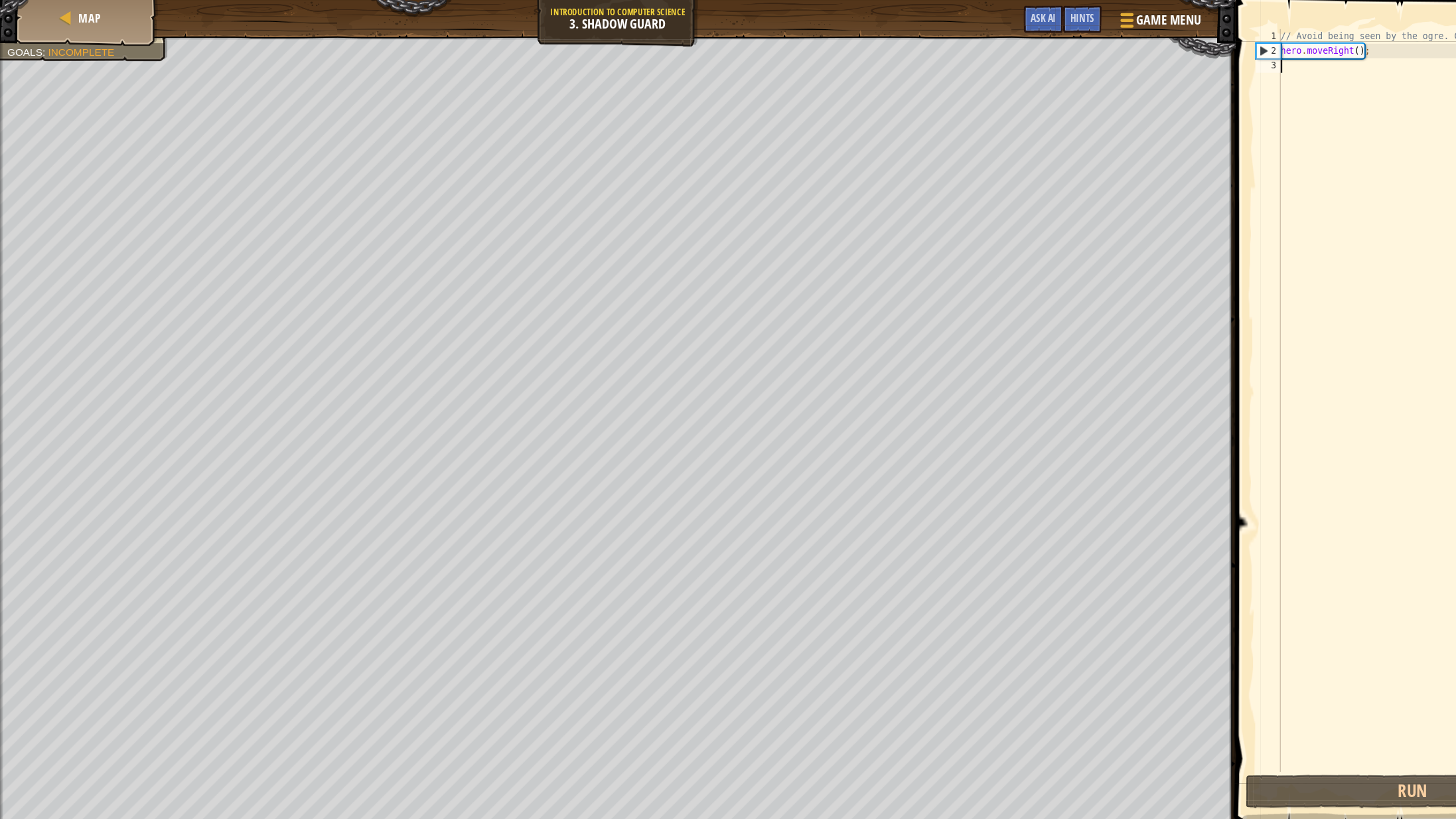
click at [1184, 66] on div "// Avoid being seen by the ogre. Collect all the gems. hero . moveRight ( ) ;" at bounding box center [1300, 378] width 271 height 704
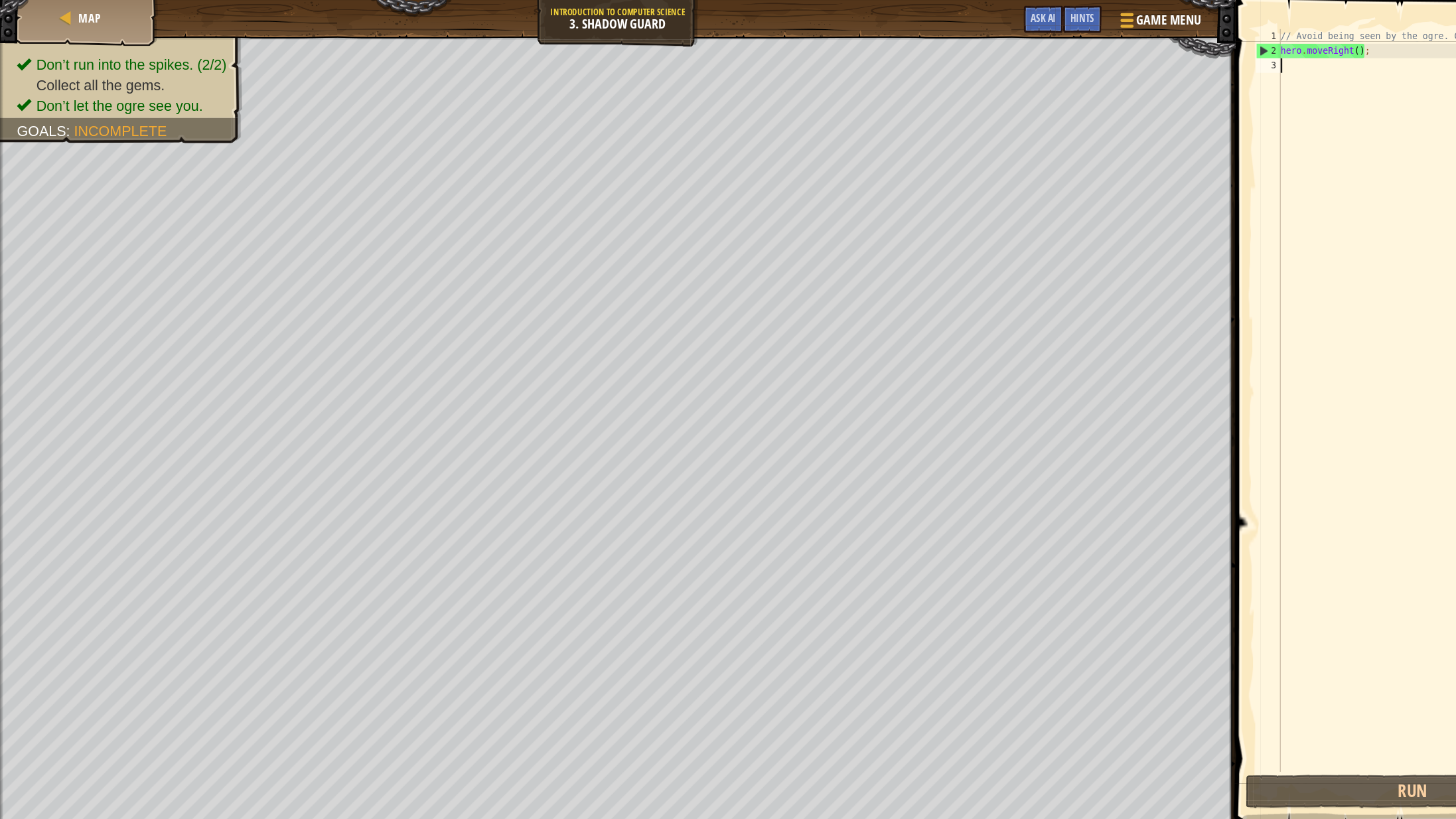
type textarea "e"
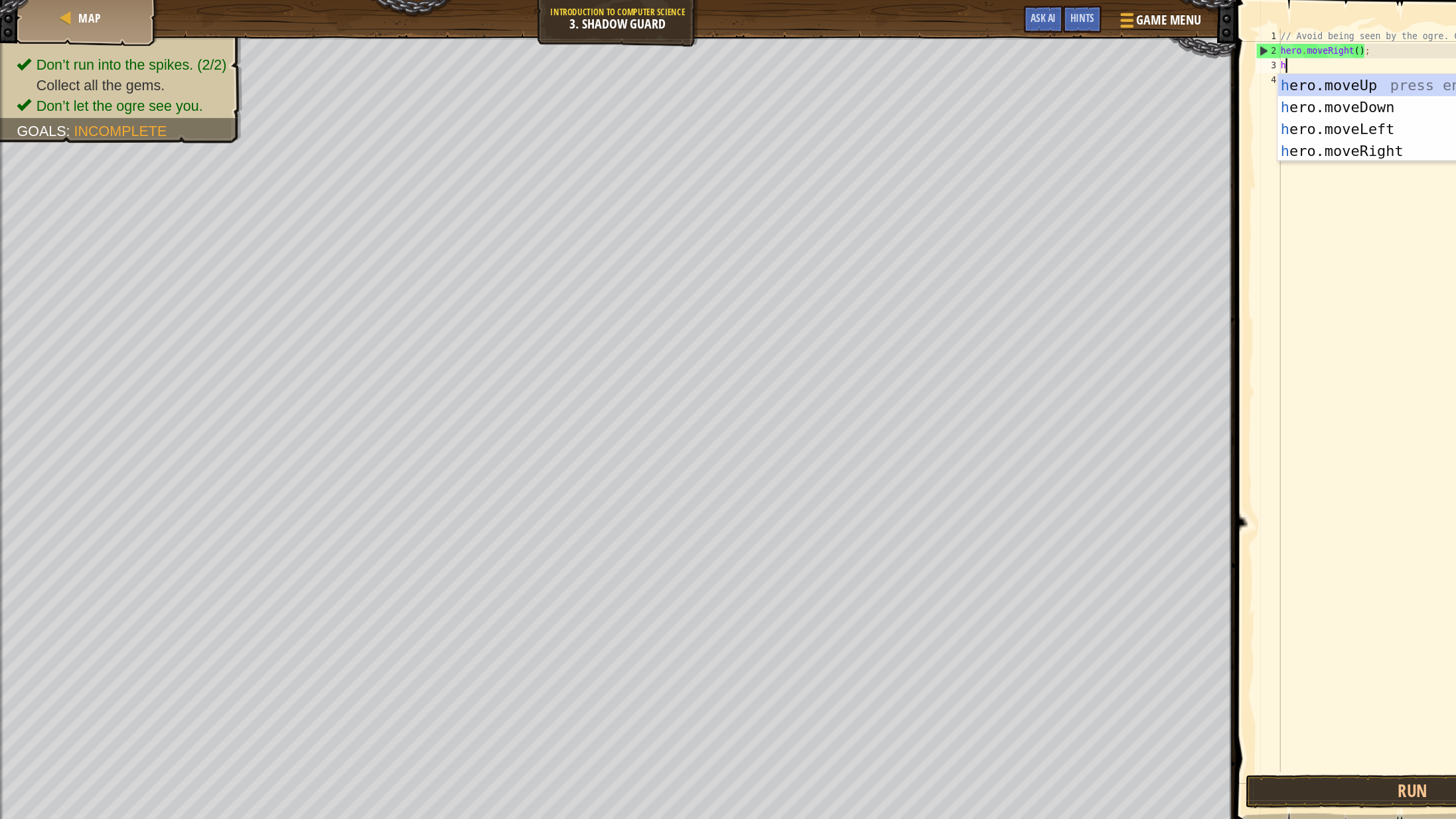
type textarea "hr"
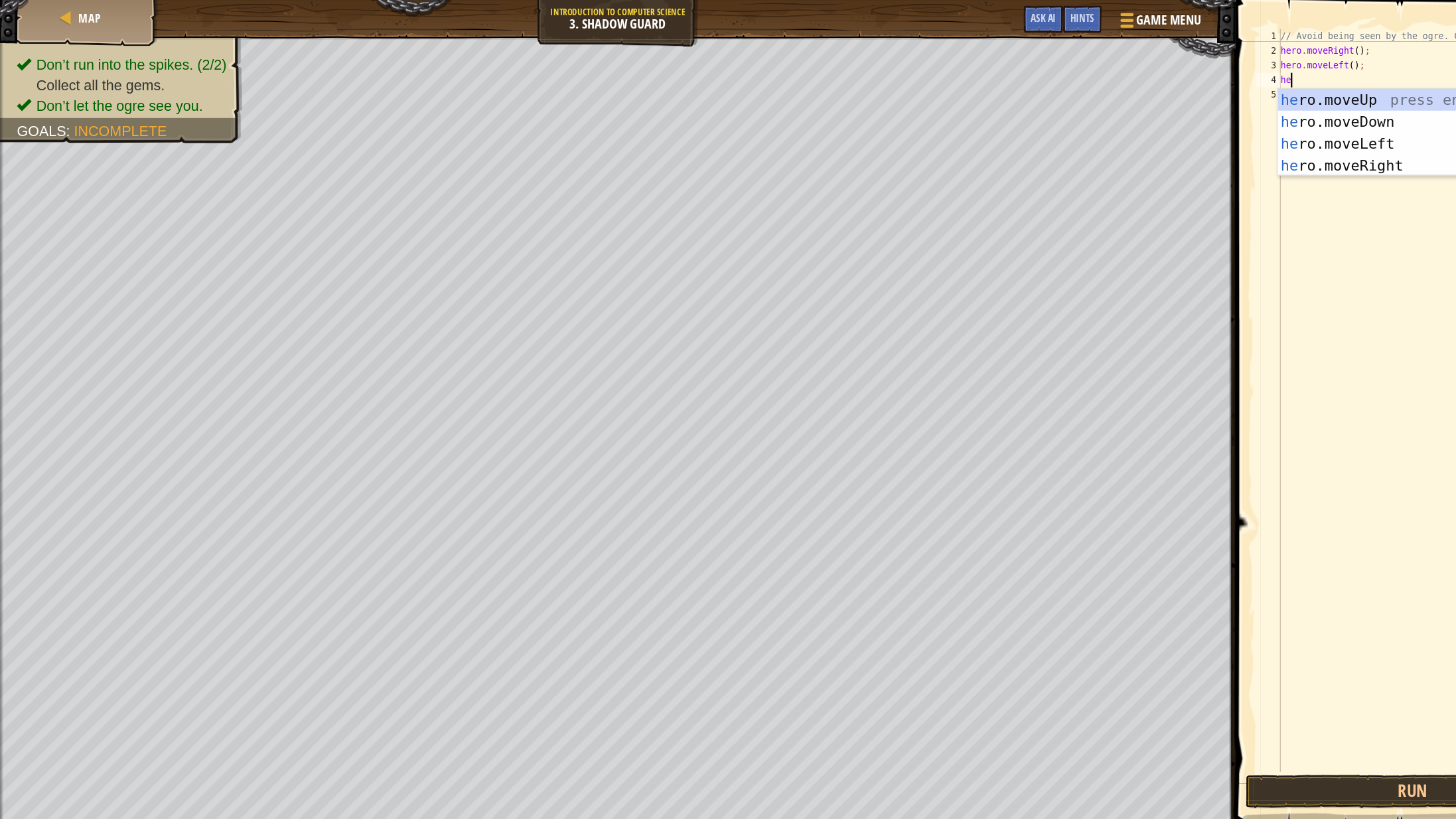
type textarea "her"
click at [1258, 95] on div "her o.moveUp press enter her o.moveDown press enter her o.moveLeft press enter …" at bounding box center [1290, 140] width 251 height 119
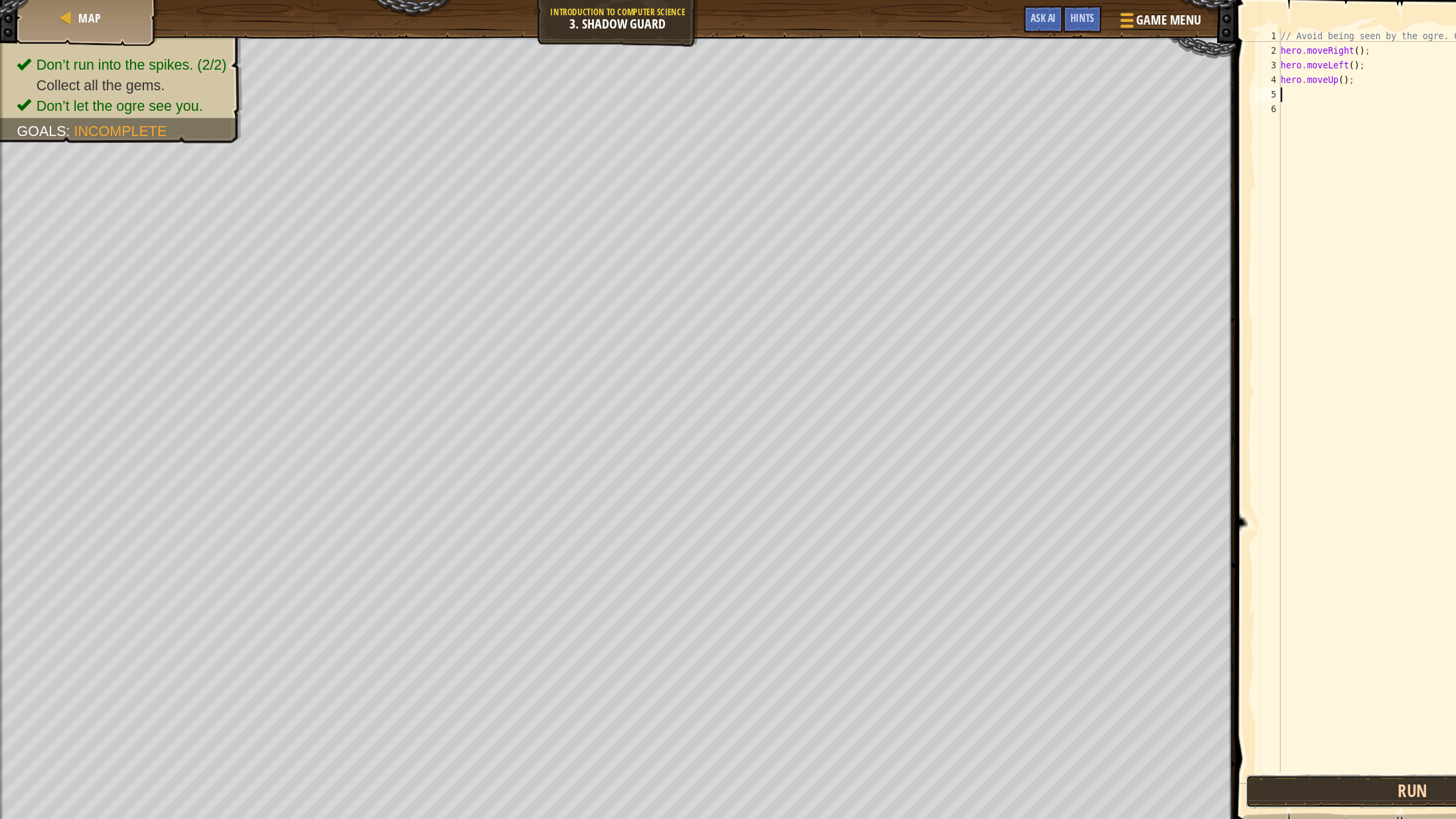
click at [1295, 720] on button "Run" at bounding box center [1288, 721] width 305 height 30
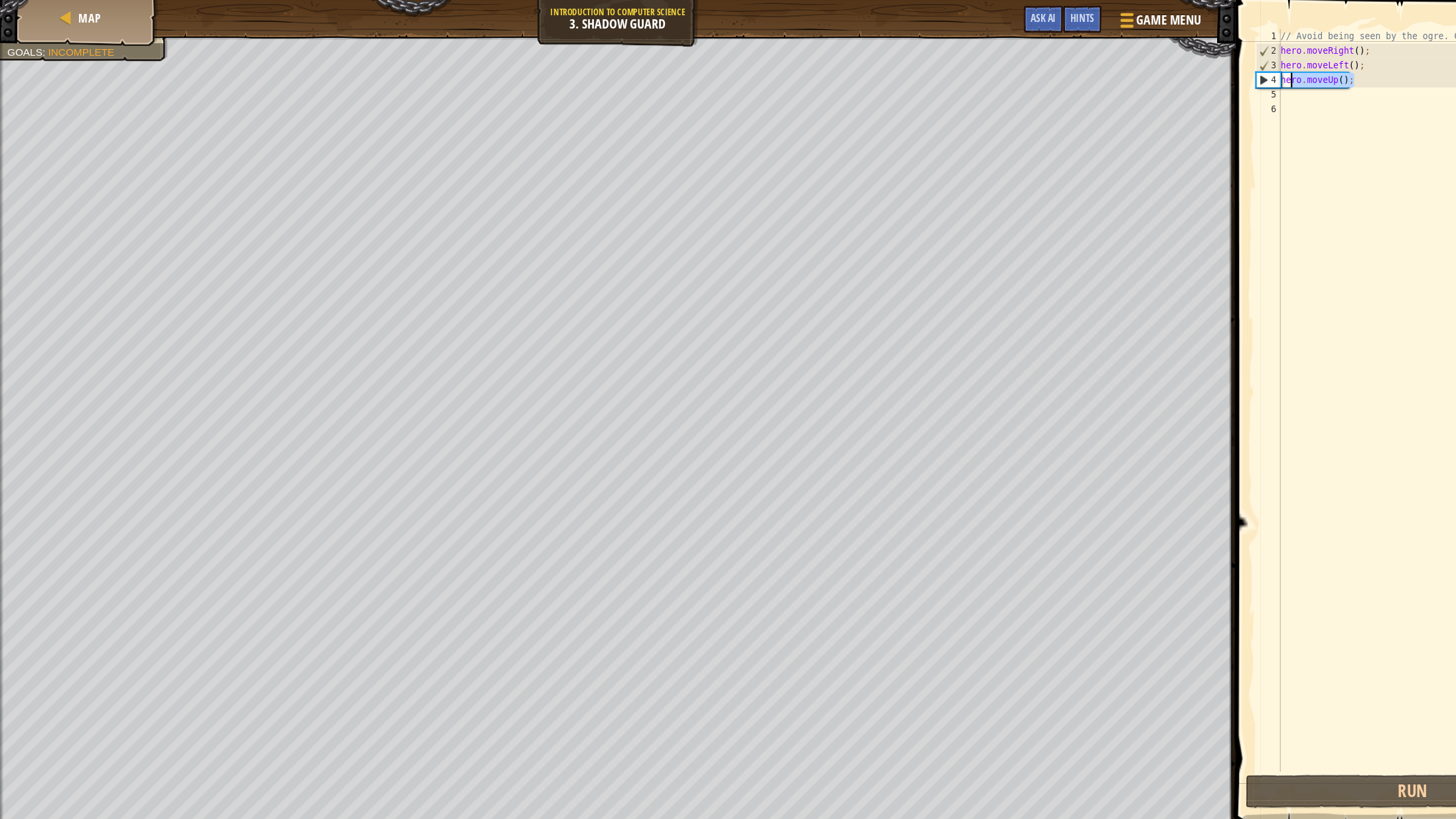
drag, startPoint x: 1239, startPoint y: 72, endPoint x: 1175, endPoint y: 73, distance: 64.0
click at [1175, 73] on div "// Avoid being seen by the ogre. Collect all the gems. hero . moveRight ( ) ; h…" at bounding box center [1300, 378] width 271 height 704
type textarea "h"
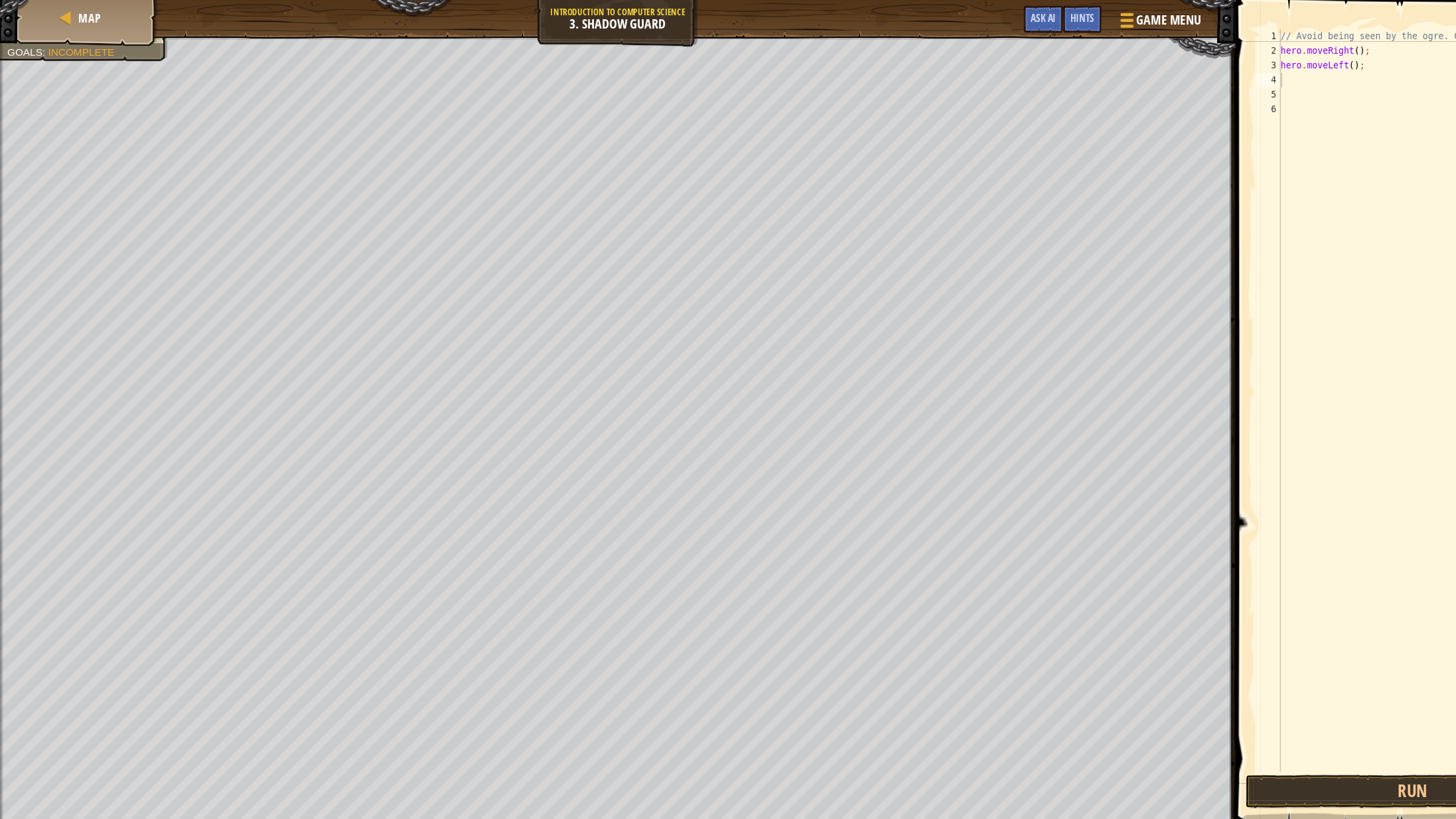
click at [1193, 735] on button "Run" at bounding box center [1288, 721] width 305 height 30
drag, startPoint x: 1248, startPoint y: 64, endPoint x: 1145, endPoint y: 59, distance: 103.1
click at [1145, 59] on div "1 2 3 4 5 6 // Avoid being seen by the ogre. Collect all the gems. hero . moveR…" at bounding box center [1289, 364] width 294 height 677
type textarea "hero.moveLeft();"
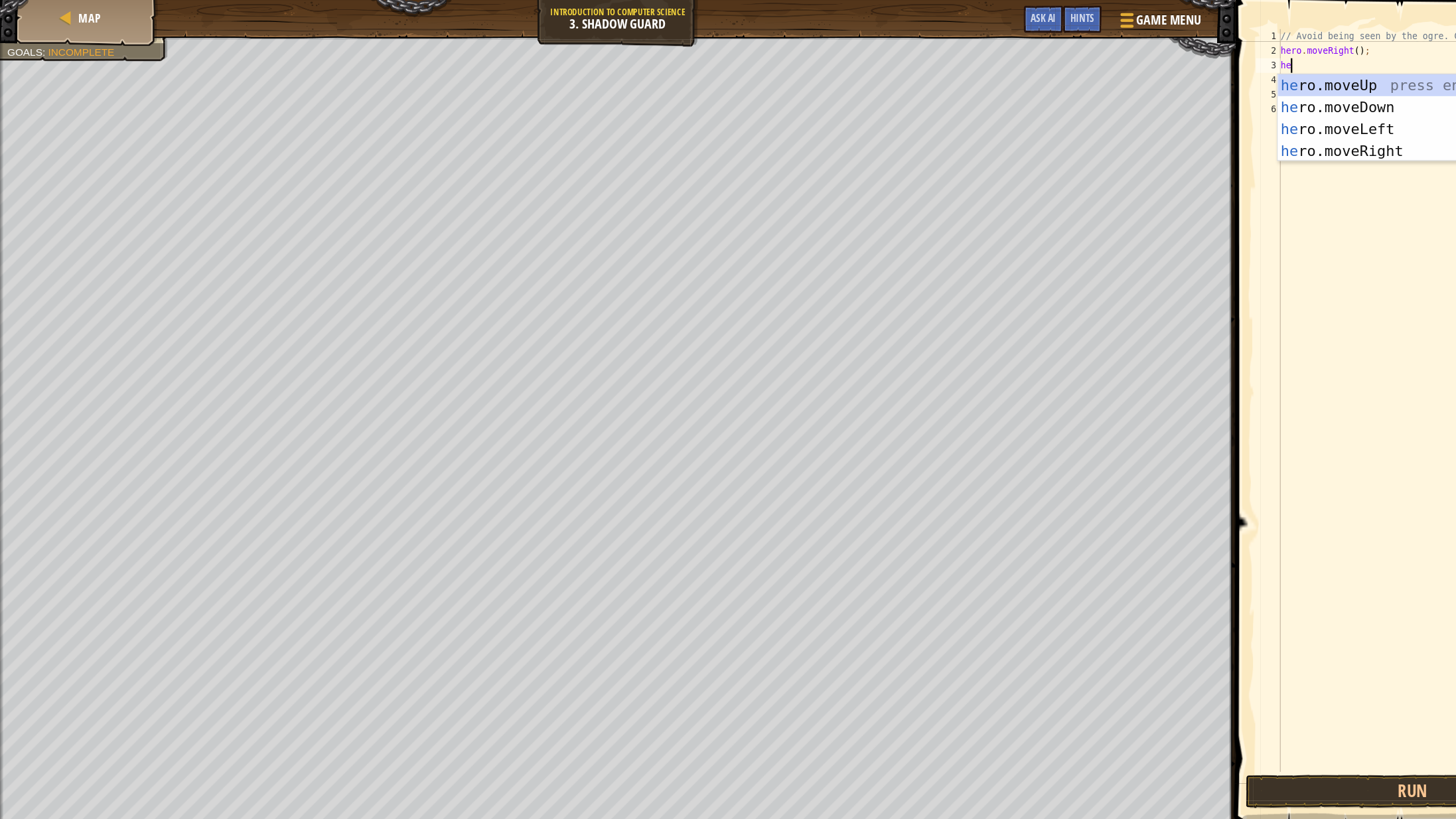
type textarea "hero"
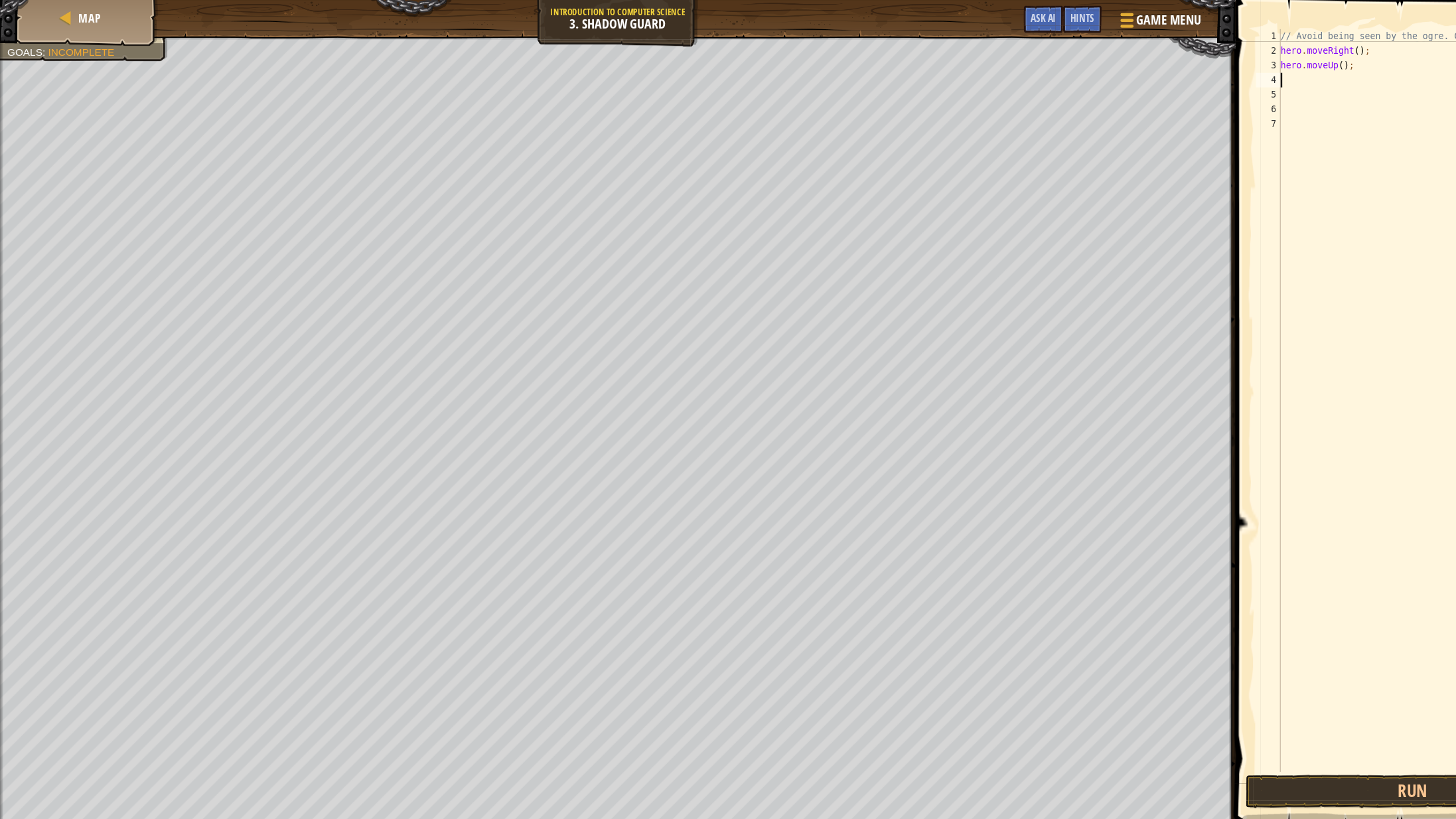
click at [1231, 702] on div "// Avoid being seen by the ogre. Collect all the gems. hero . moveRight ( ) ; h…" at bounding box center [1300, 378] width 271 height 704
click at [1233, 707] on button "Run" at bounding box center [1288, 721] width 305 height 30
click at [1175, 77] on div "// Avoid being seen by the ogre. Collect all the gems. hero . moveRight ( ) ; h…" at bounding box center [1300, 378] width 271 height 704
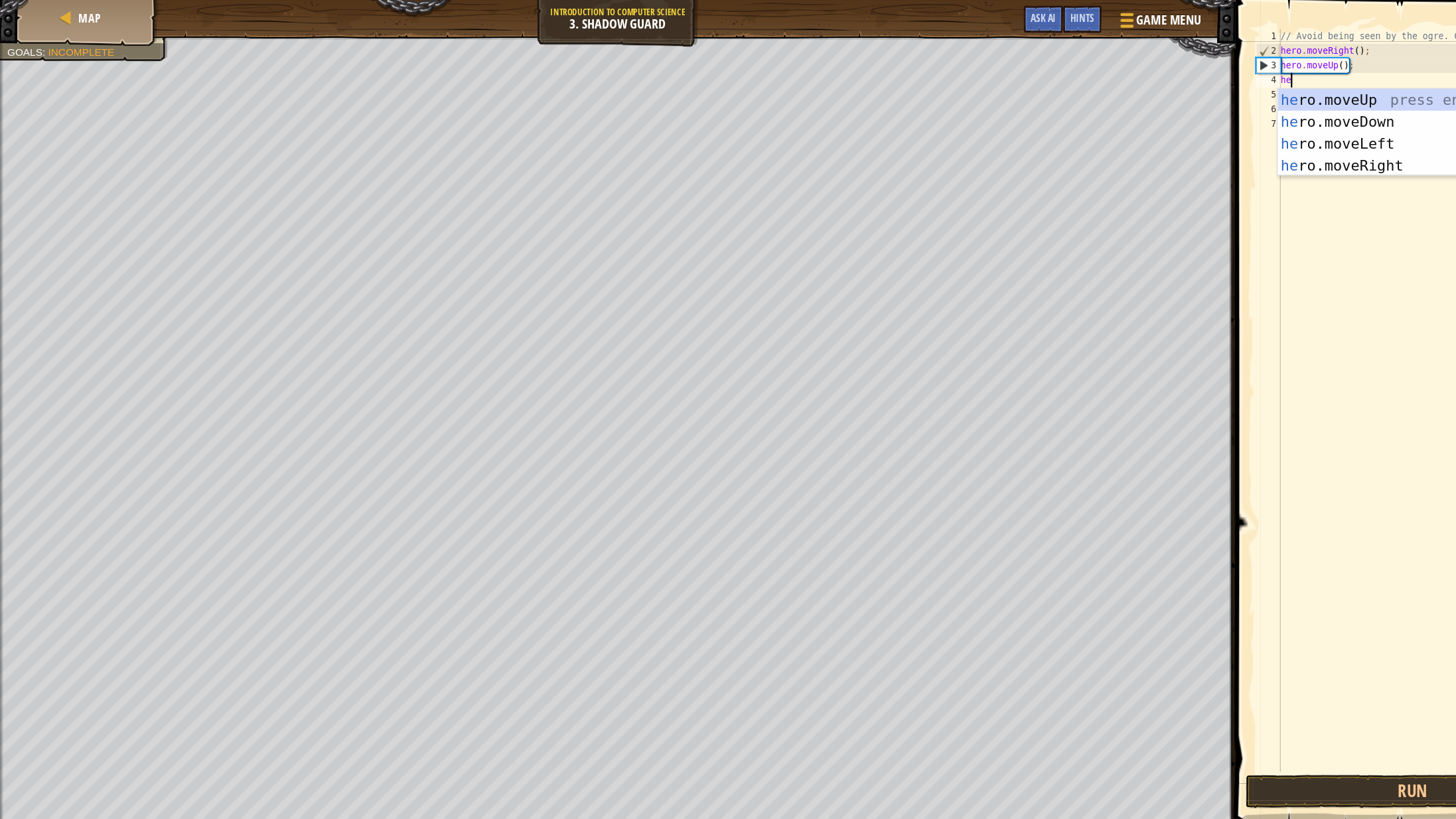
type textarea "hero"
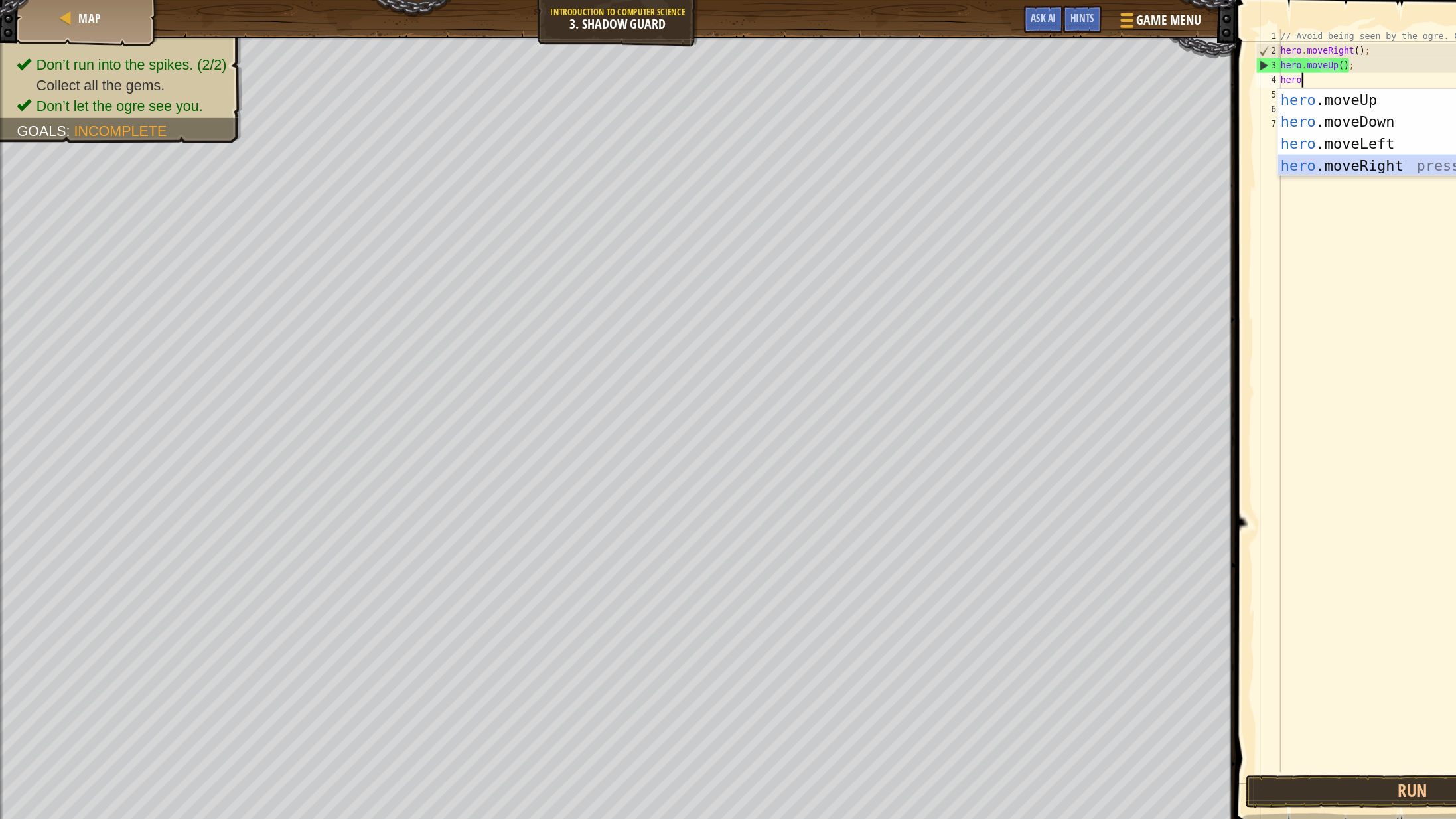
click at [1288, 152] on div "hero .moveUp press enter hero .moveDown press enter hero .moveLeft press enter …" at bounding box center [1290, 140] width 251 height 119
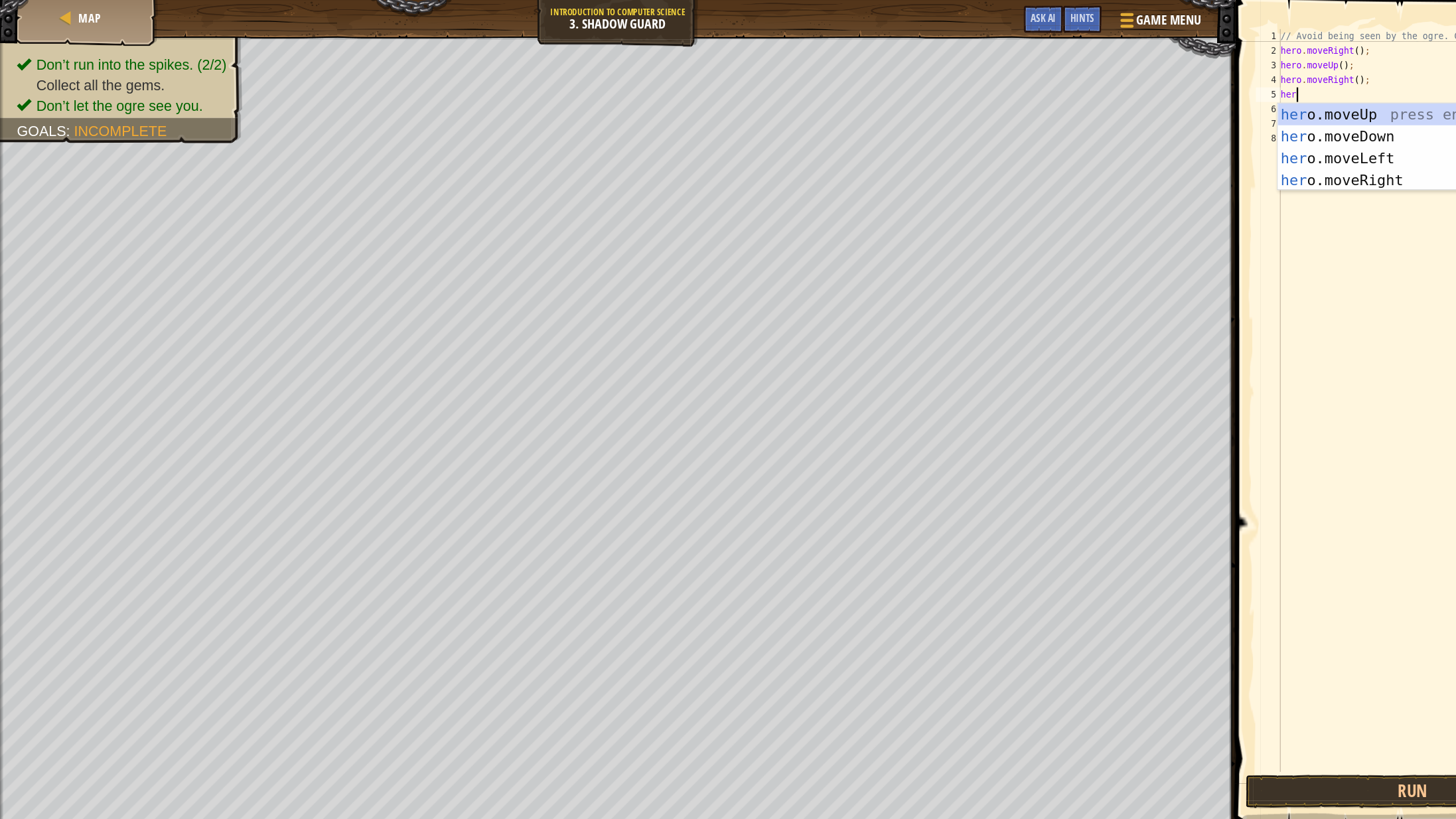
type textarea "hero"
click at [1252, 121] on div "hero .moveUp press enter hero .moveDown press enter hero .moveLeft press enter …" at bounding box center [1290, 154] width 251 height 119
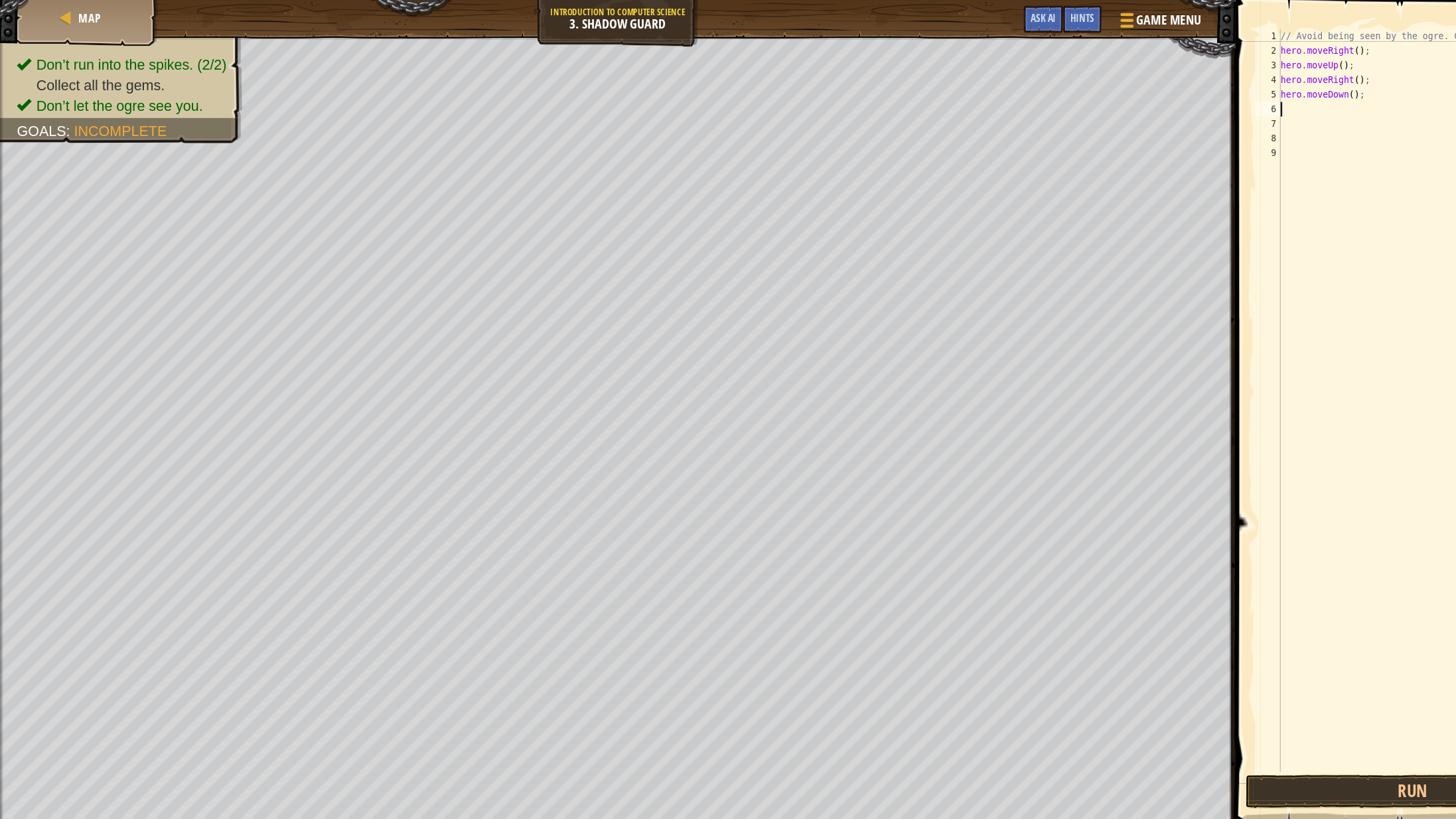
scroll to position [6, 0]
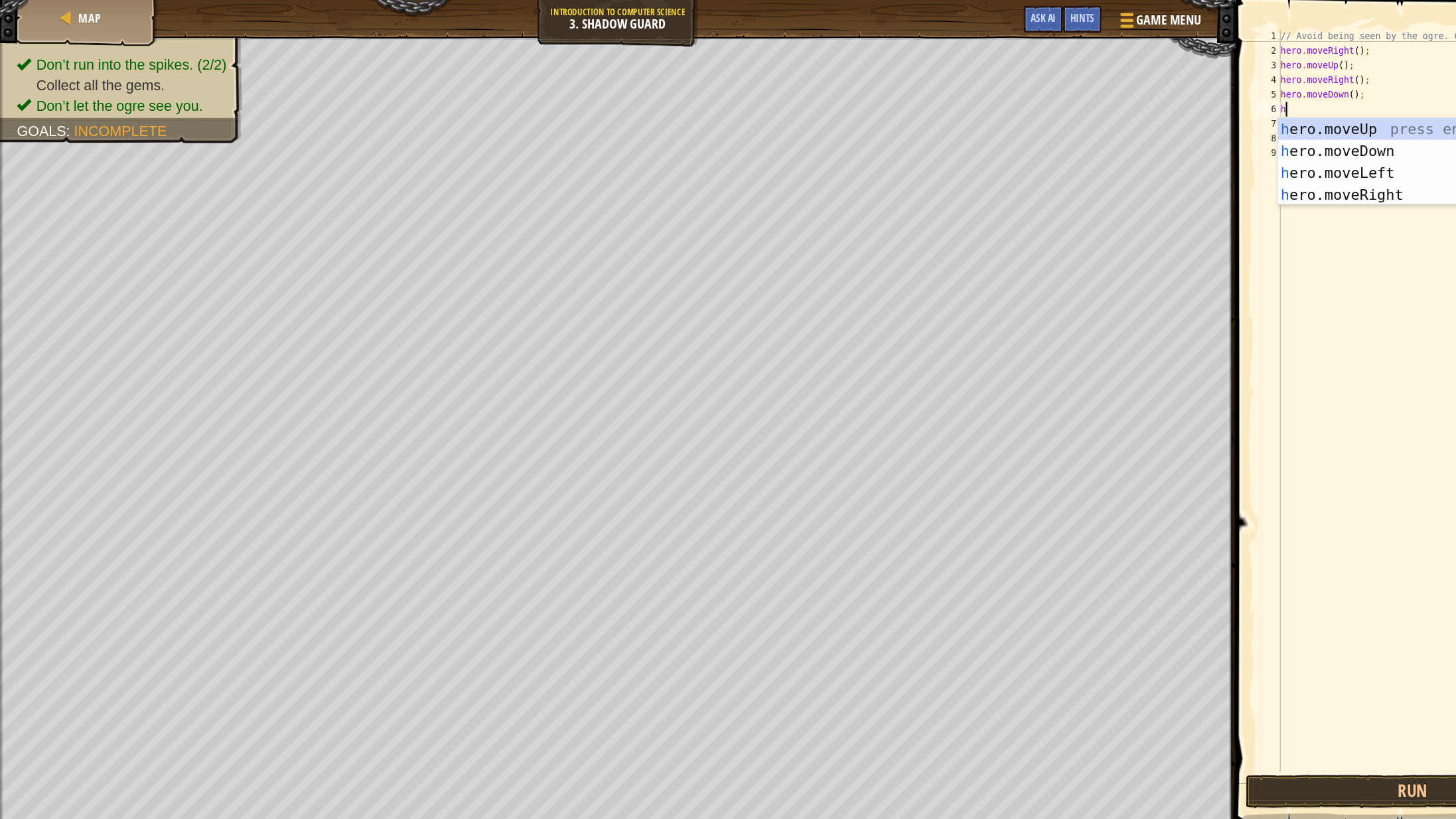
type textarea "her"
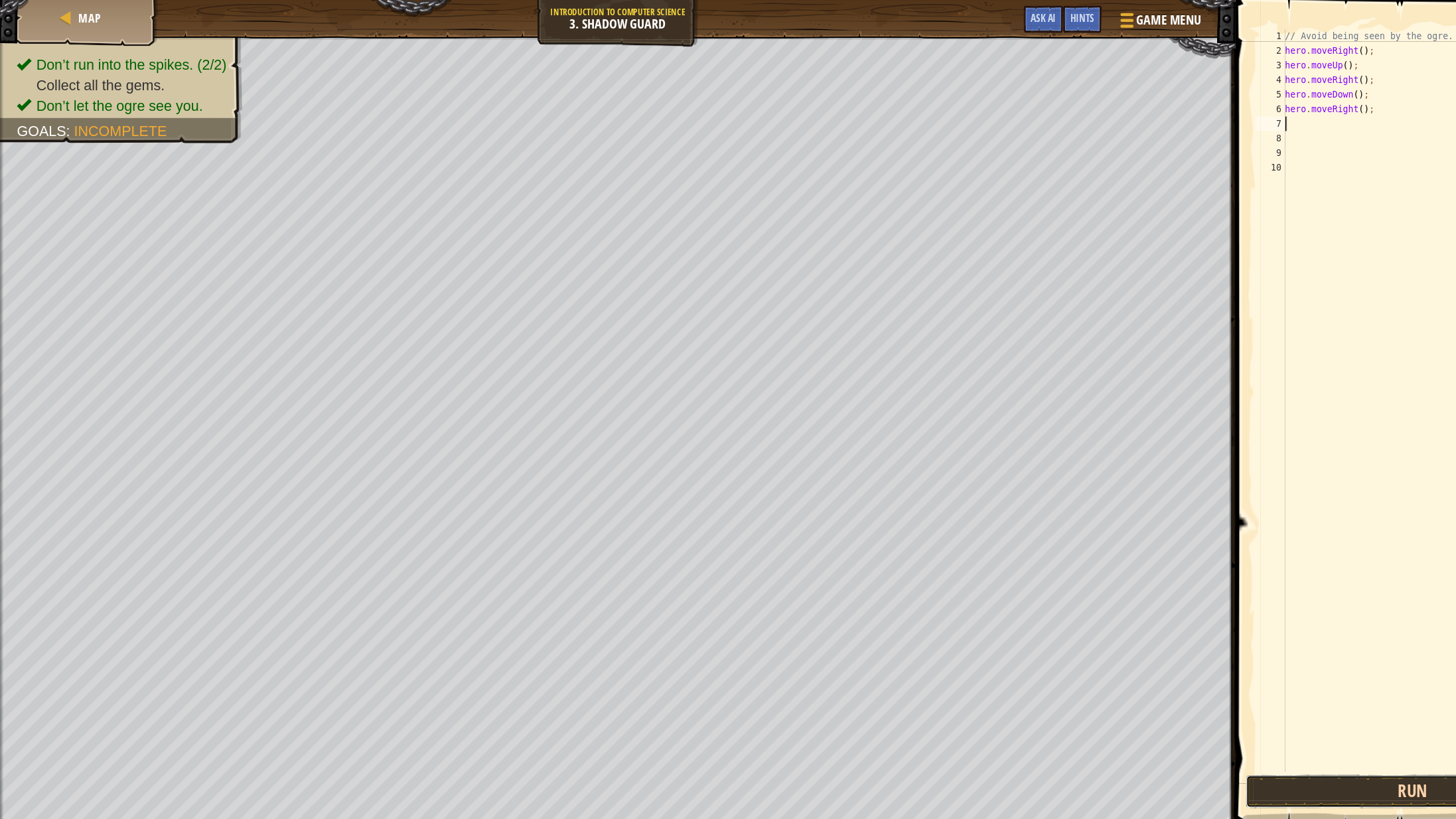
click at [1234, 731] on button "Run" at bounding box center [1288, 721] width 305 height 30
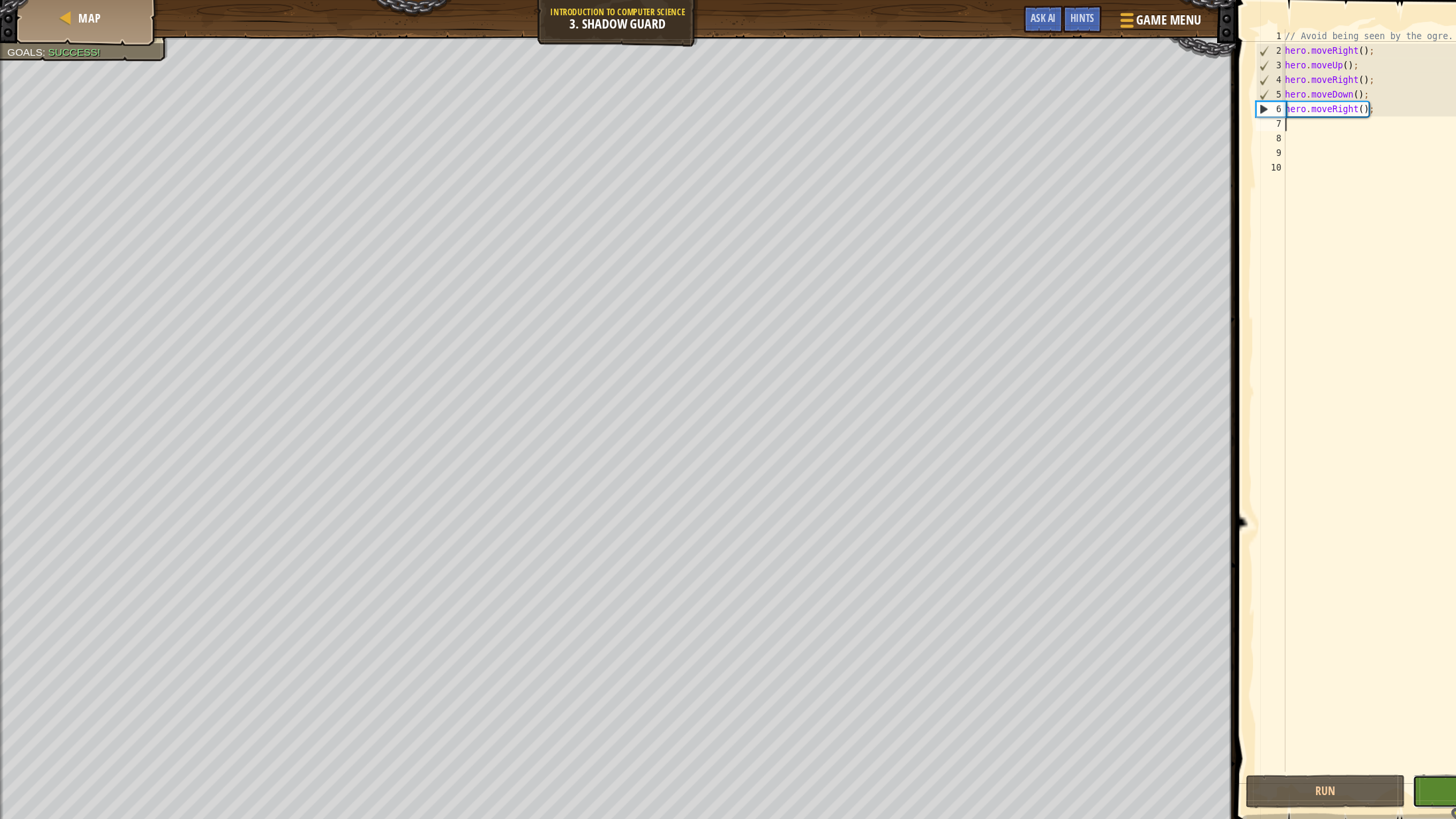
click at [1299, 721] on button "Done" at bounding box center [1360, 721] width 146 height 30
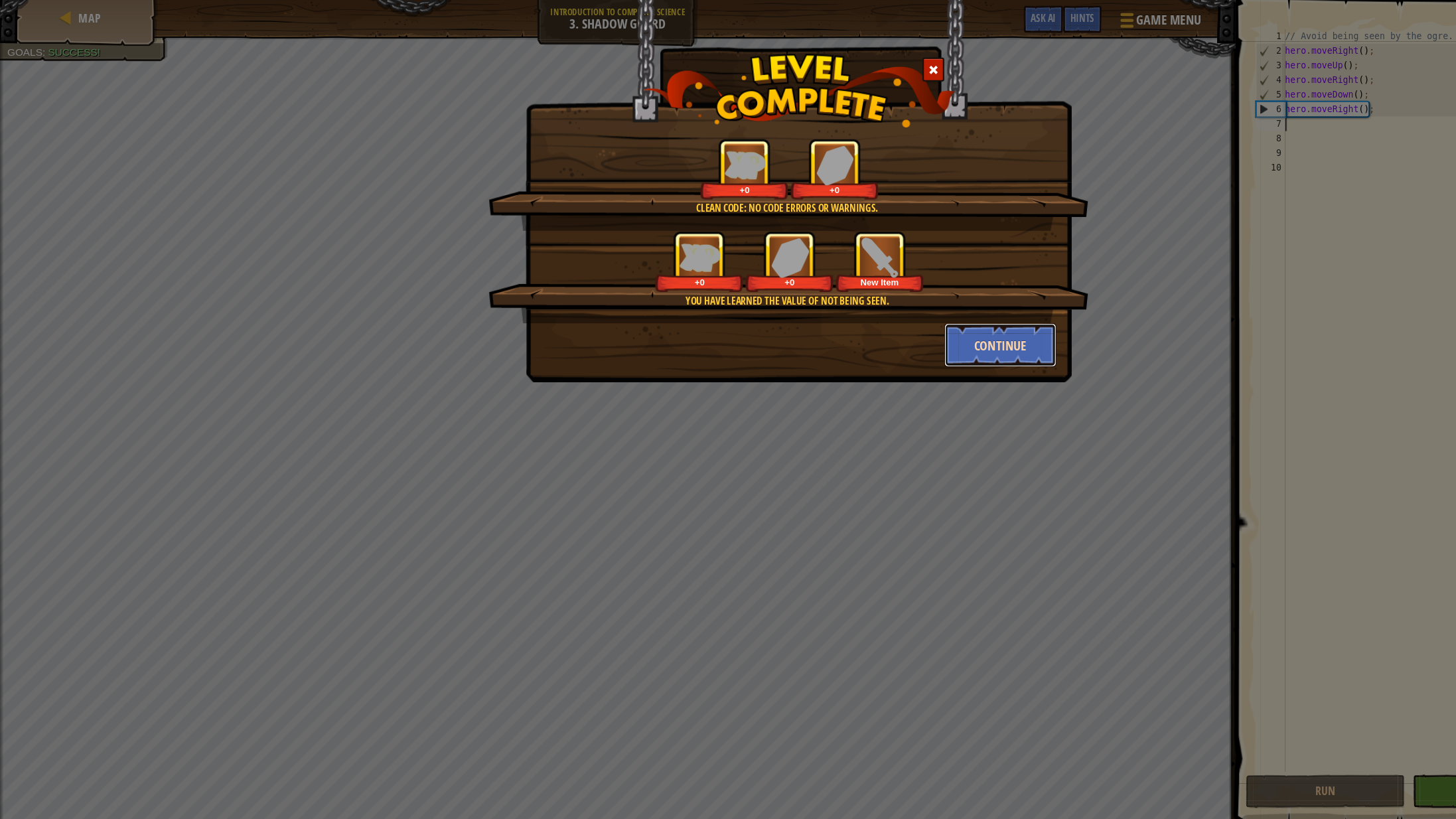
click at [901, 314] on button "Continue" at bounding box center [912, 315] width 103 height 40
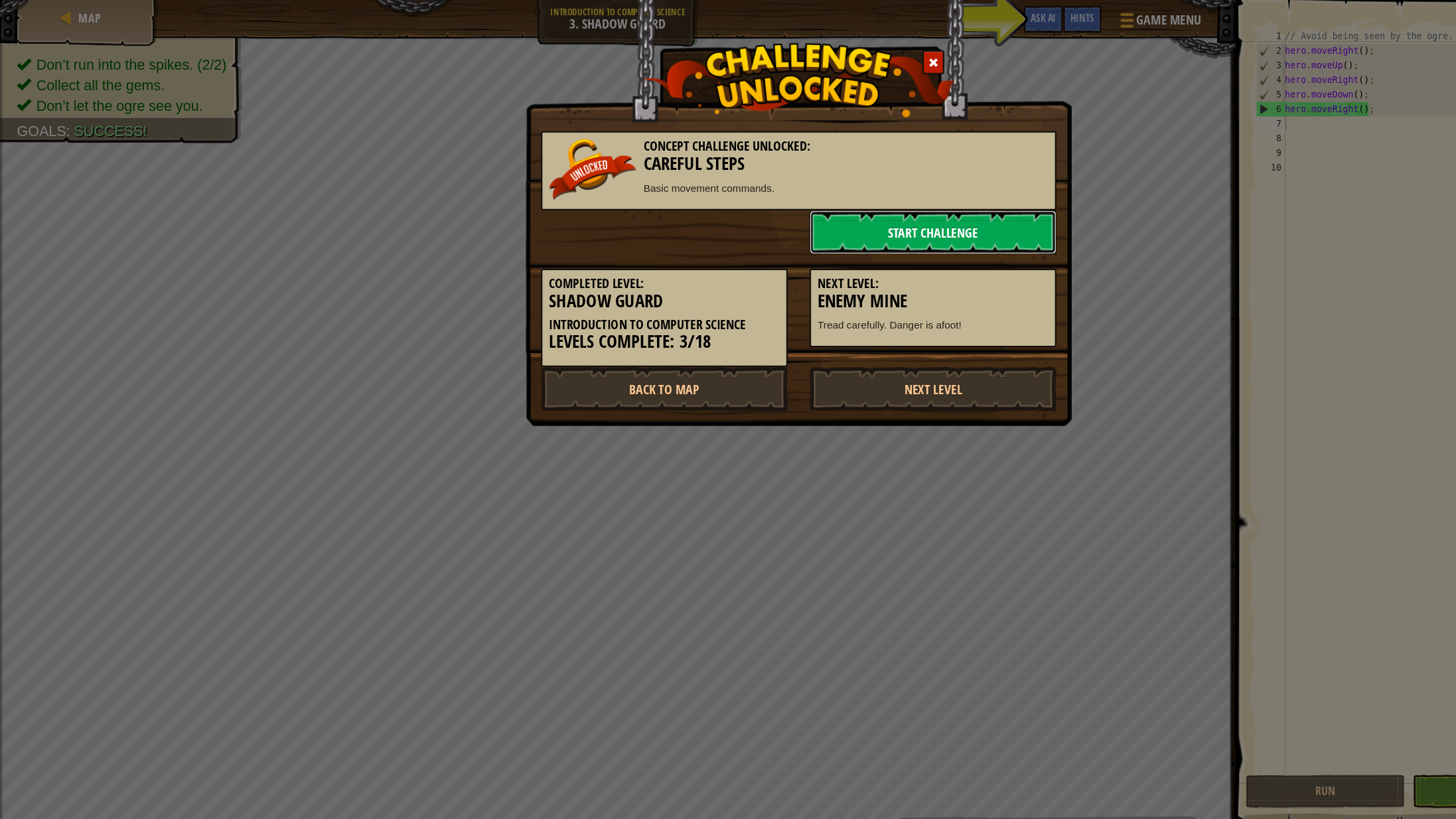
click at [802, 227] on link "Start Challenge" at bounding box center [851, 212] width 225 height 40
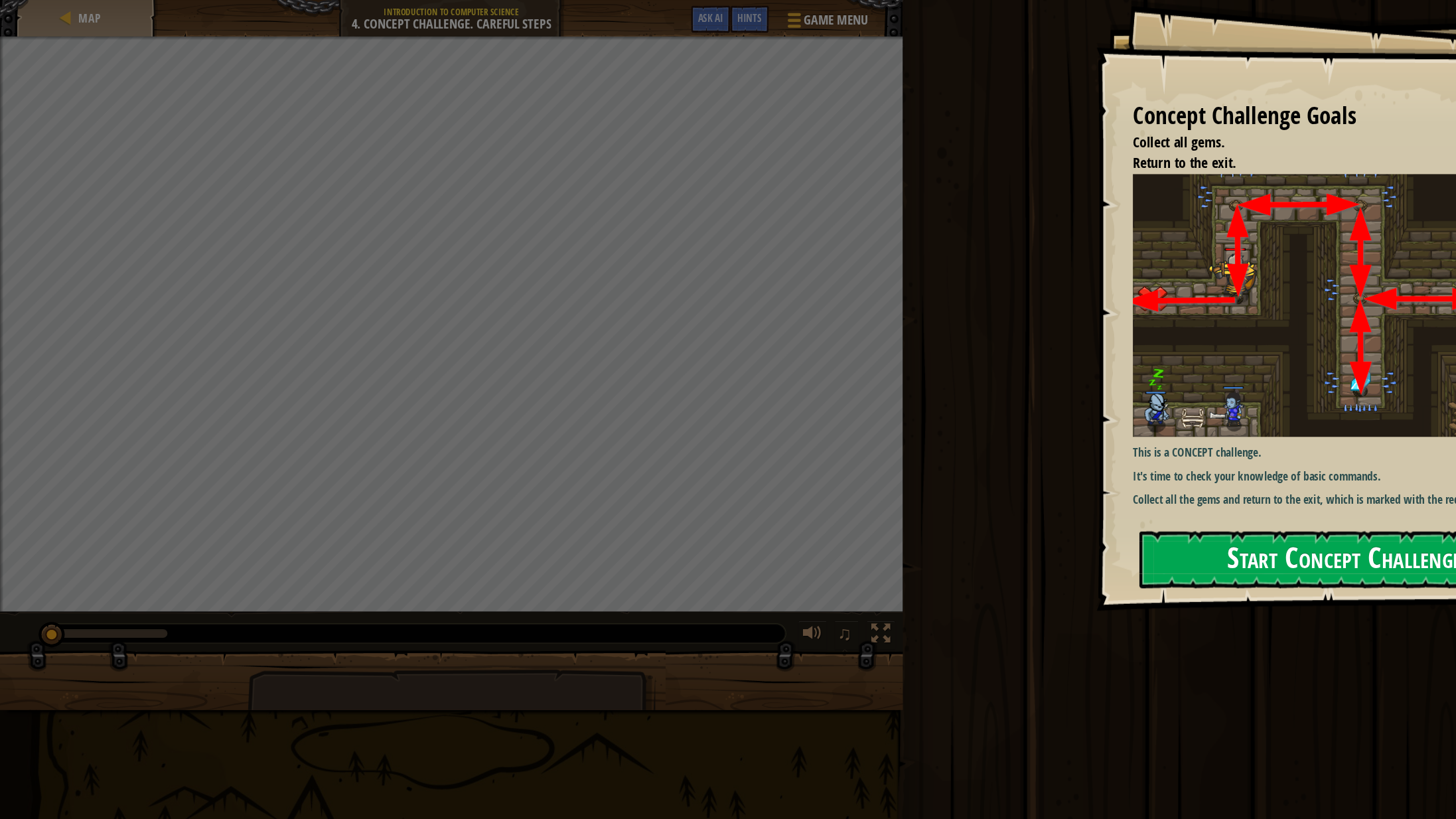
drag, startPoint x: 1210, startPoint y: 482, endPoint x: 1219, endPoint y: 498, distance: 18.4
click at [1219, 498] on div "Concept Challenge Goals Collect all gems. Return to the exit. This is a CONCEPT…" at bounding box center [1228, 278] width 457 height 557
click at [1172, 515] on button "Start Concept Challenge" at bounding box center [1226, 510] width 374 height 52
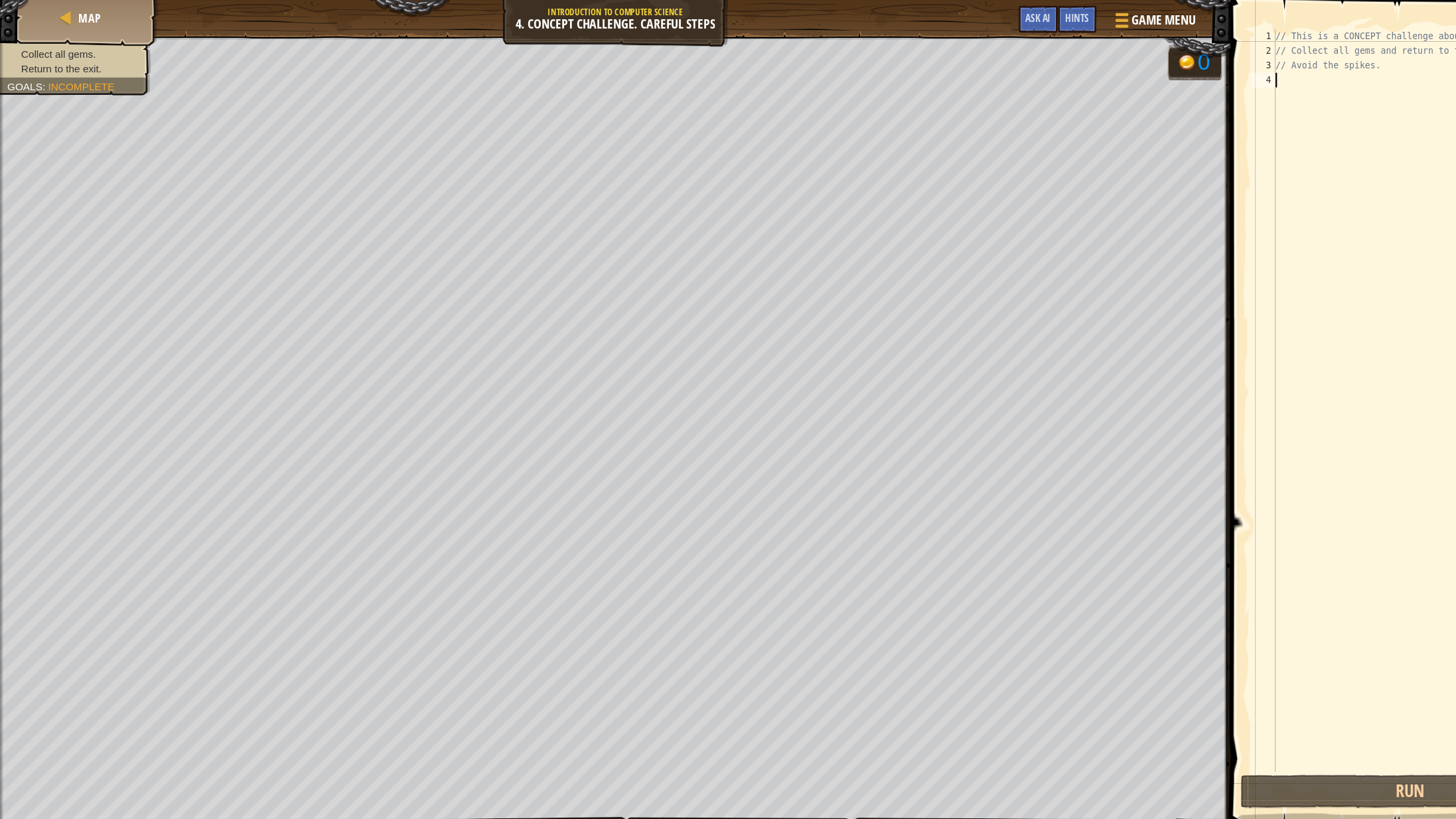
type textarea "h"
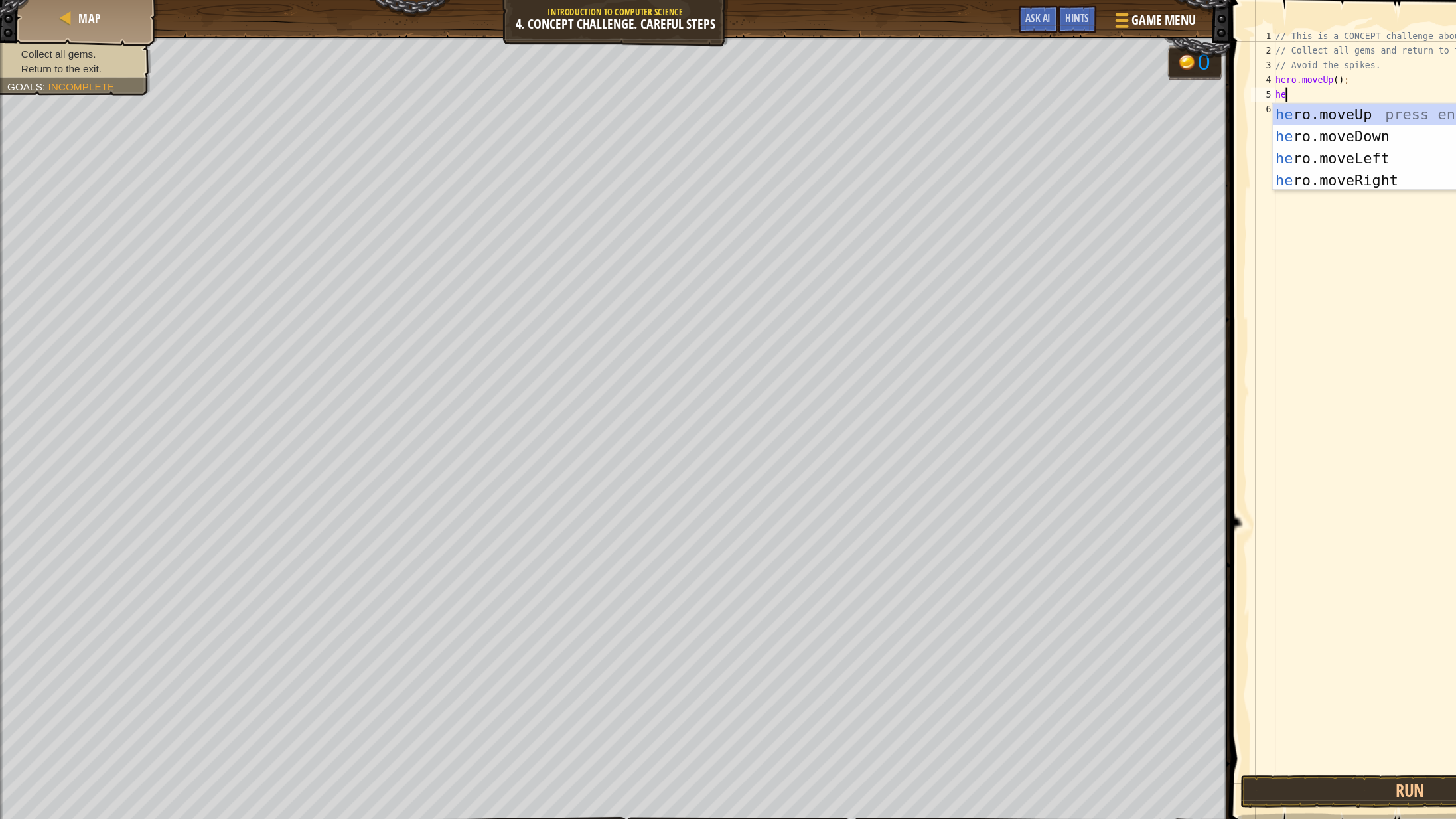
type textarea "her"
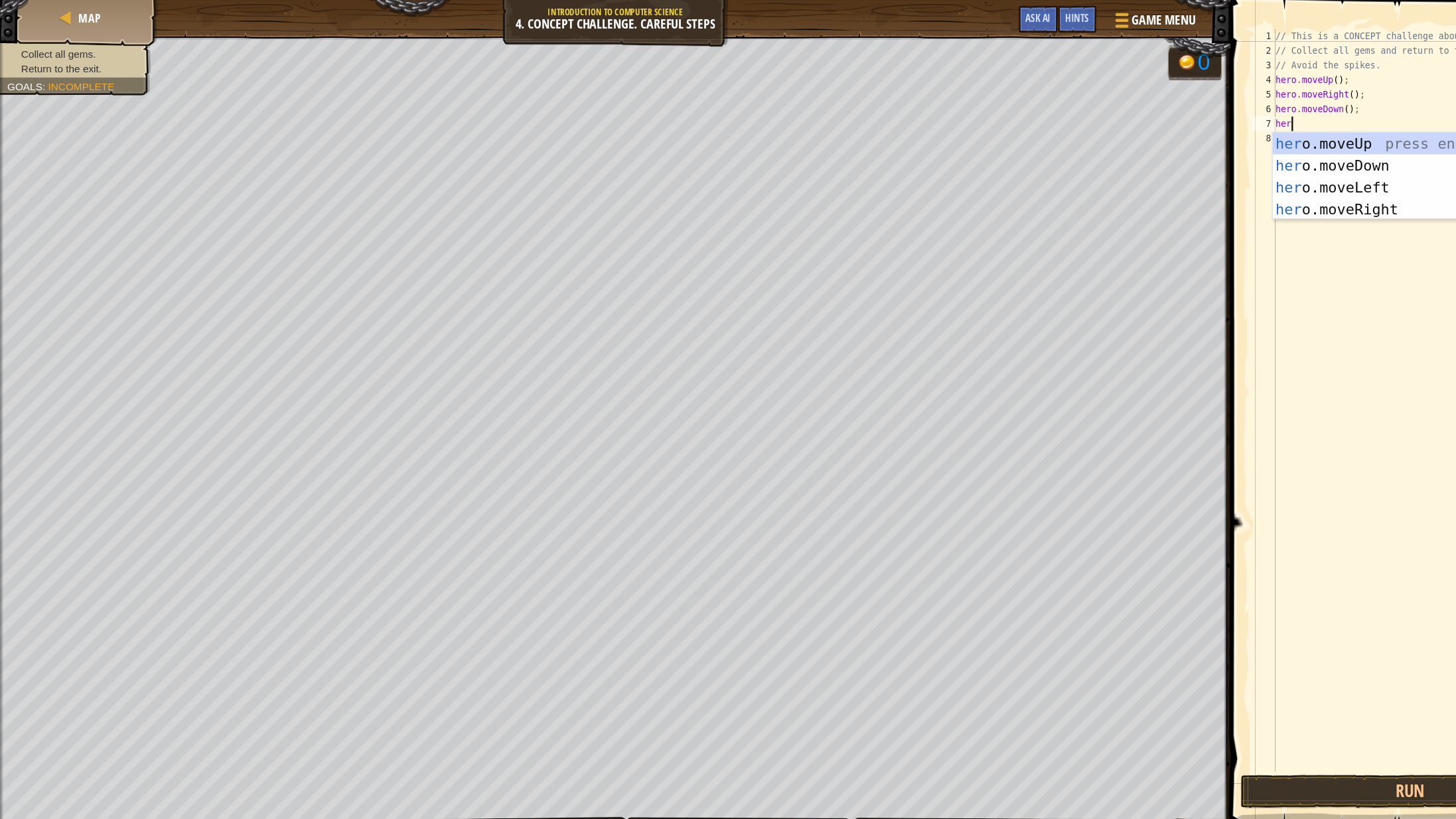
type textarea "hero"
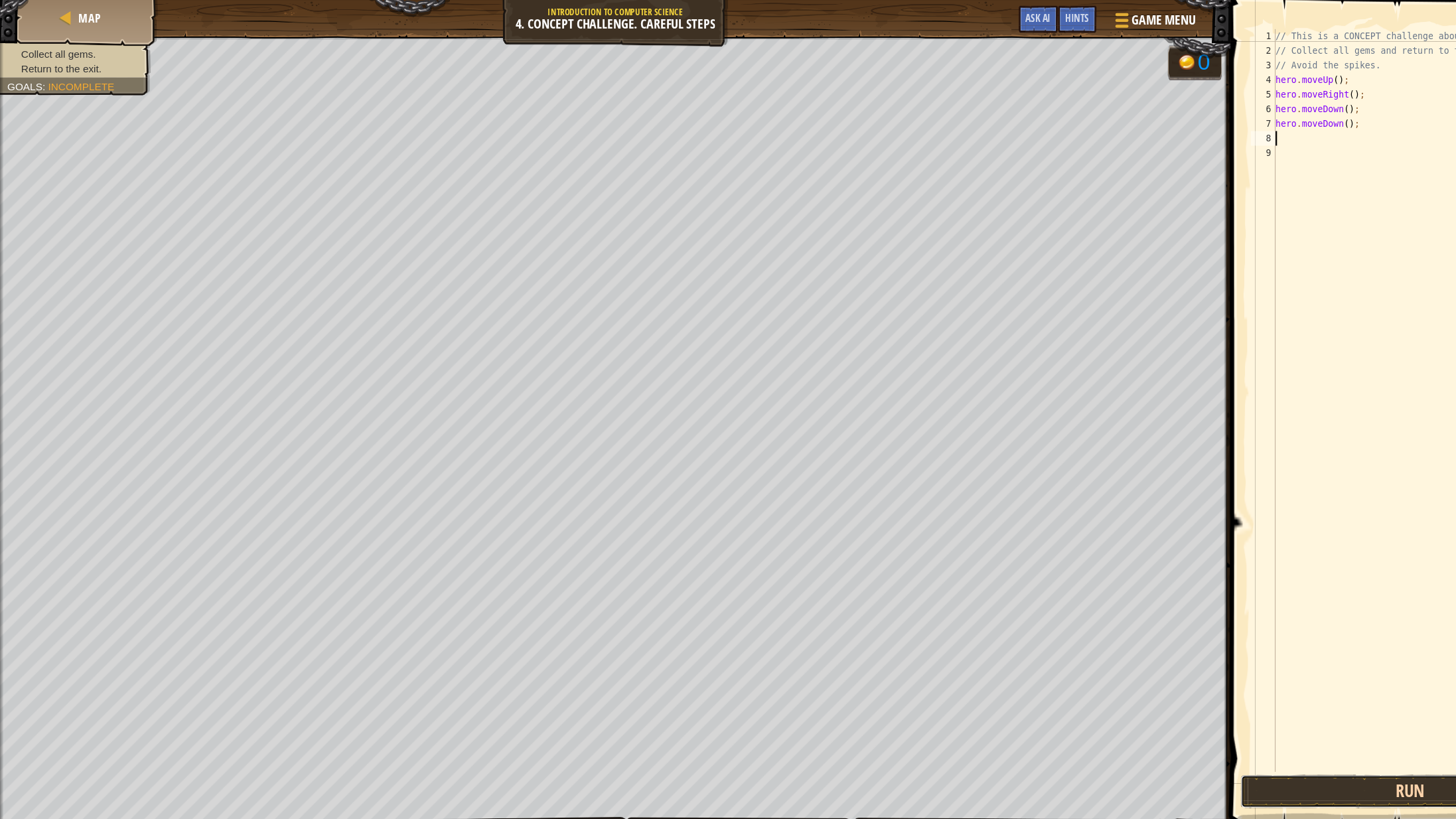
click at [1203, 722] on button "Run" at bounding box center [1286, 721] width 309 height 30
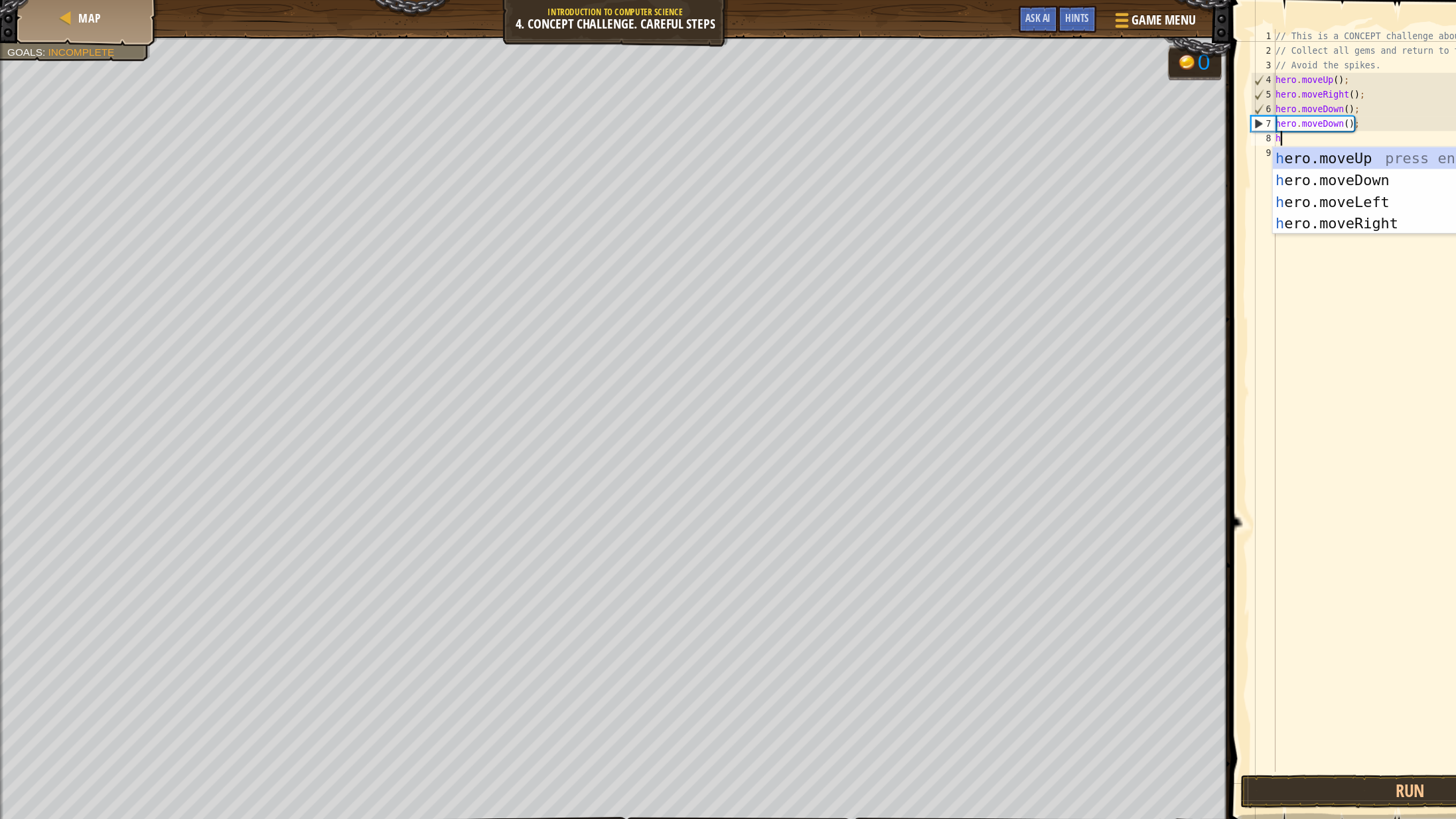
type textarea "her"
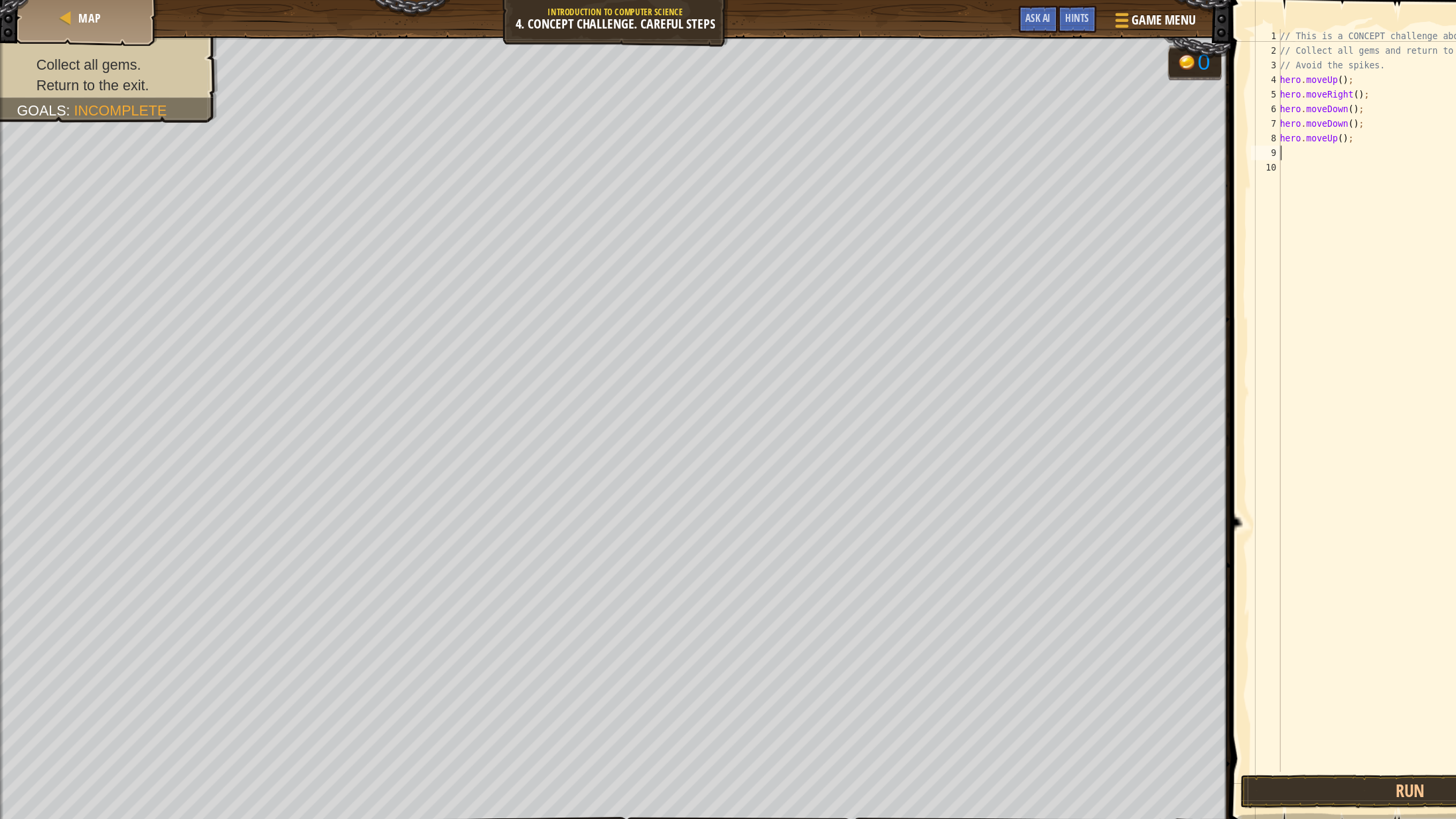
click at [1194, 141] on div "// This is a CONCEPT challenge about basic syntax. // Collect all gems and retu…" at bounding box center [1300, 378] width 272 height 704
type textarea "r"
type textarea "her"
click at [1164, 727] on button "Run" at bounding box center [1286, 721] width 309 height 30
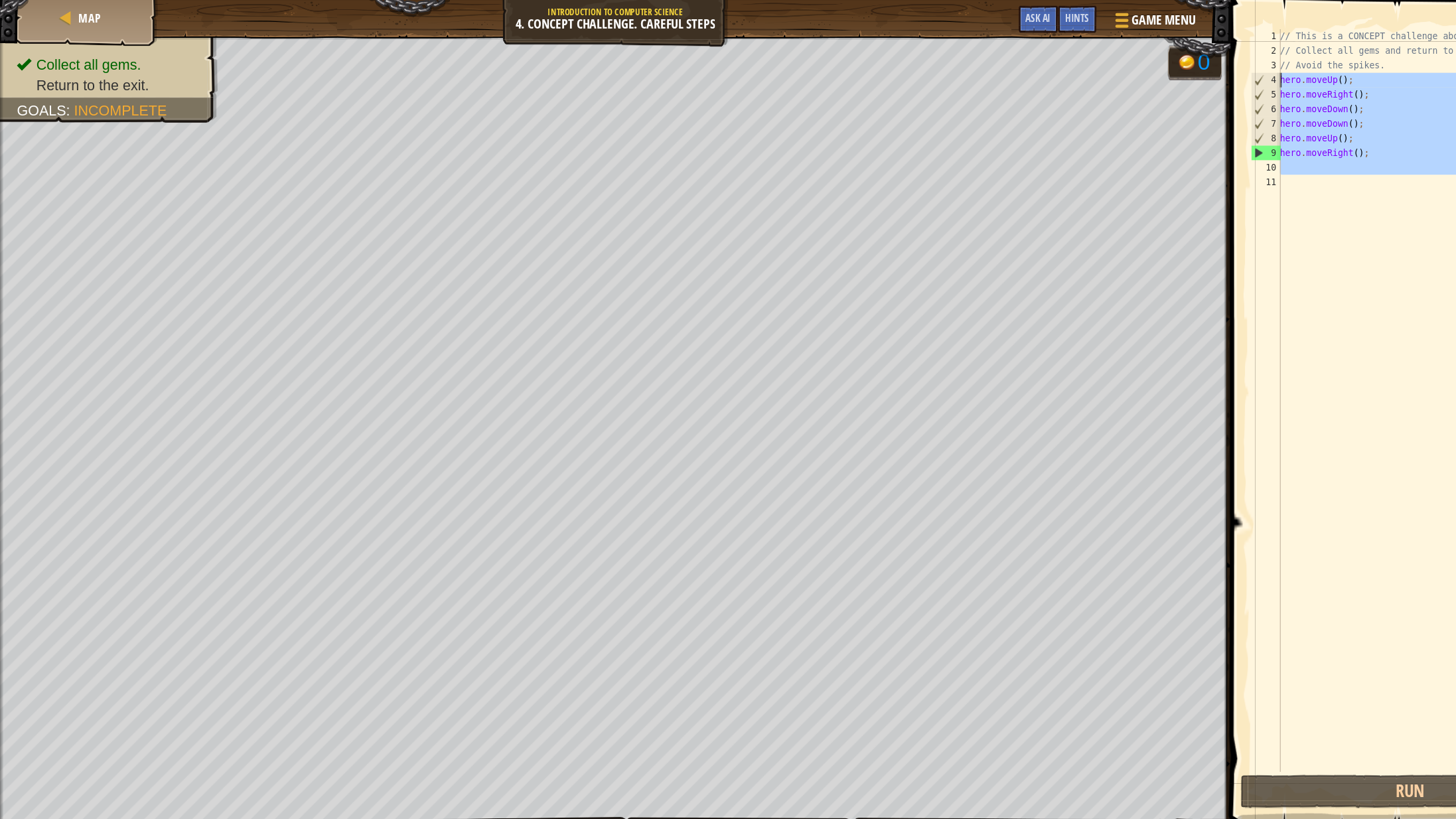
drag, startPoint x: 1286, startPoint y: 163, endPoint x: 1165, endPoint y: 68, distance: 153.8
click at [1165, 68] on div "hero.moveRight(); 1 2 3 4 5 6 7 8 9 10 11 // This is a CONCEPT challenge about …" at bounding box center [1287, 364] width 299 height 677
type textarea "hero.moveUp(); hero.moveRight();"
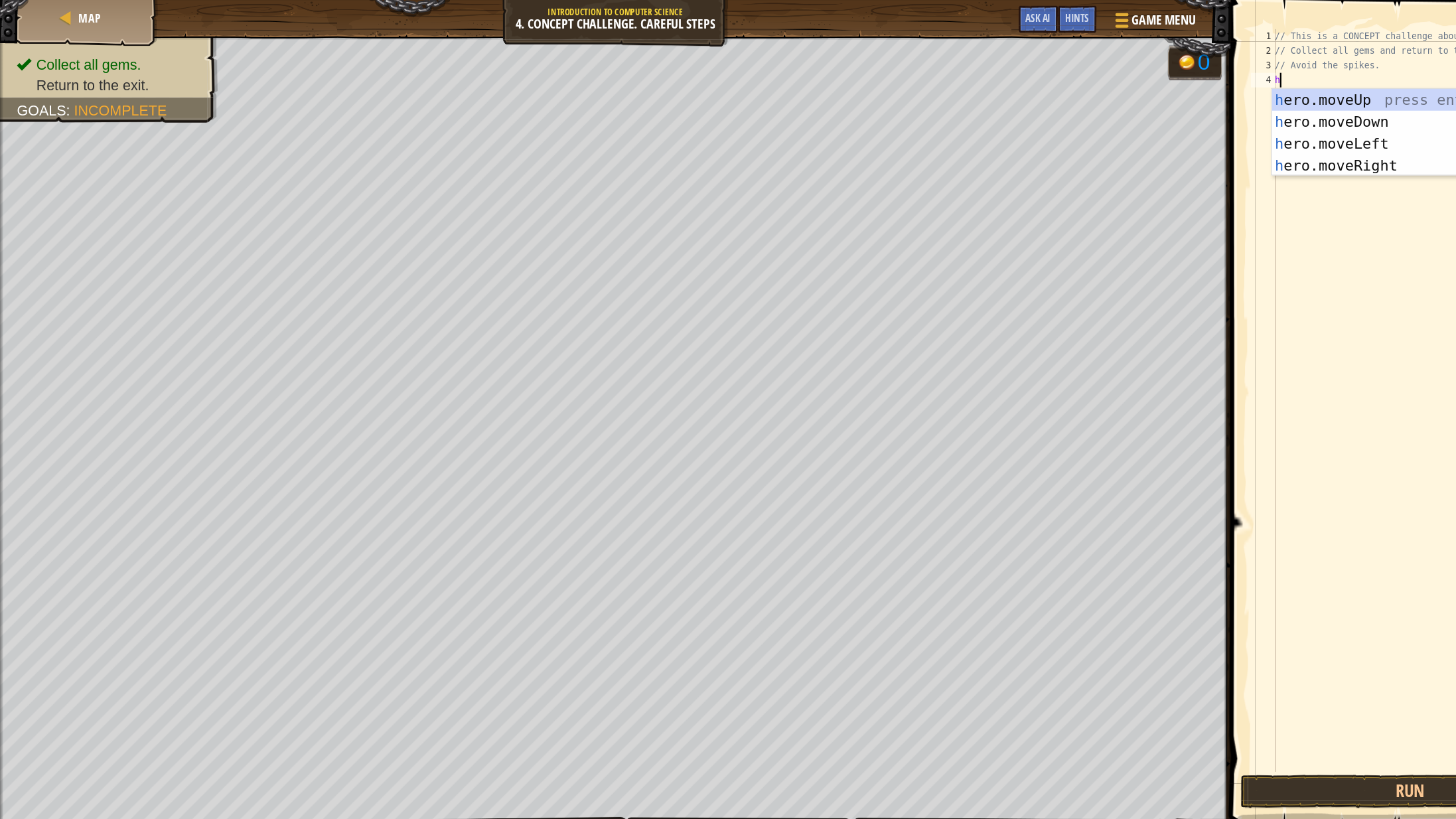
type textarea "her"
type textarea "hero"
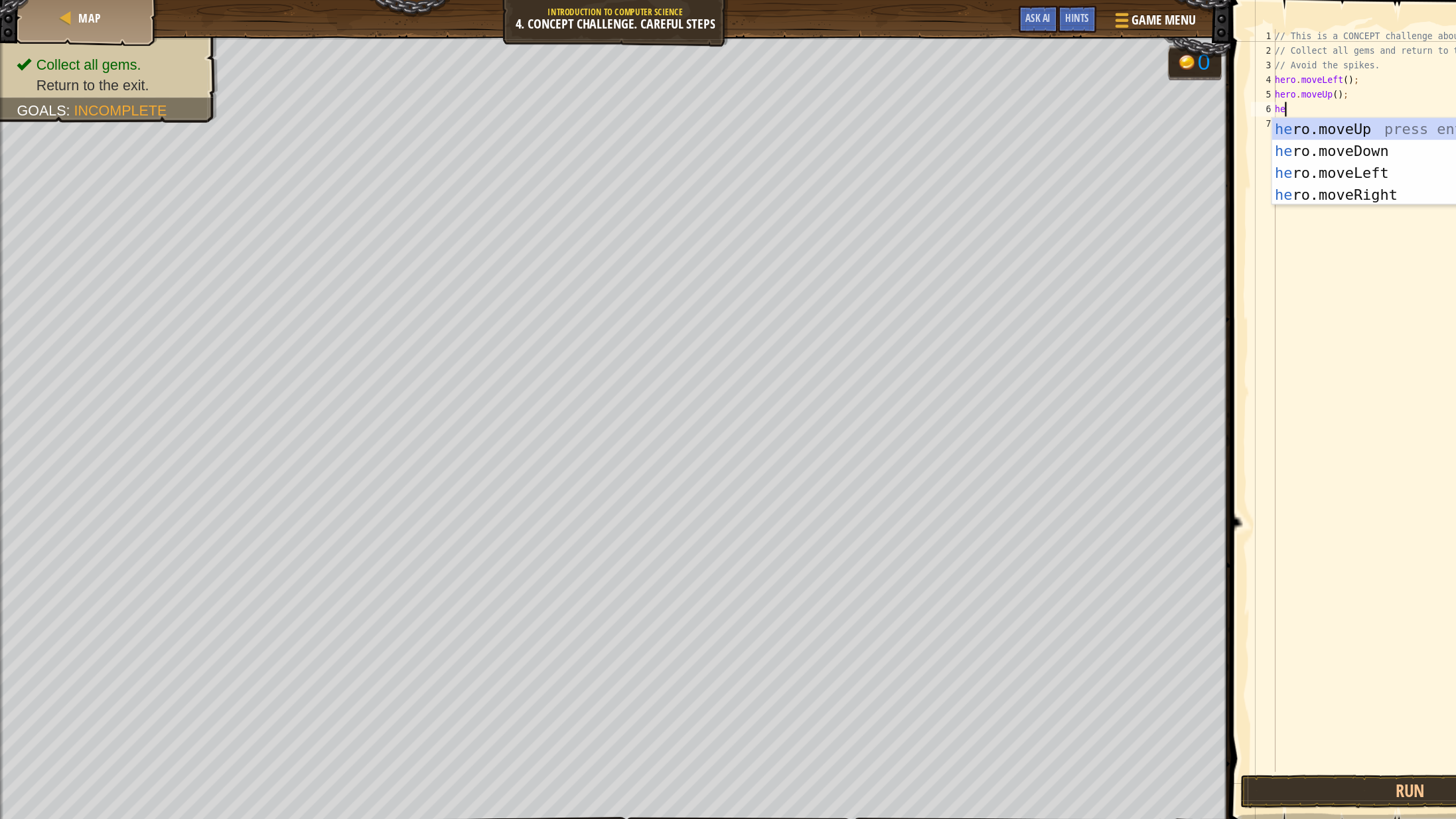
type textarea "her"
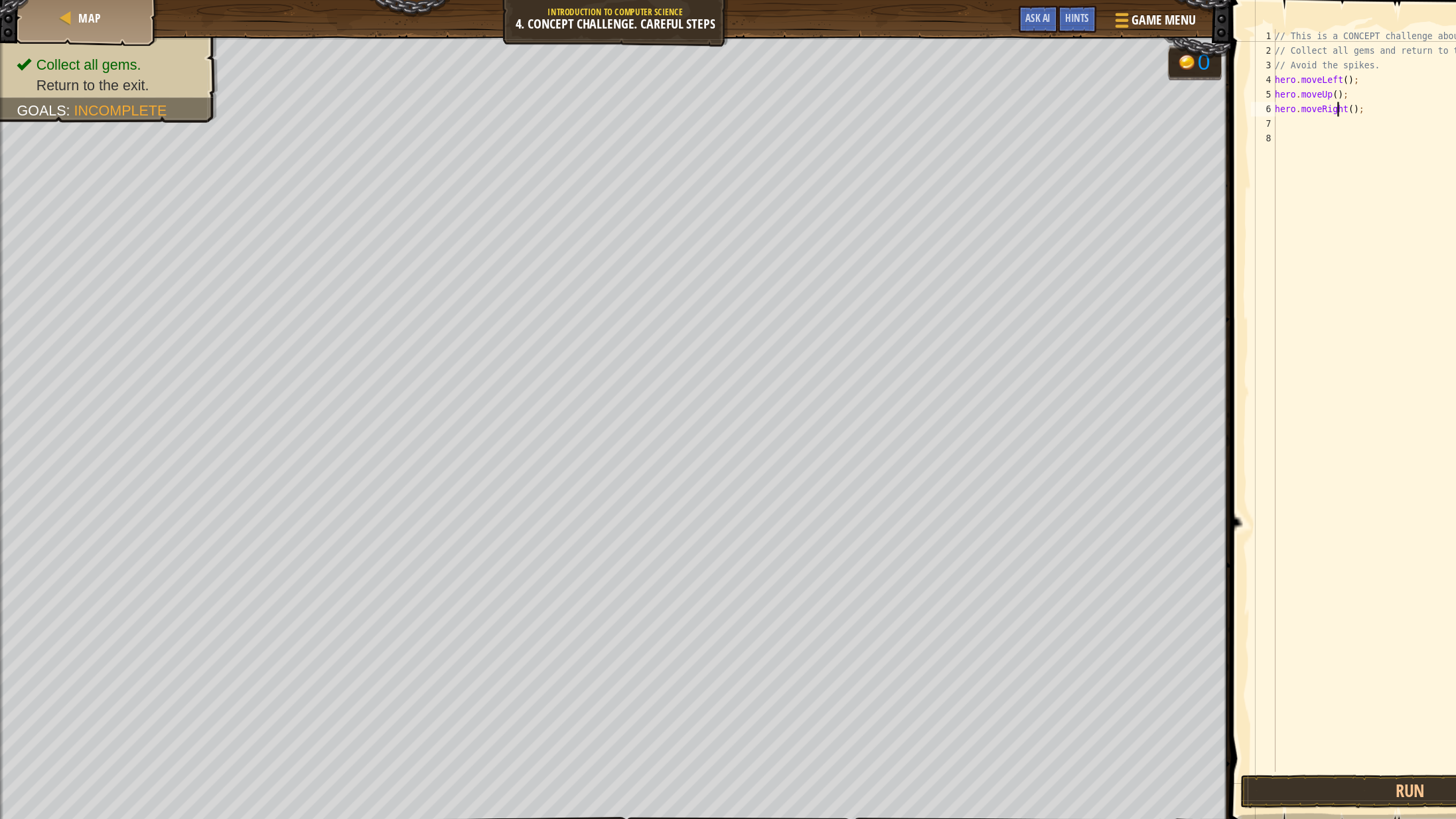
click at [1221, 95] on div "// This is a CONCEPT challenge about basic syntax. // Collect all gems and retu…" at bounding box center [1297, 378] width 277 height 704
click at [1229, 99] on div "// This is a CONCEPT challenge about basic syntax. // Collect all gems and retu…" at bounding box center [1297, 378] width 277 height 704
type textarea "[DOMAIN_NAME]();"
drag, startPoint x: 1255, startPoint y: 106, endPoint x: 1124, endPoint y: 100, distance: 131.1
click at [1124, 100] on div "[DOMAIN_NAME](); 1 2 3 4 5 6 7 8 // This is a CONCEPT challenge about basic syn…" at bounding box center [1287, 404] width 339 height 795
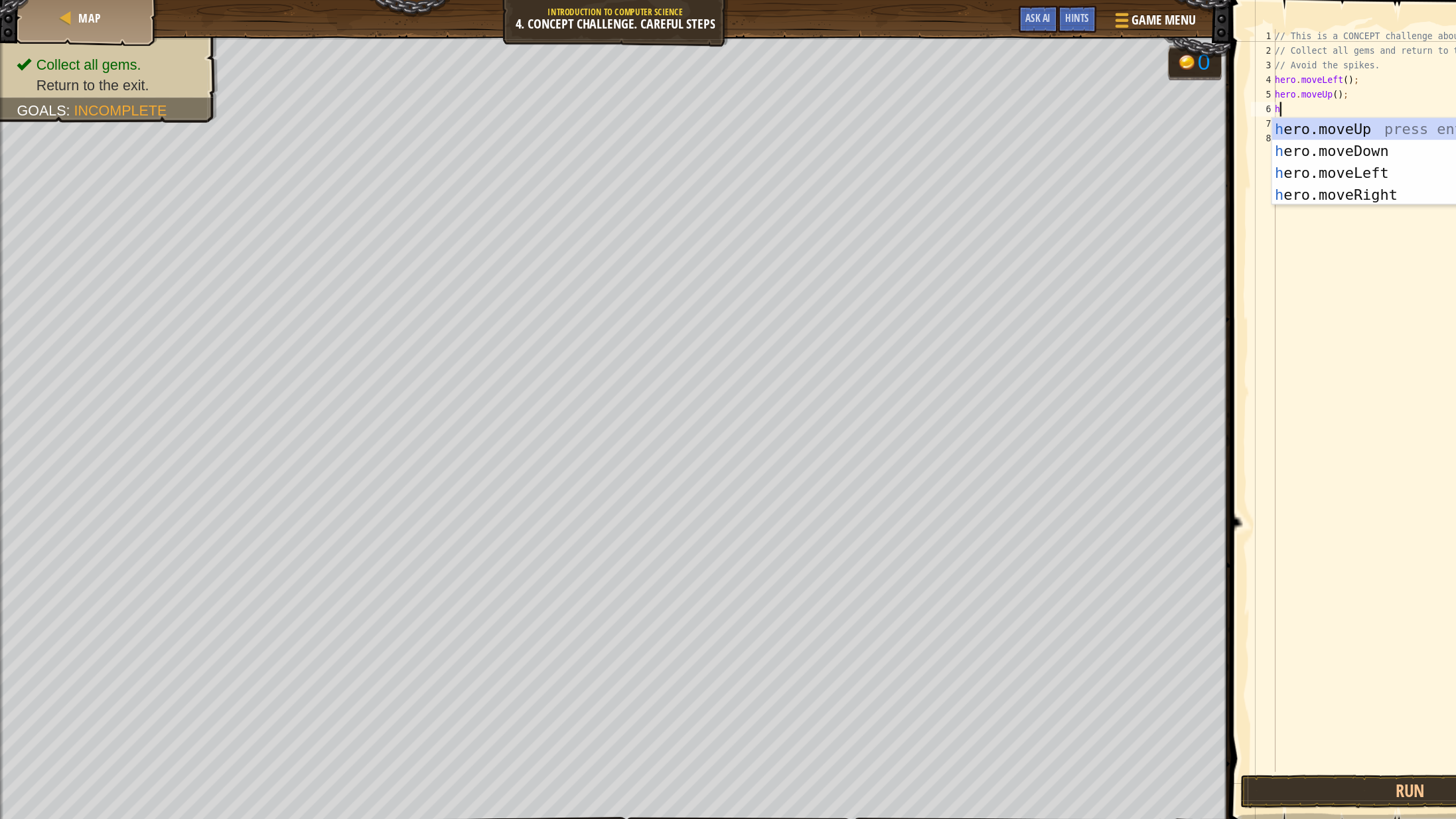
type textarea "her"
type textarea "hero"
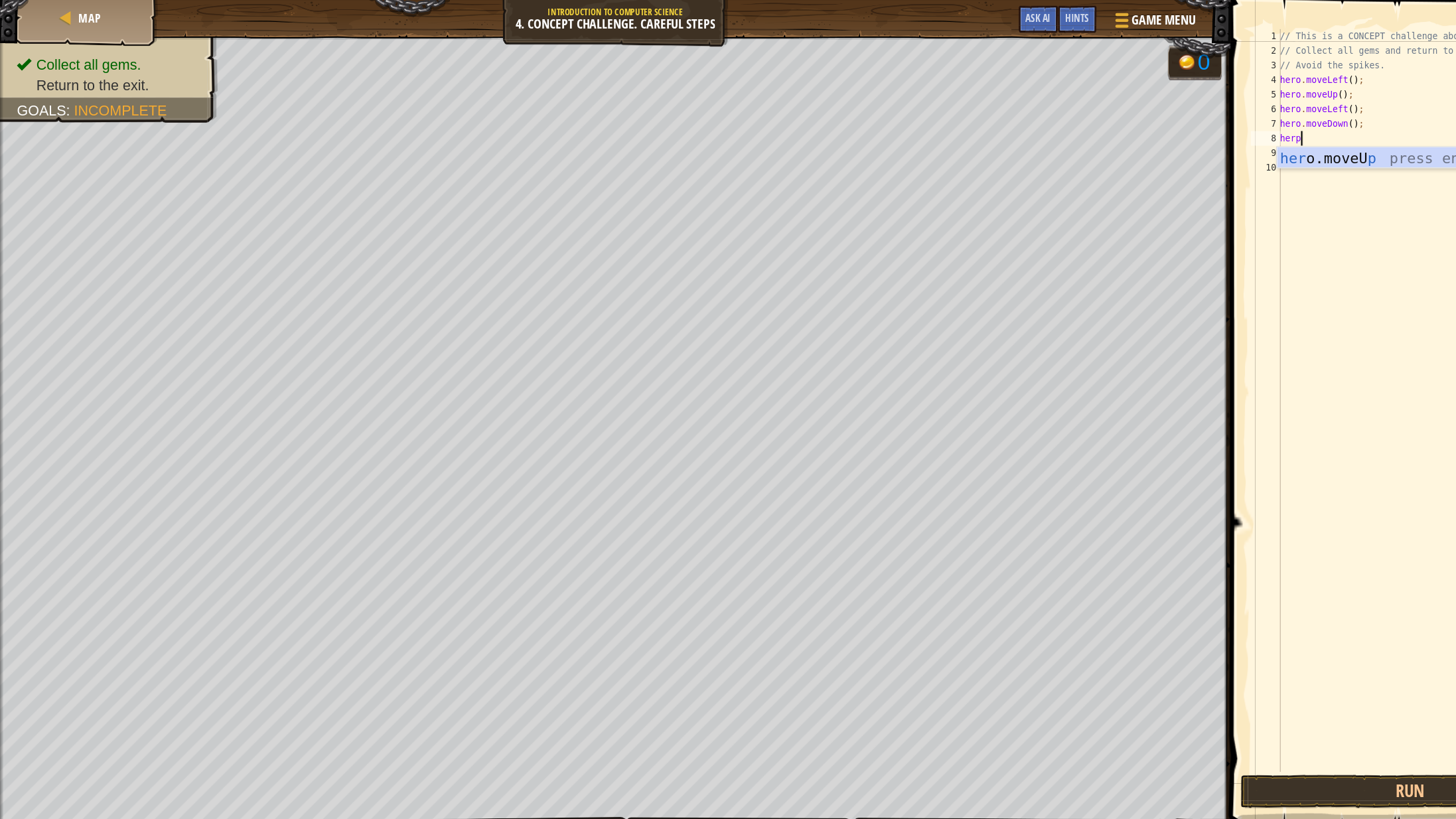
scroll to position [6, 1]
type textarea "her"
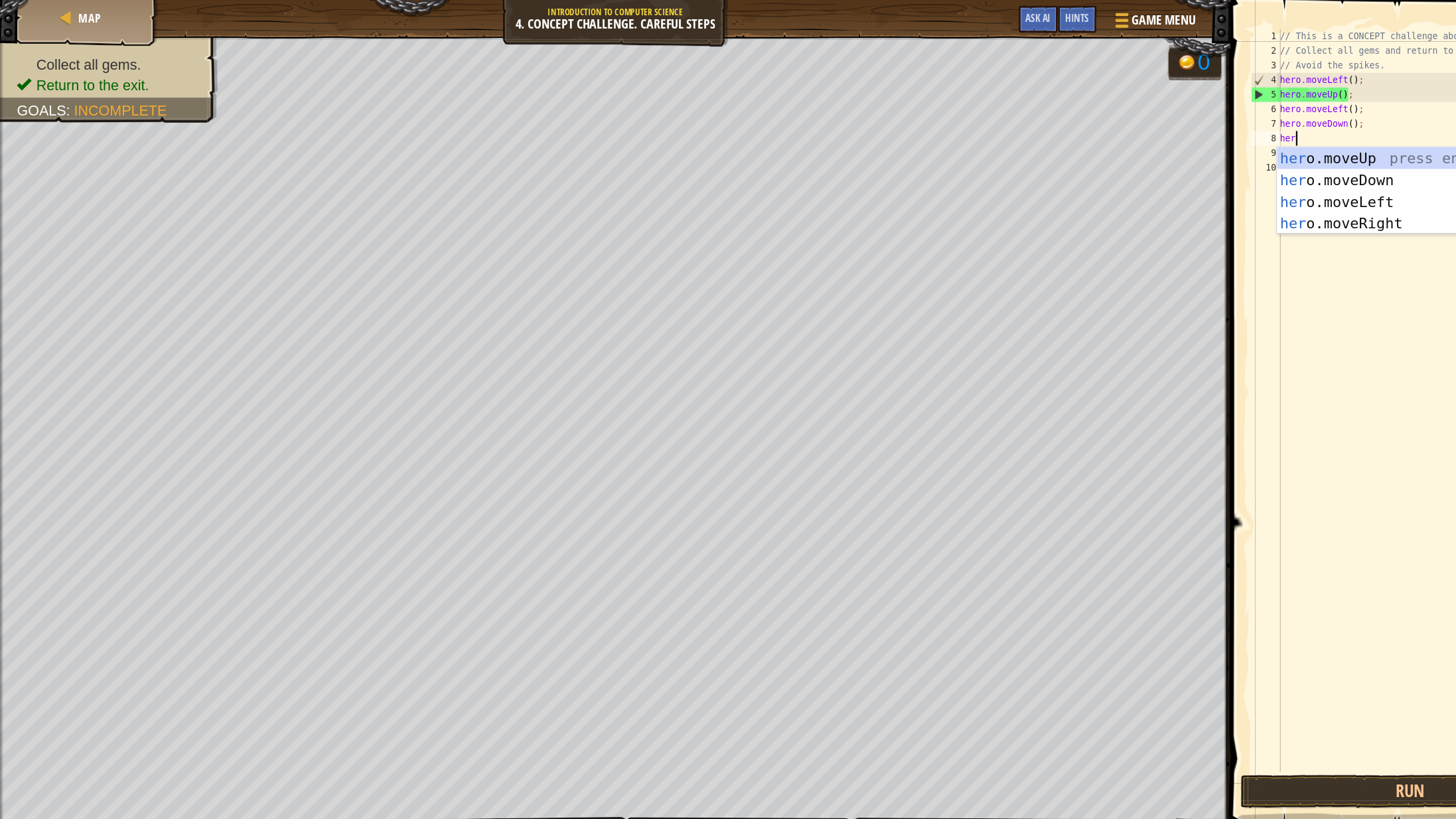
scroll to position [6, 0]
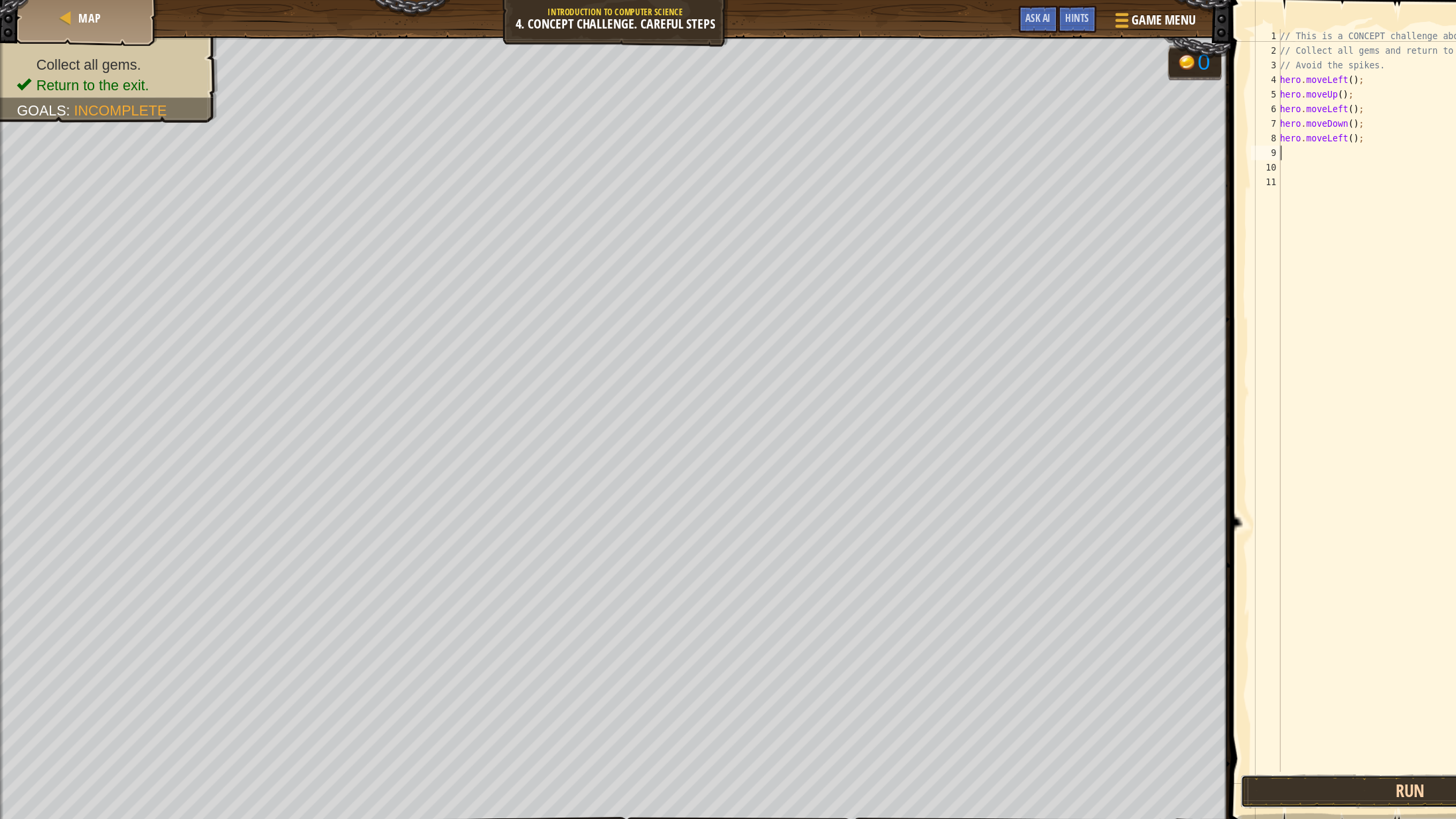
click at [1201, 706] on button "Run" at bounding box center [1286, 721] width 309 height 30
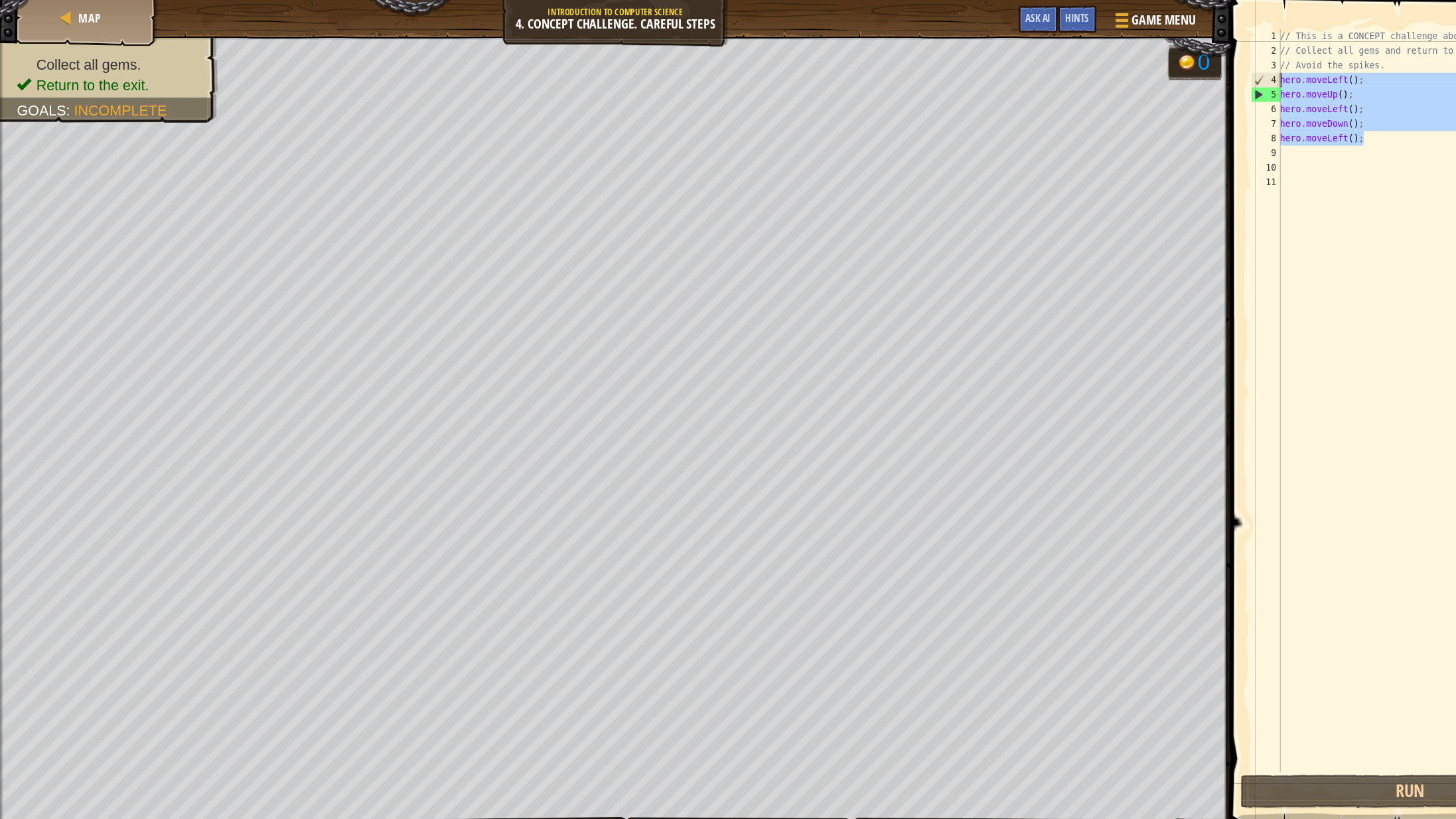
drag, startPoint x: 1252, startPoint y: 121, endPoint x: 1167, endPoint y: 71, distance: 98.6
click at [1167, 71] on div "// This is a CONCEPT challenge about basic syntax. // Collect all gems and retu…" at bounding box center [1300, 378] width 272 height 704
type textarea "hero.moveLeft(); hero.moveUp();"
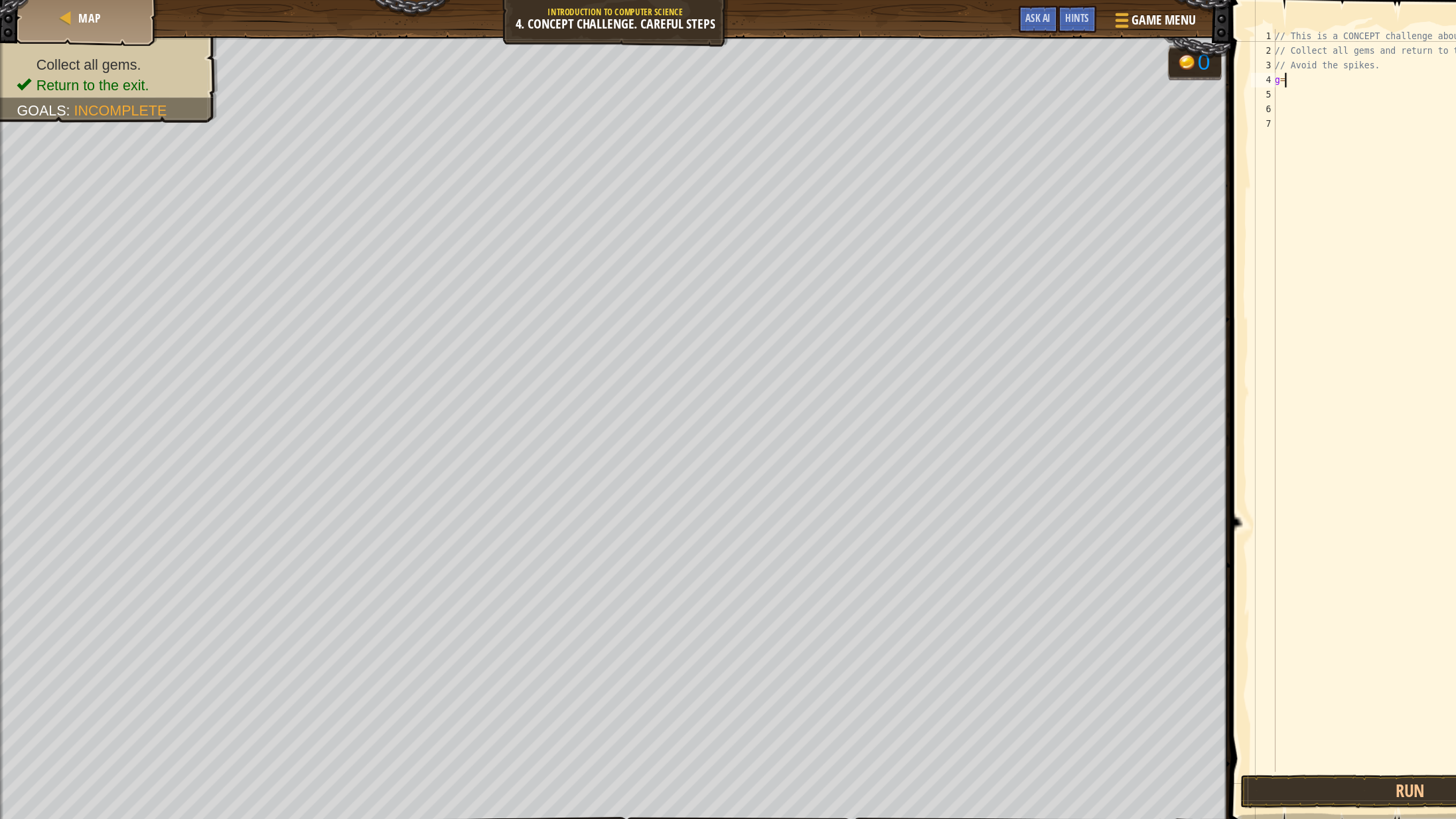
type textarea "g"
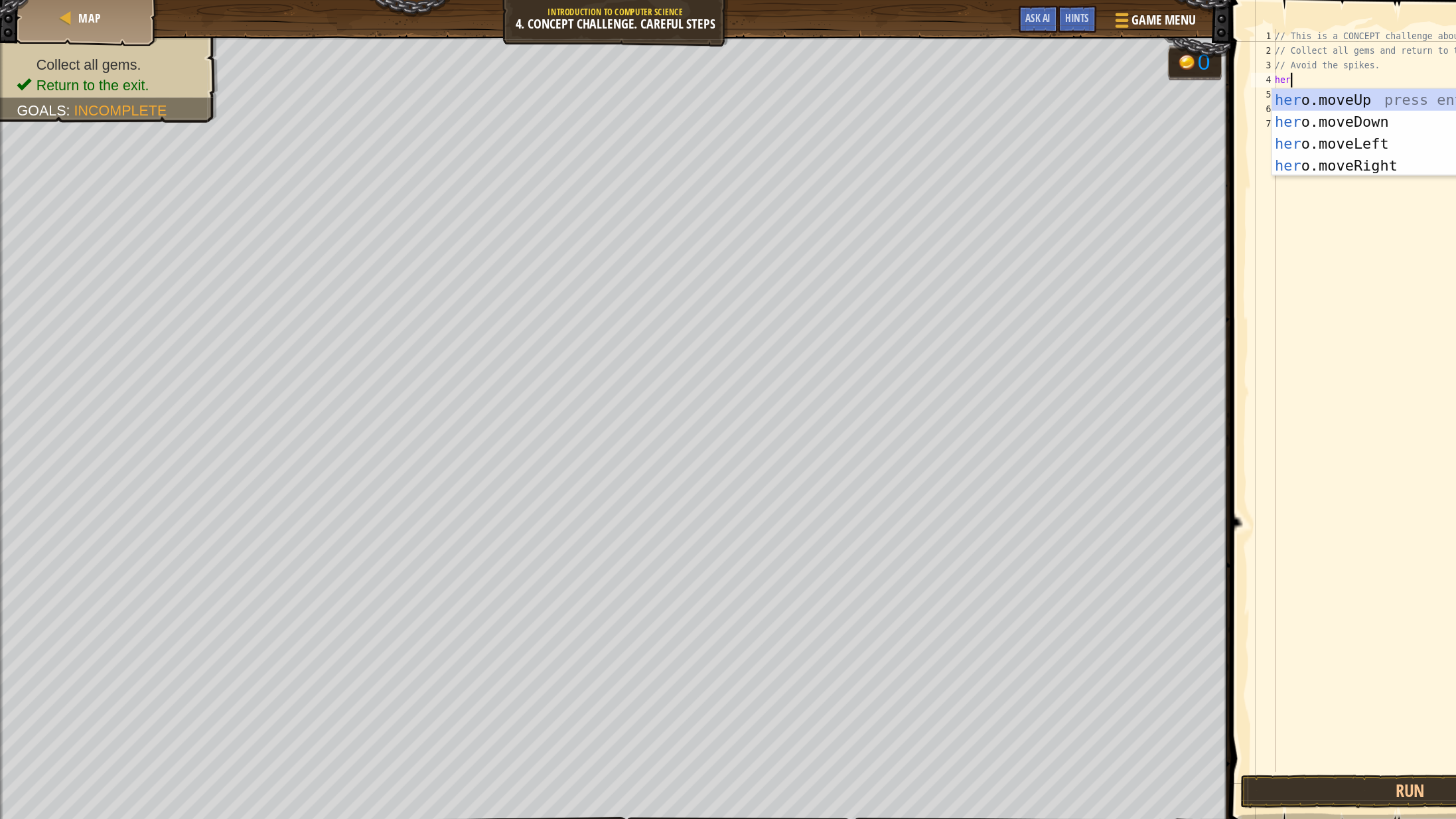
type textarea "hero"
click at [1244, 145] on div "hero .moveUp press enter hero .moveDown press enter hero .moveLeft press enter …" at bounding box center [1285, 140] width 251 height 119
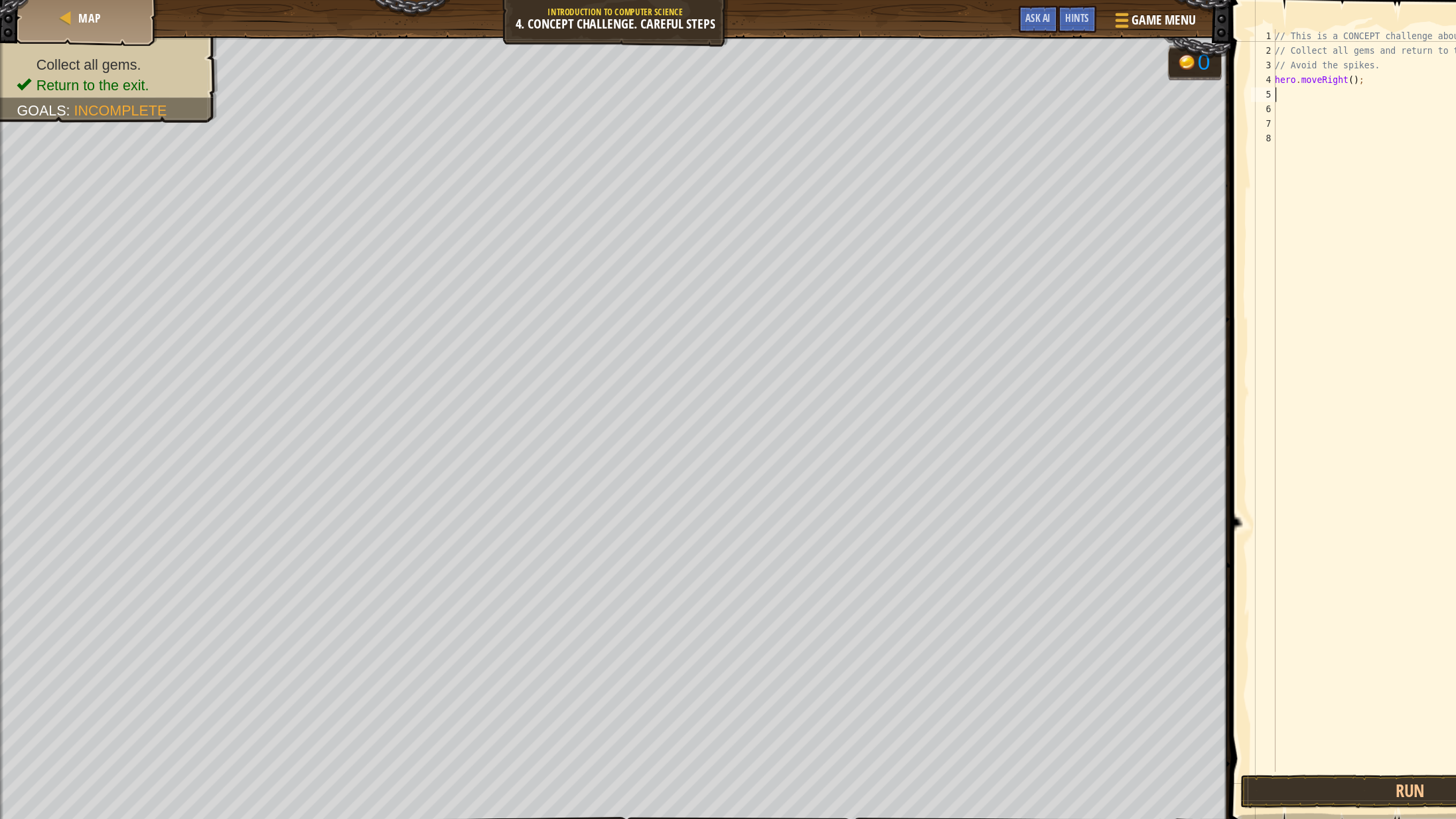
scroll to position [6, 0]
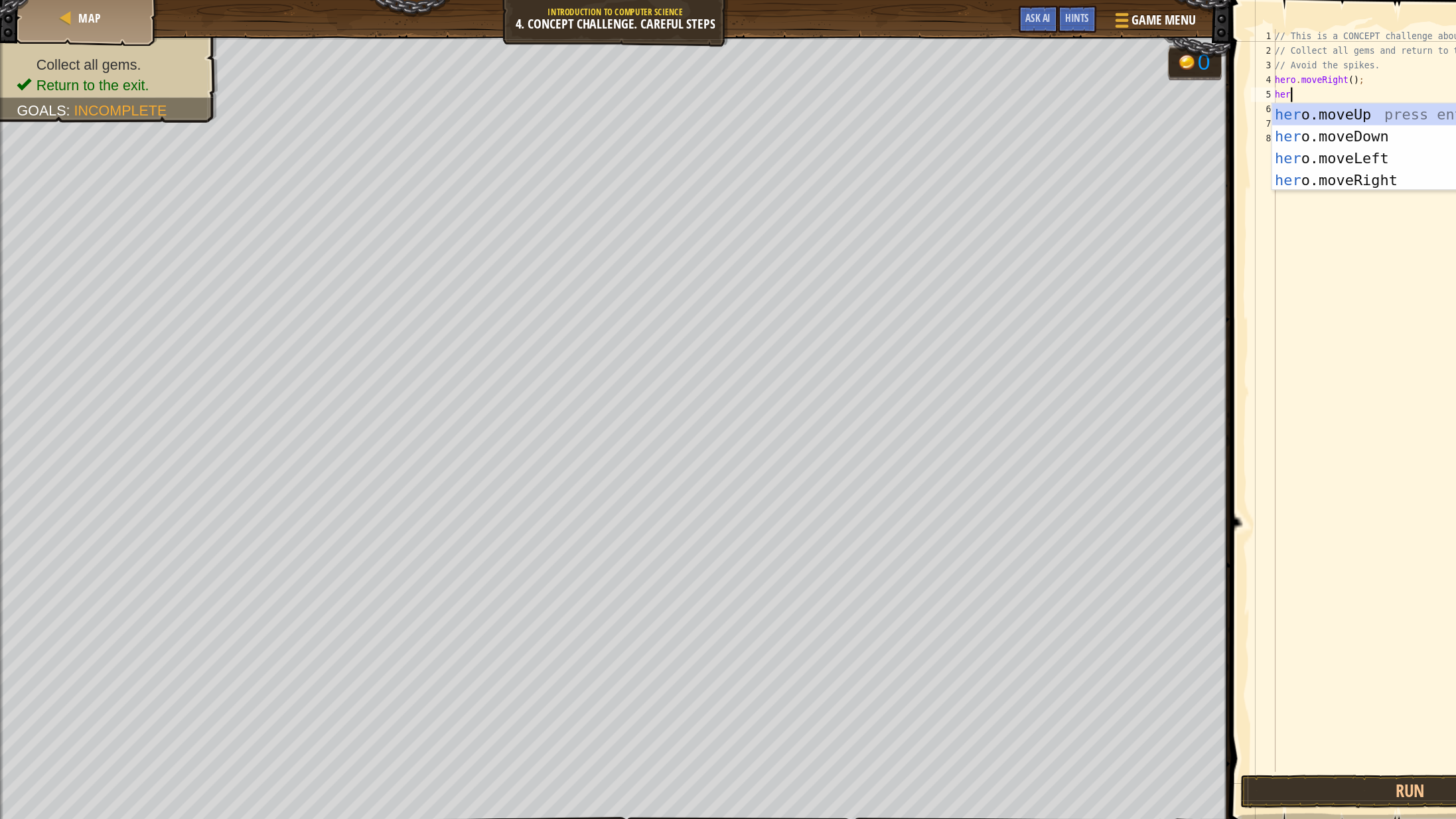
type textarea "hero"
click at [1207, 101] on div "hero .moveUp press enter hero .moveDown press enter hero .moveLeft press enter …" at bounding box center [1285, 154] width 251 height 119
type textarea "hero"
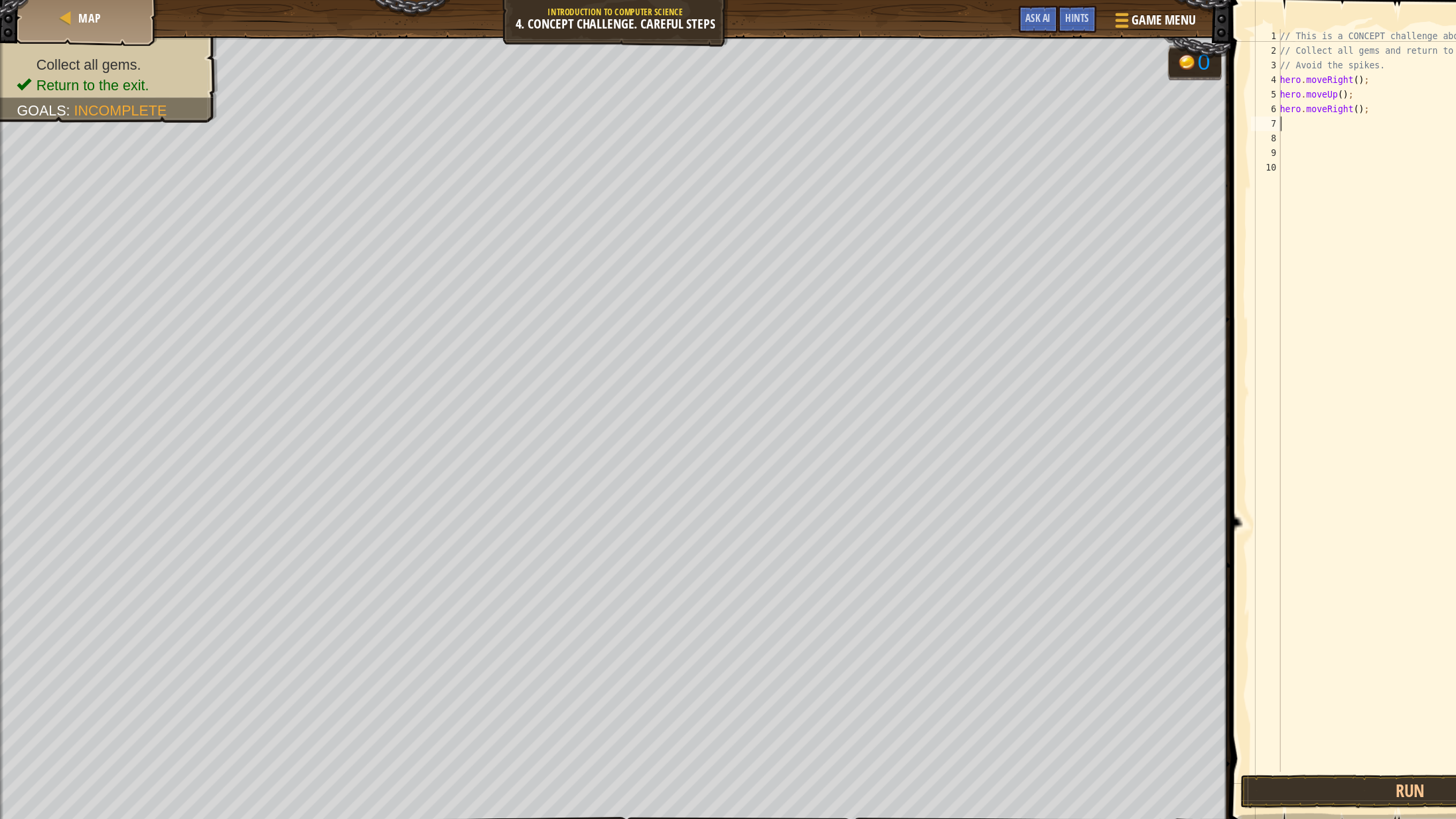
type textarea "e"
type textarea "her"
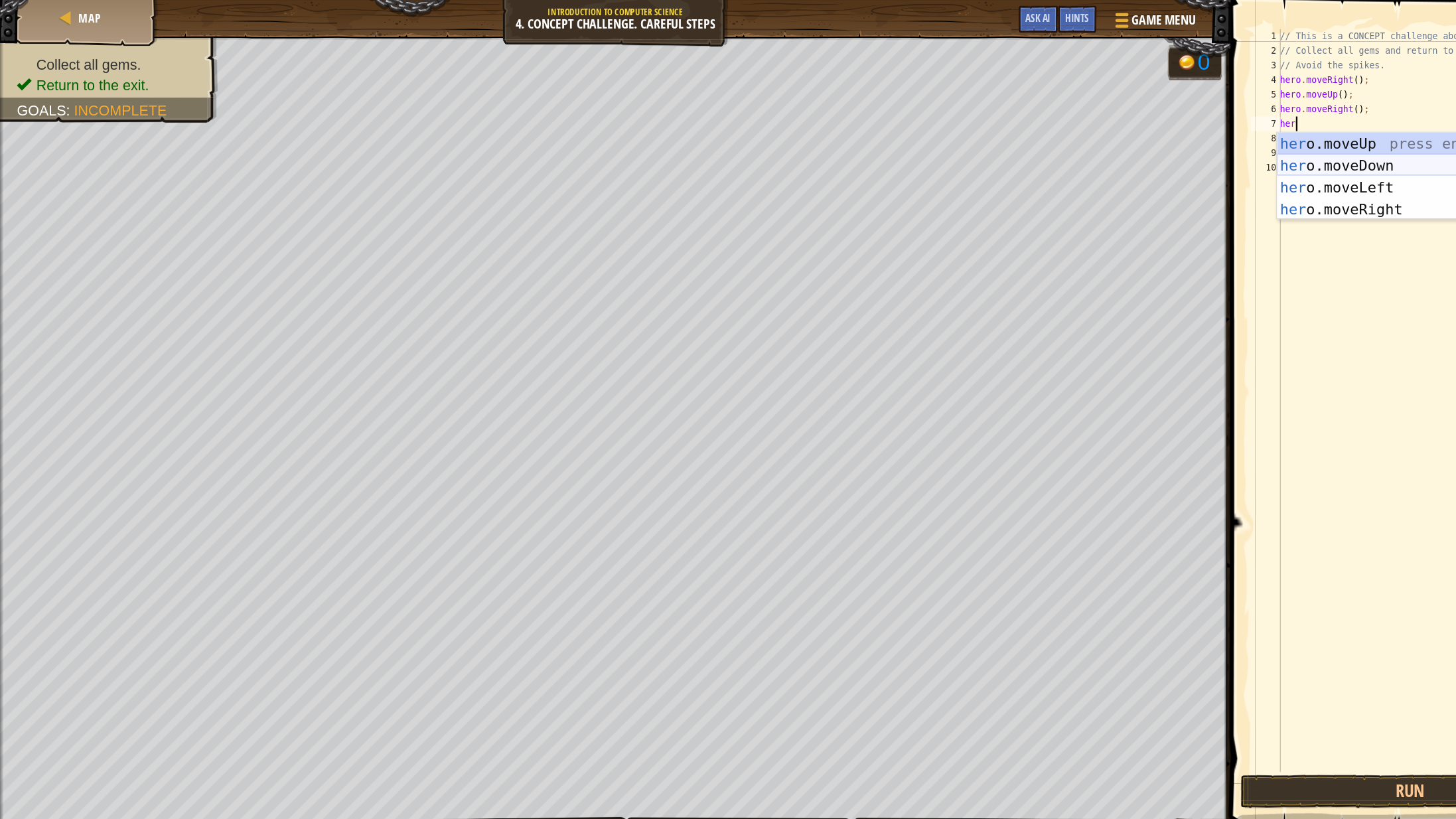
click at [1240, 148] on div "her o.moveUp press enter her o.moveDown press enter her o.moveLeft press enter …" at bounding box center [1290, 180] width 251 height 119
type textarea "her"
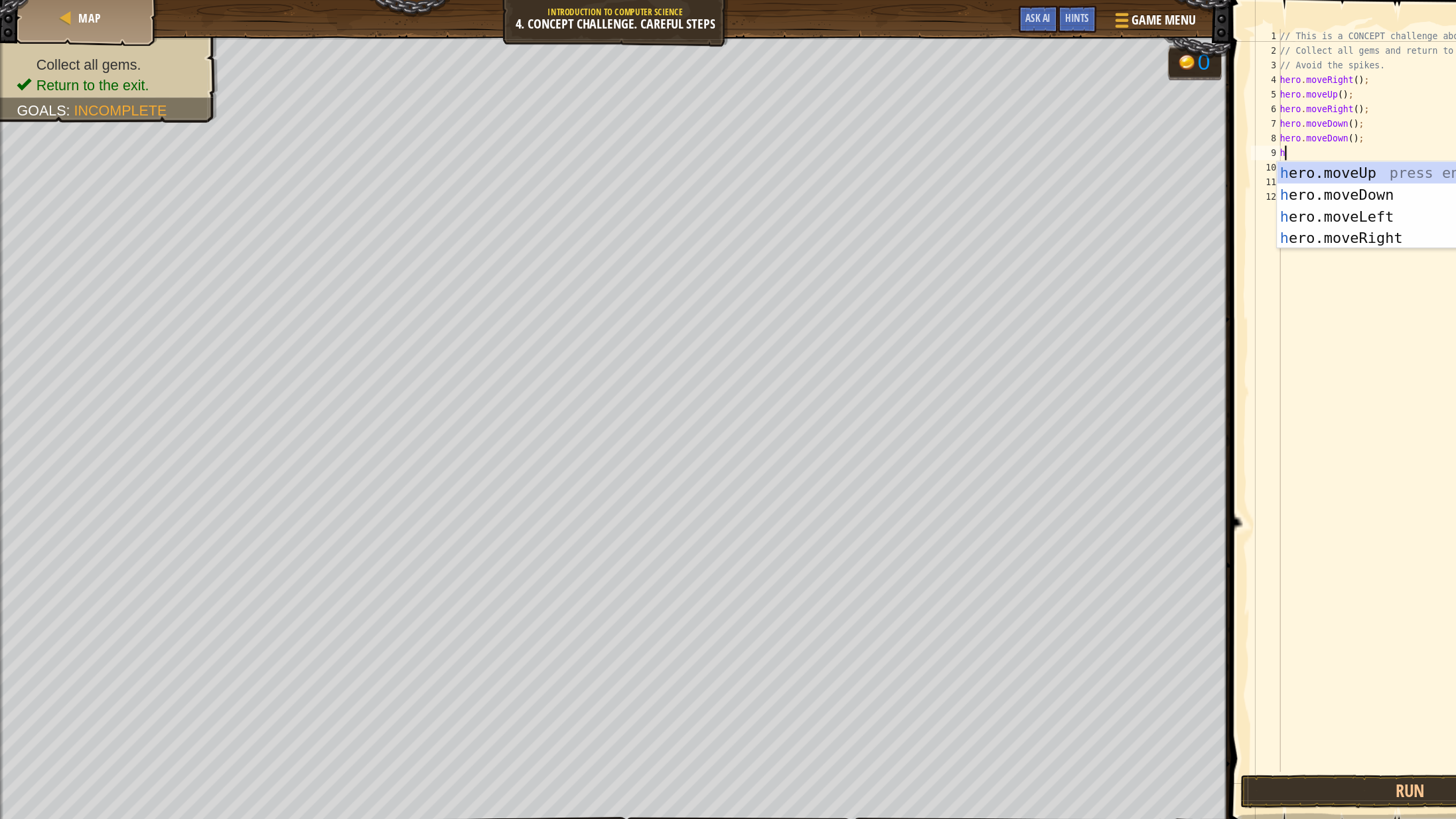
type textarea "her"
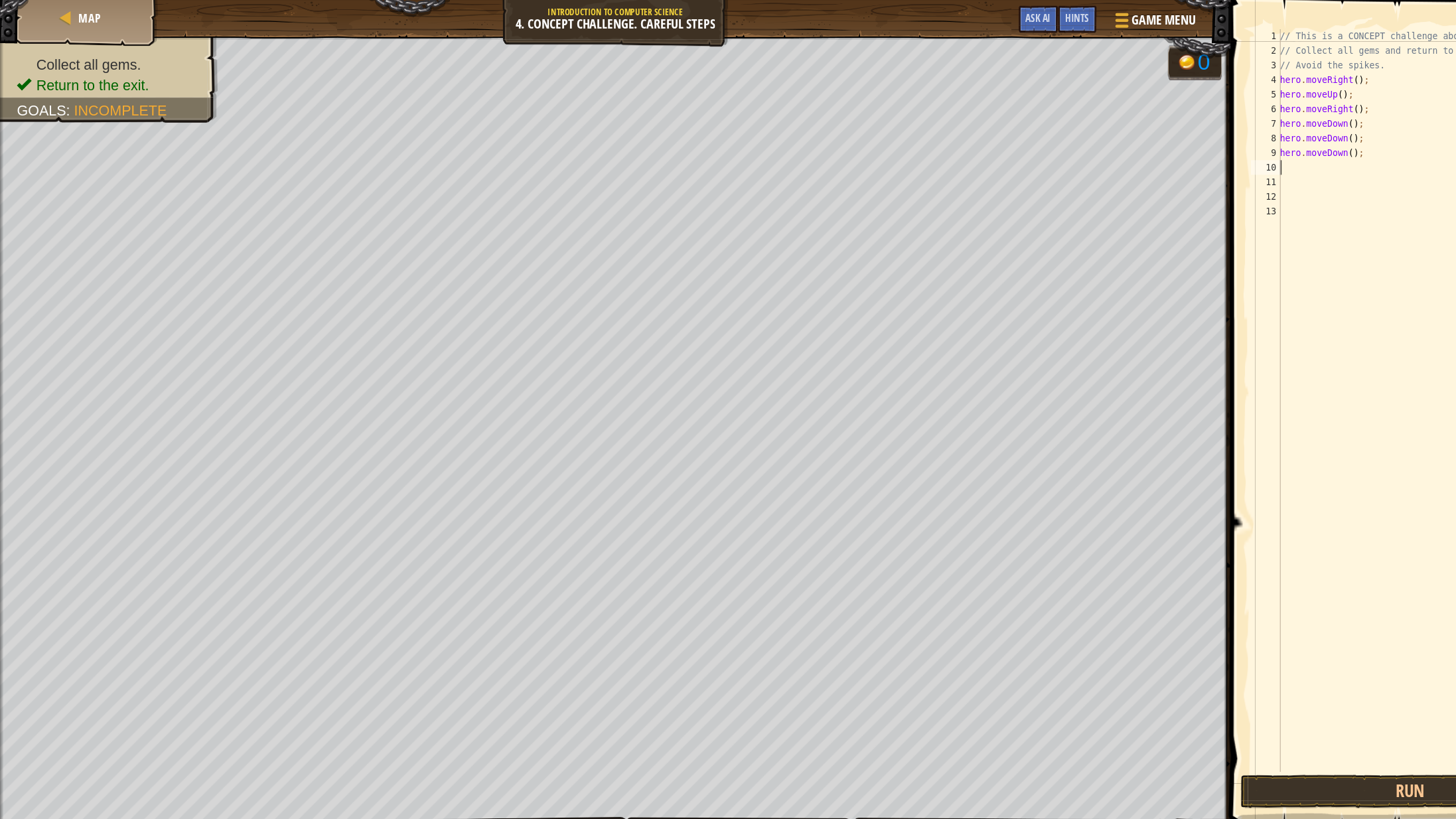
type textarea "her"
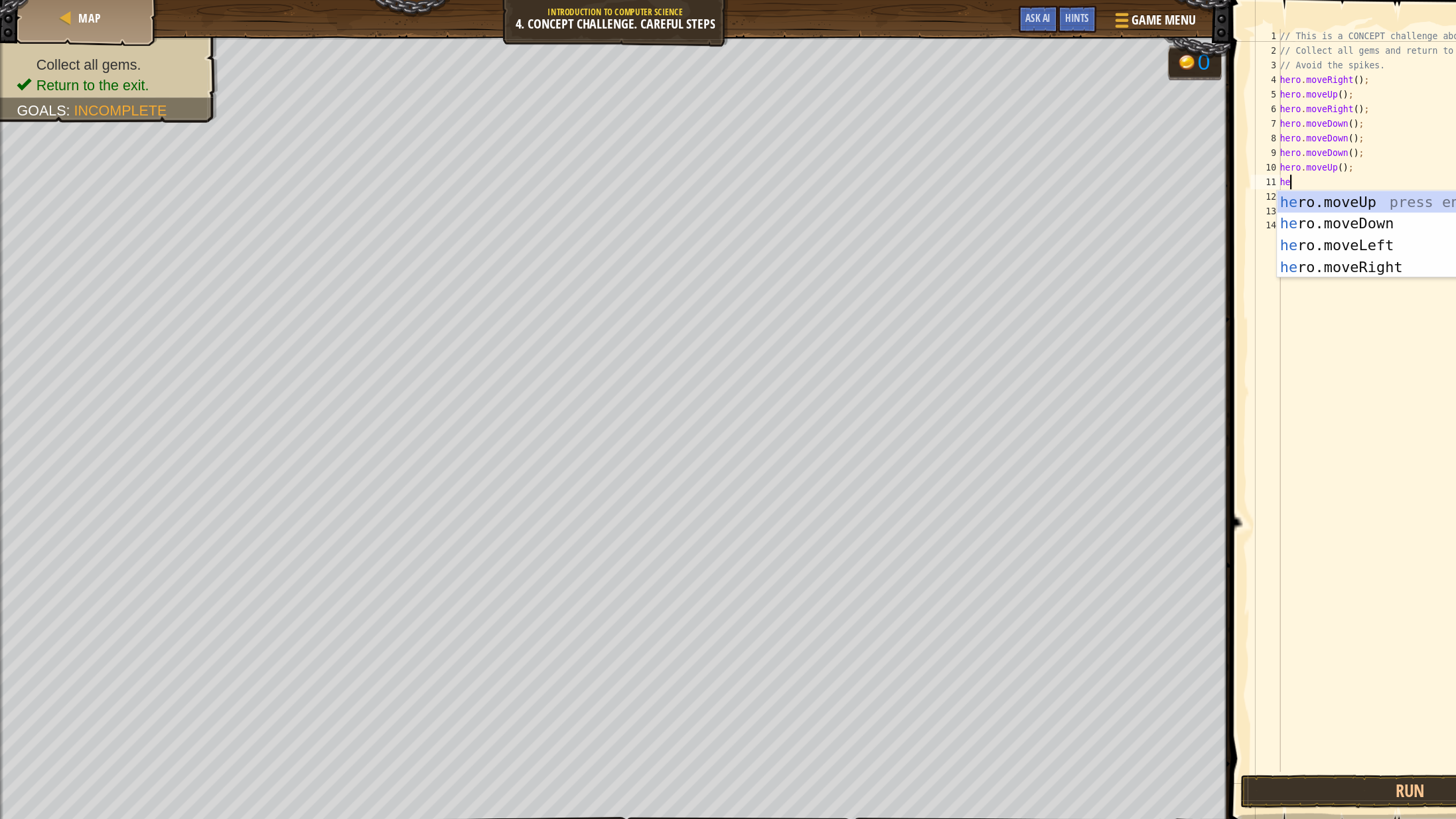
type textarea "hero"
click at [1269, 241] on div "hero .moveUp press enter hero .moveDown press enter hero .moveLeft press enter …" at bounding box center [1290, 233] width 251 height 119
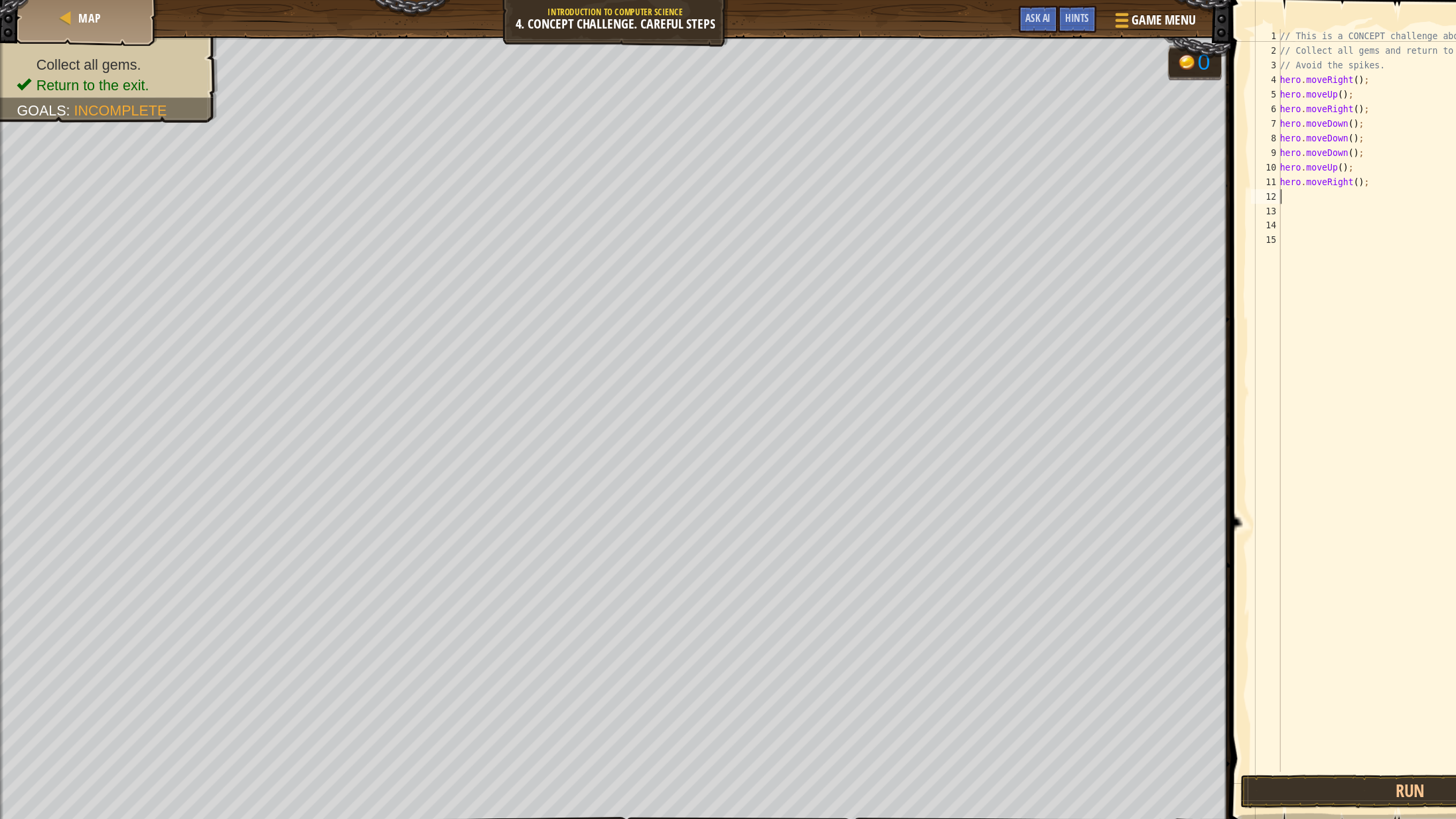
scroll to position [6, 0]
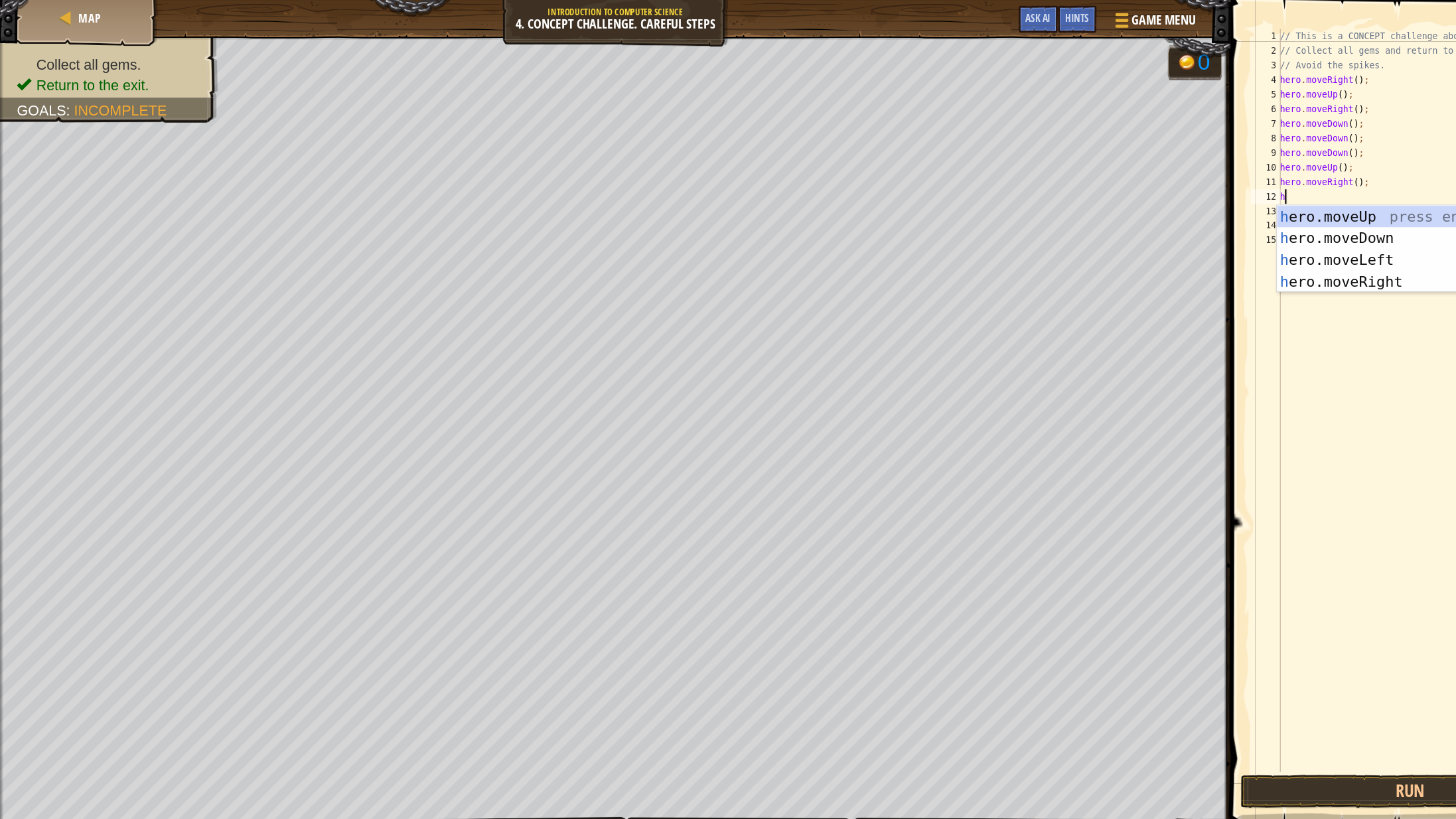
type textarea "her"
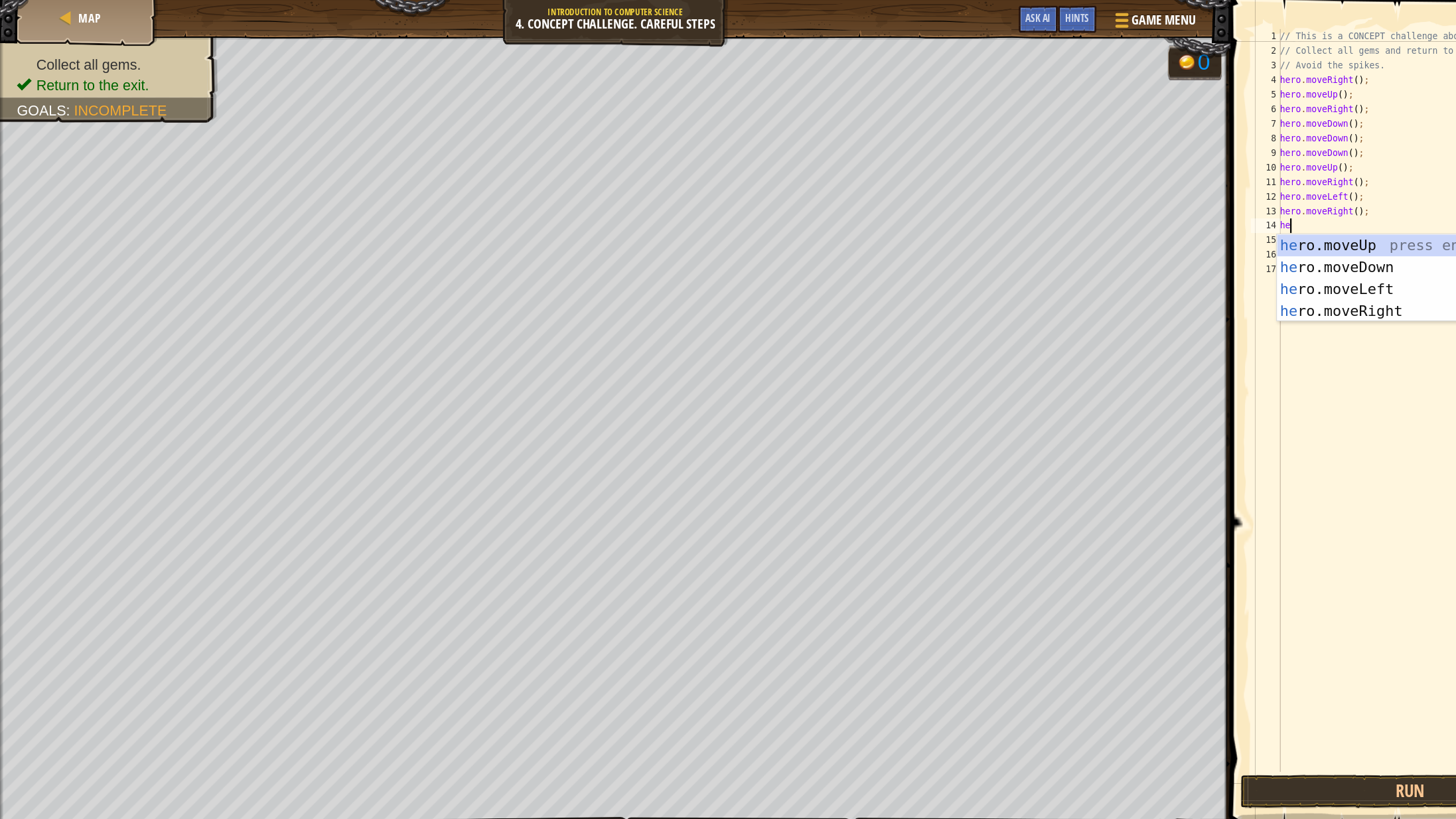
type textarea "hero"
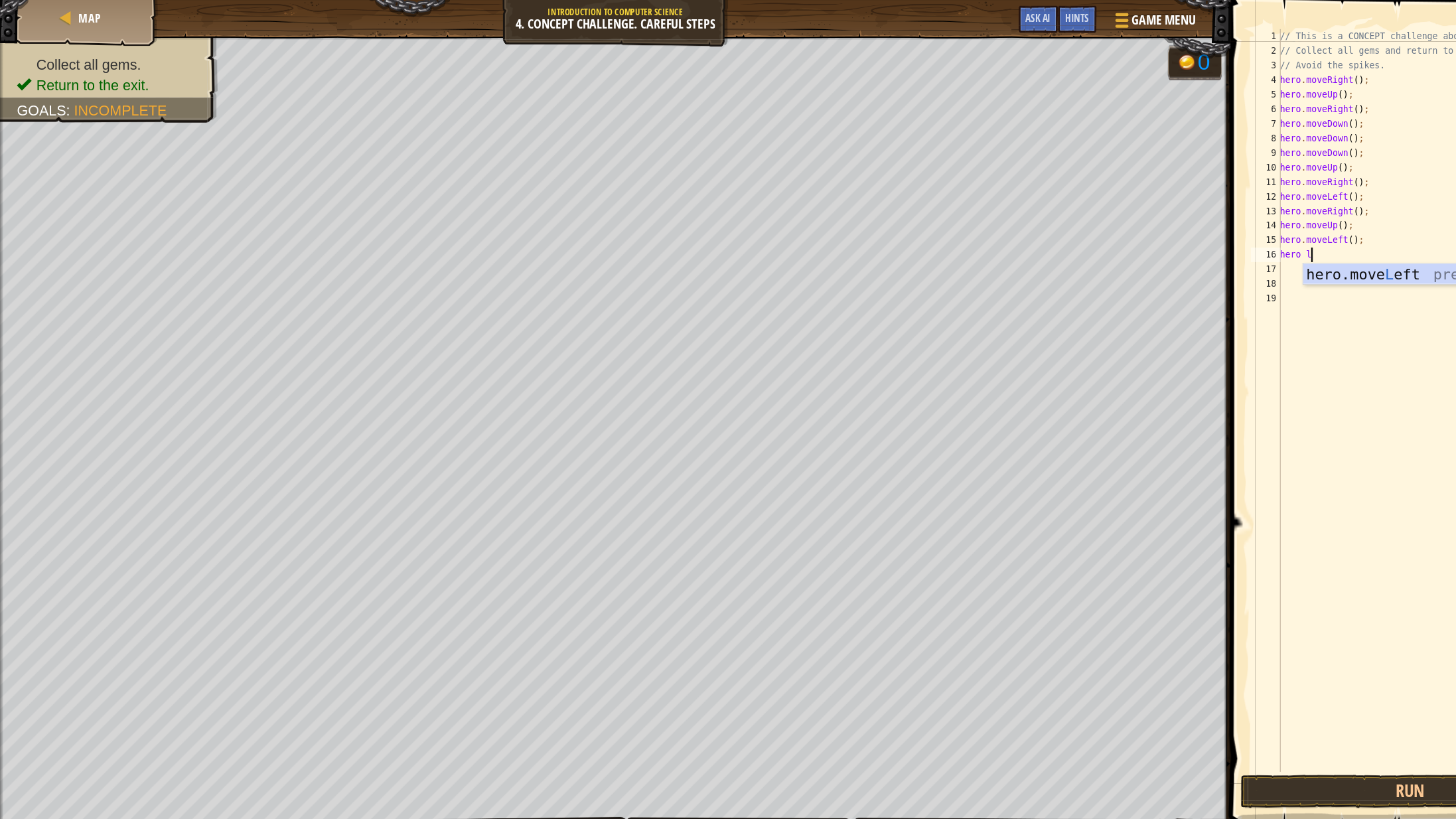
scroll to position [6, 1]
type textarea "hero le"
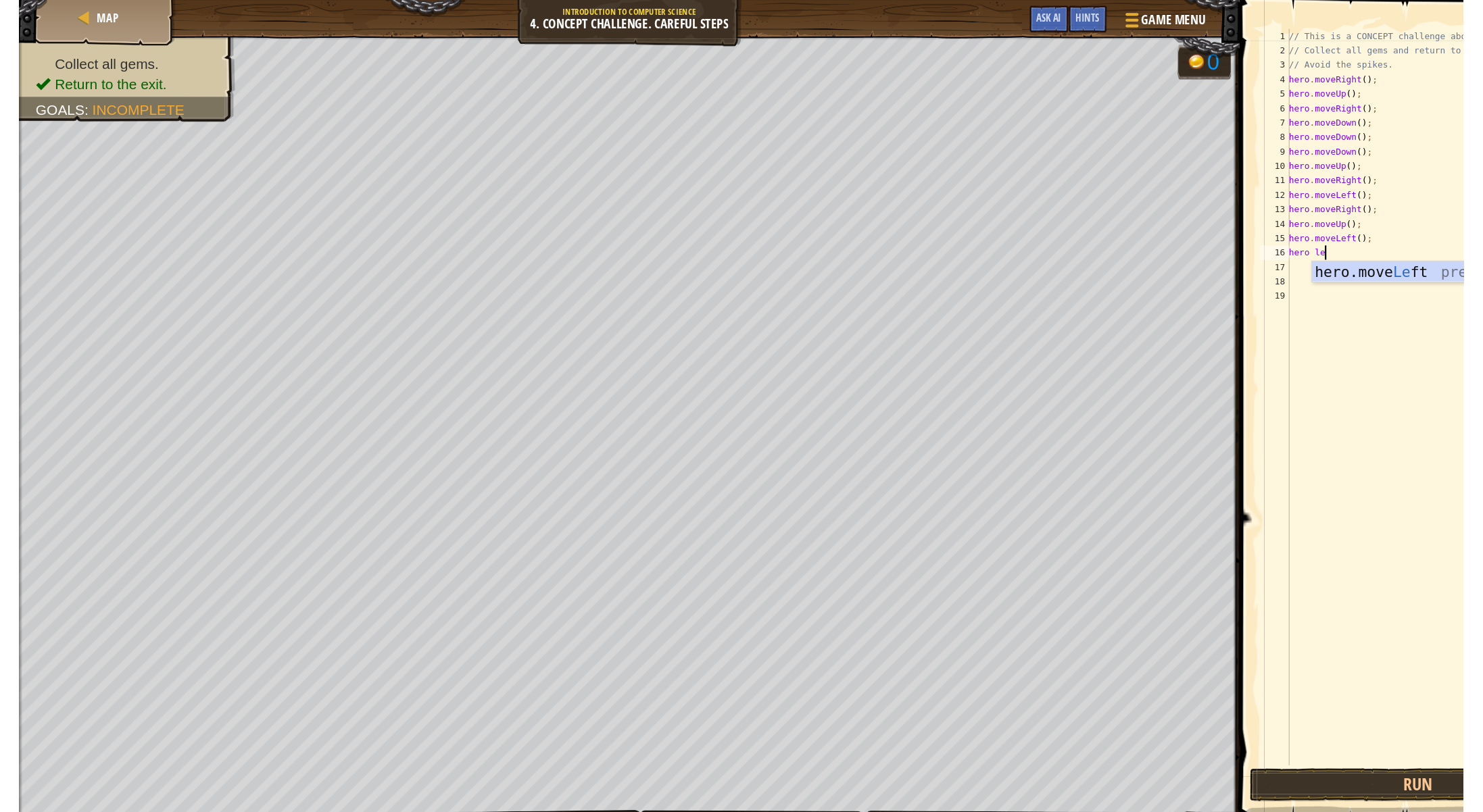
scroll to position [6, 0]
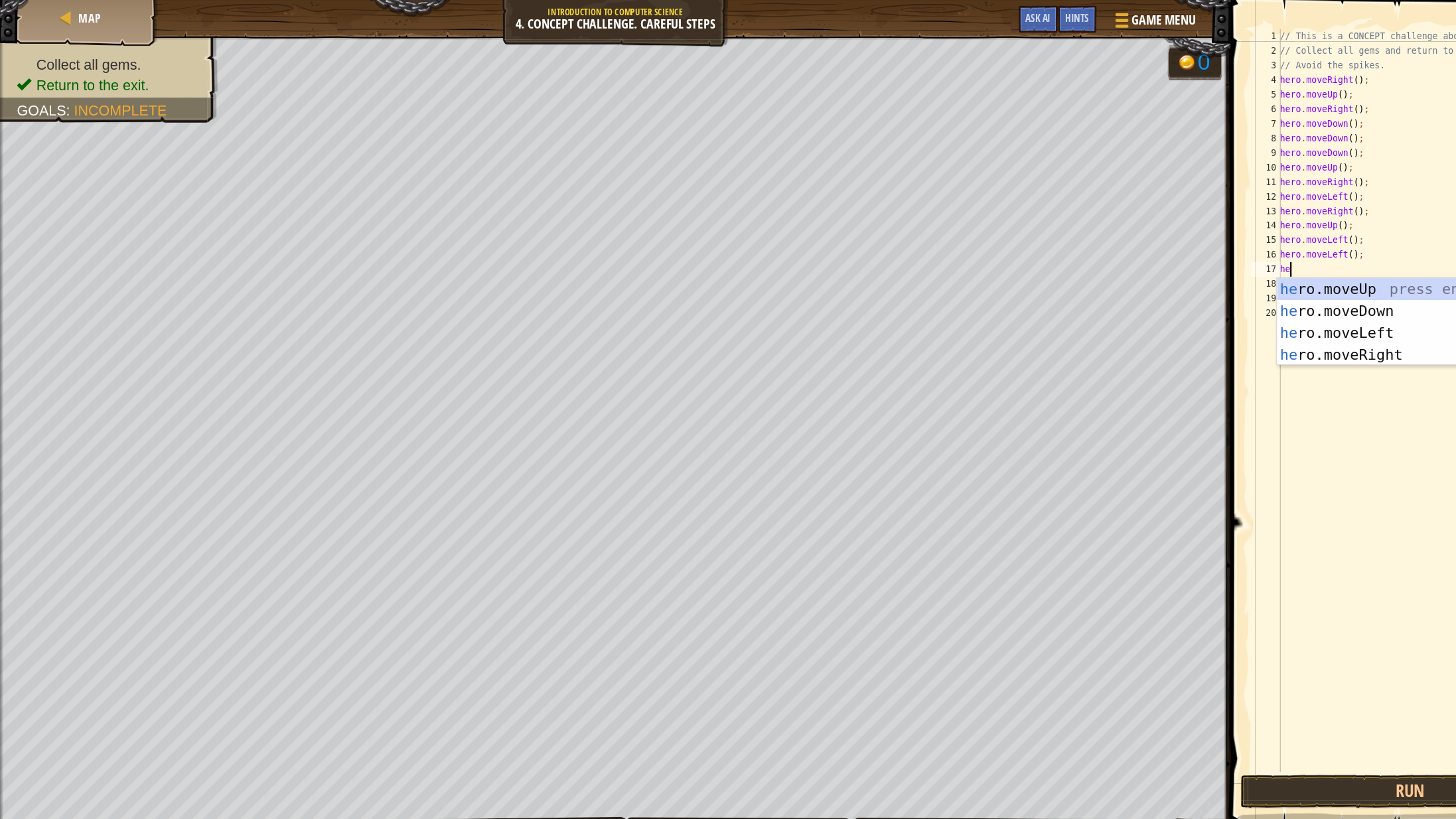
type textarea "her"
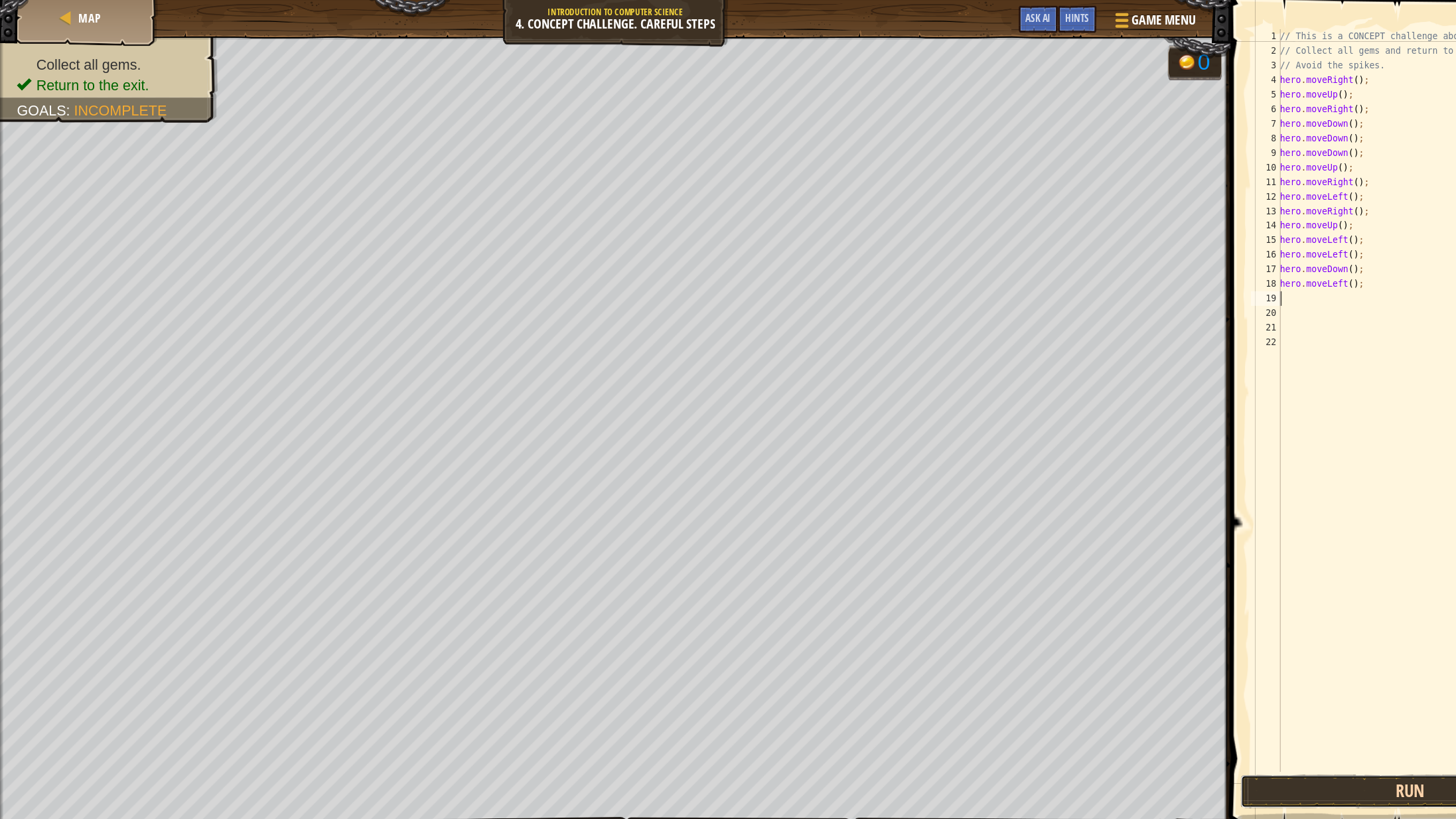
click at [1239, 712] on button "Run" at bounding box center [1286, 721] width 309 height 30
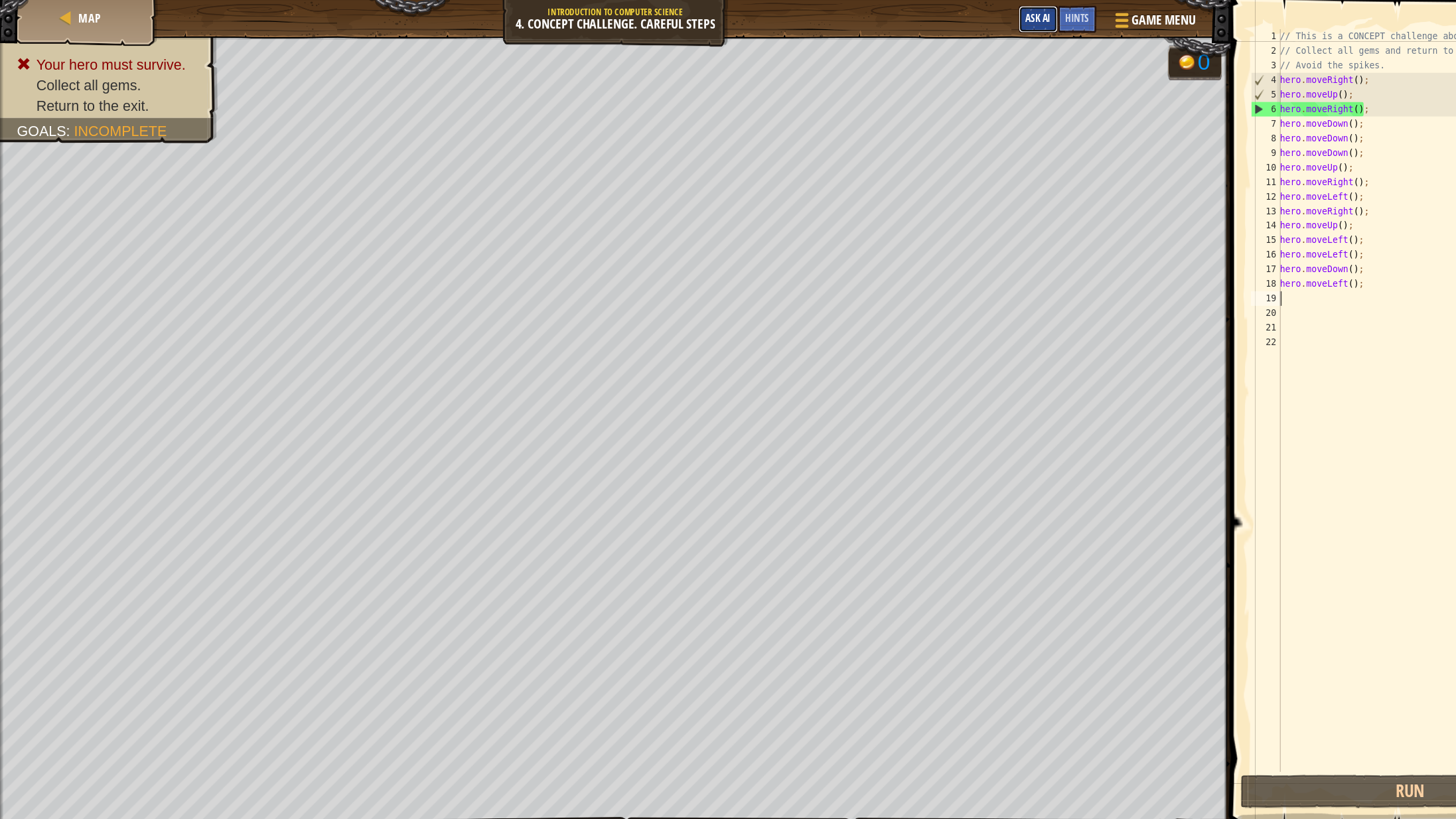
click at [936, 21] on span "Ask AI" at bounding box center [946, 16] width 23 height 12
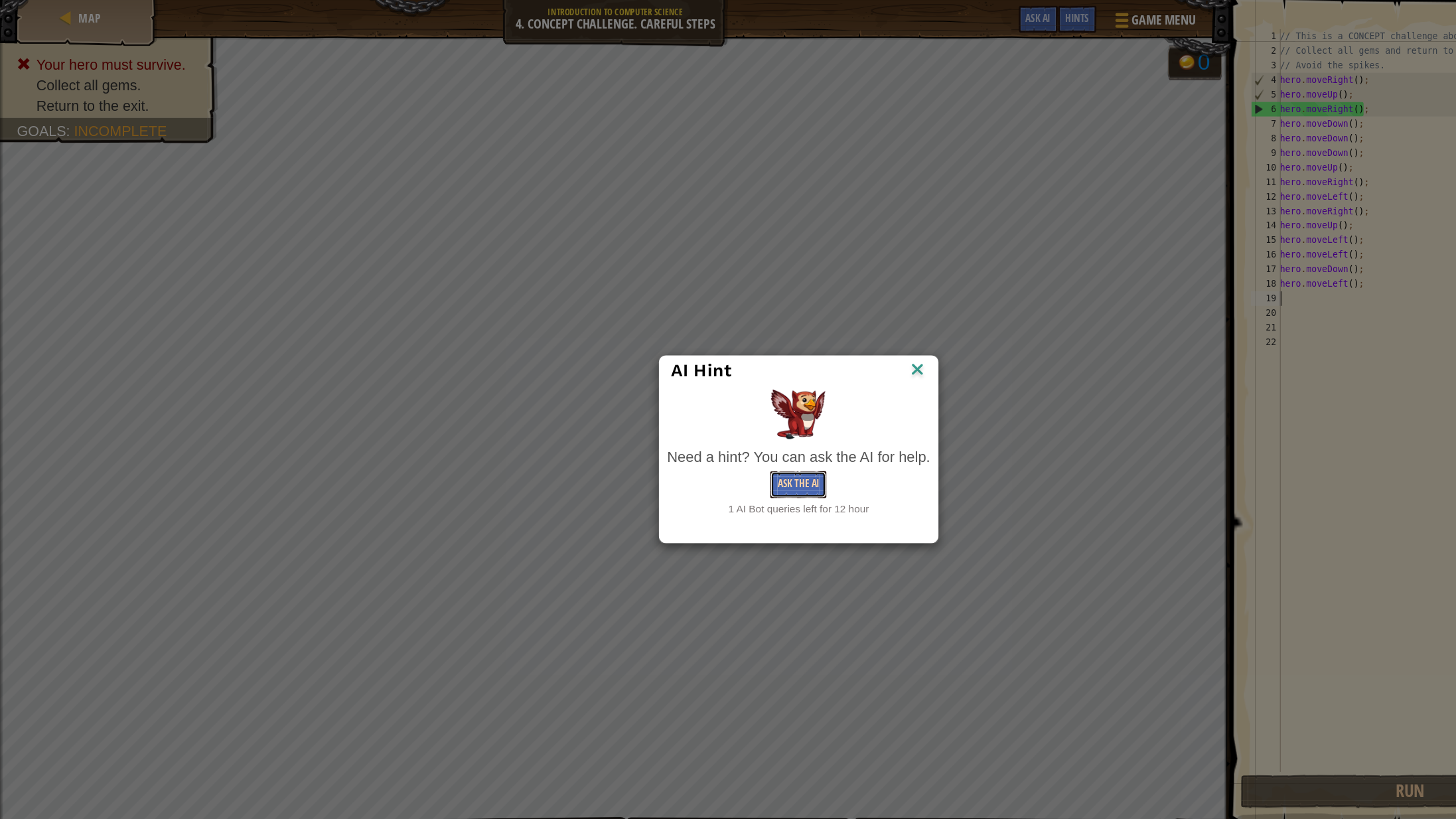
click at [724, 446] on button "Ask the AI" at bounding box center [728, 442] width 51 height 25
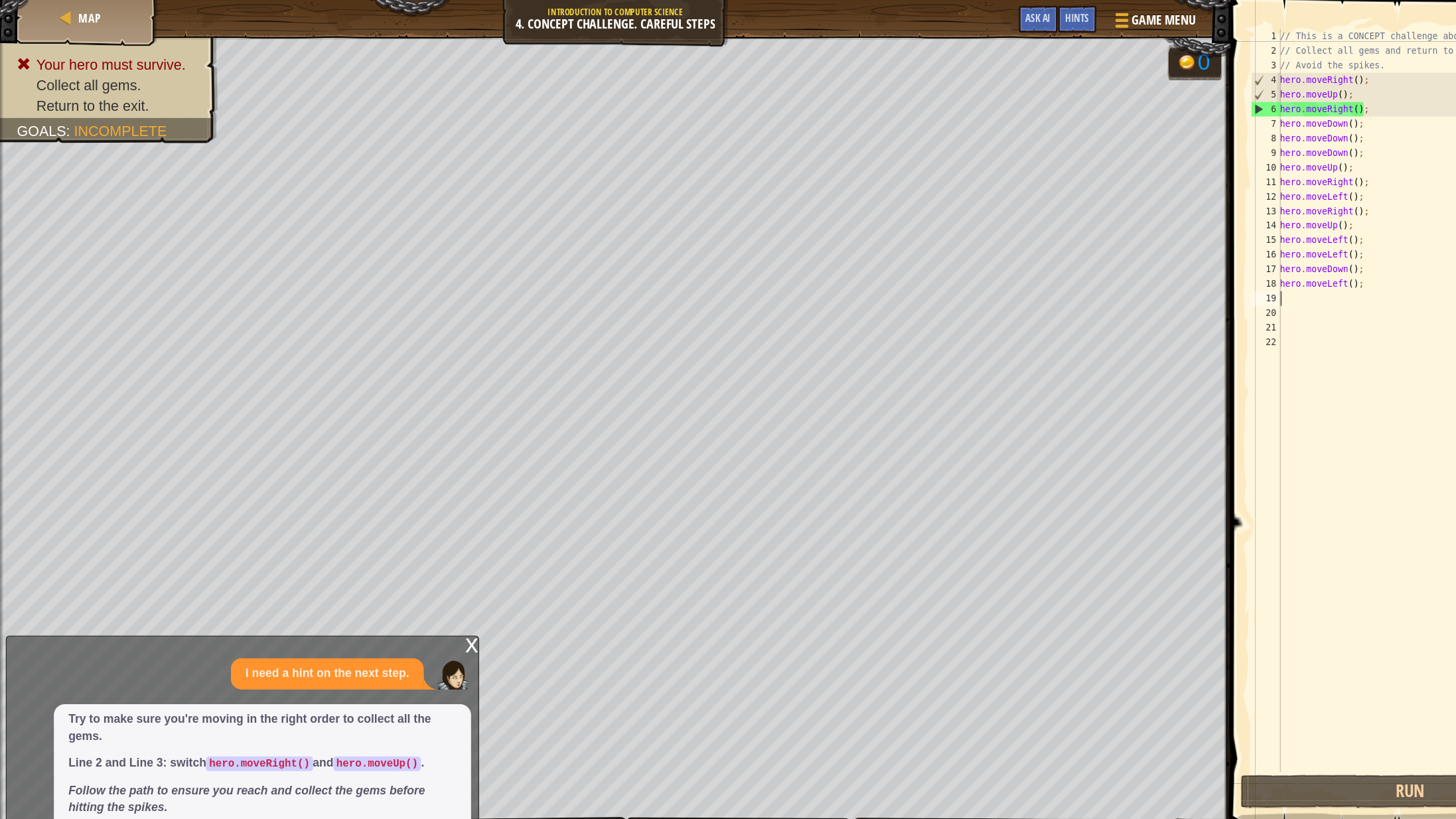
click at [1268, 52] on div "// This is a CONCEPT challenge about basic syntax. // Collect all gems and retu…" at bounding box center [1300, 378] width 272 height 704
click at [1271, 61] on div "// This is a CONCEPT challenge about basic syntax. // Collect all gems and retu…" at bounding box center [1300, 378] width 272 height 704
type textarea "// Avoid the spikes."
click at [1015, 13] on span at bounding box center [1021, 12] width 12 height 3
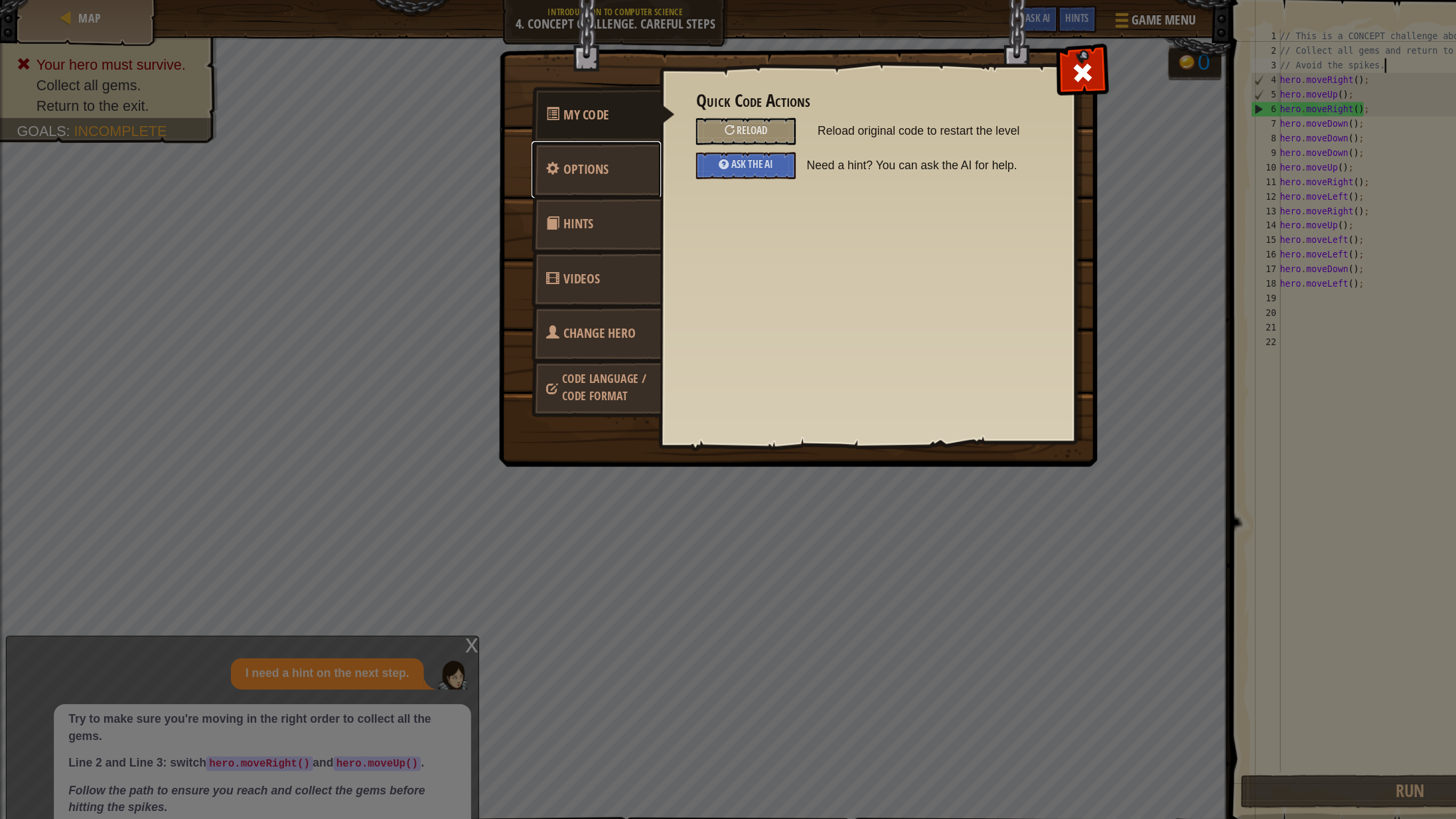
click at [571, 153] on link "Options" at bounding box center [543, 155] width 118 height 52
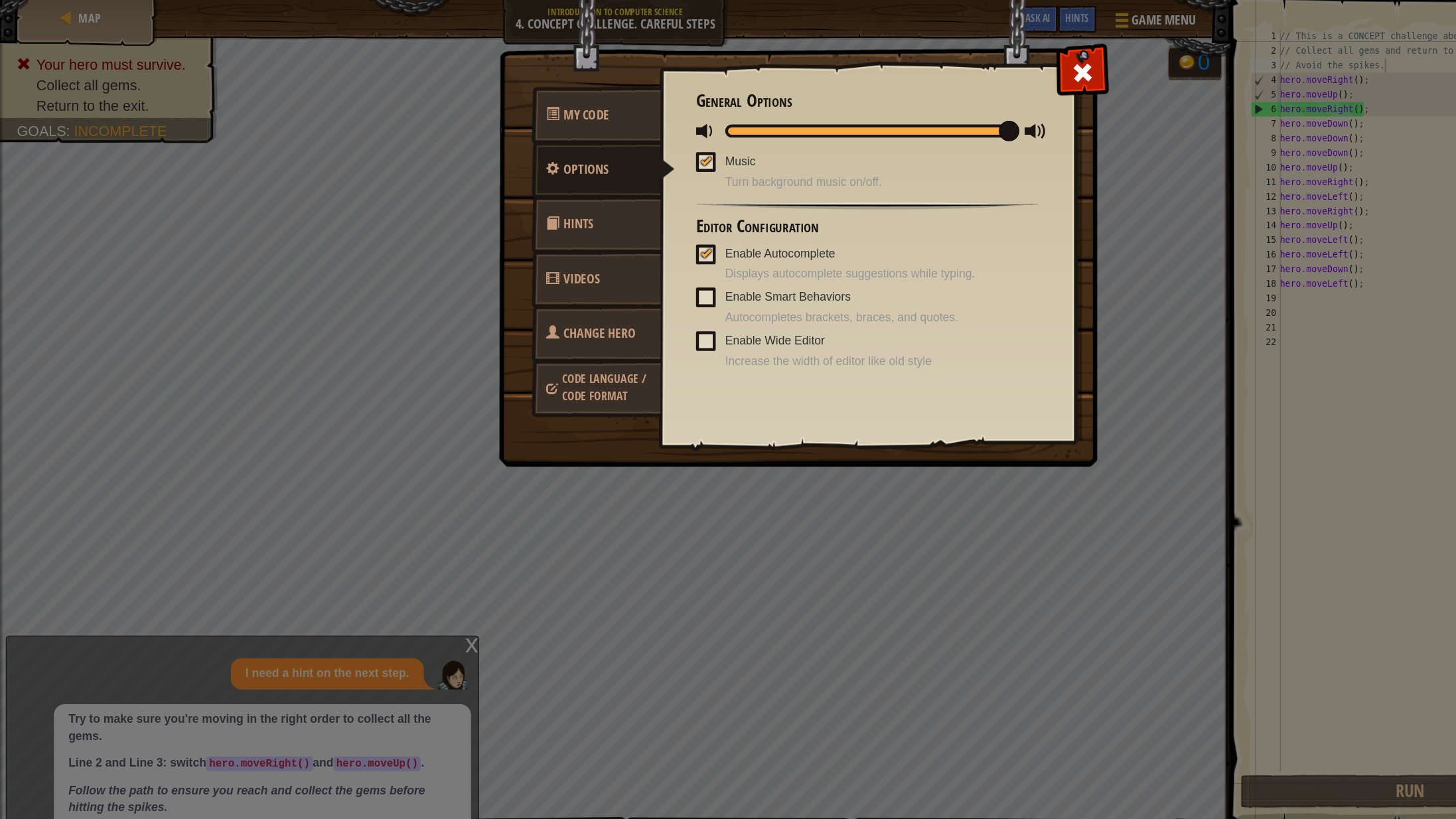
click at [571, 187] on link "Hints" at bounding box center [543, 204] width 118 height 52
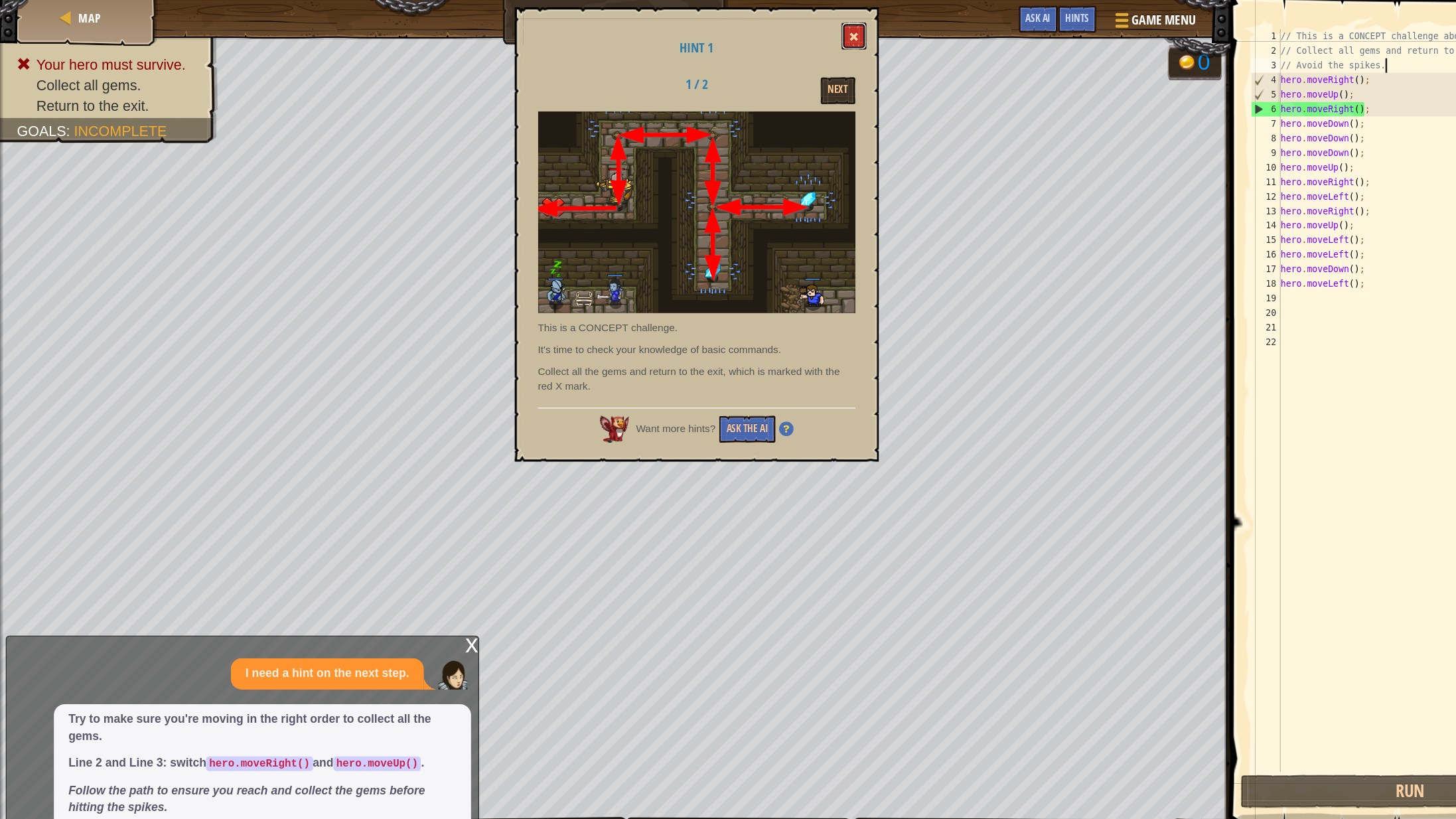
click at [786, 41] on button at bounding box center [778, 33] width 23 height 25
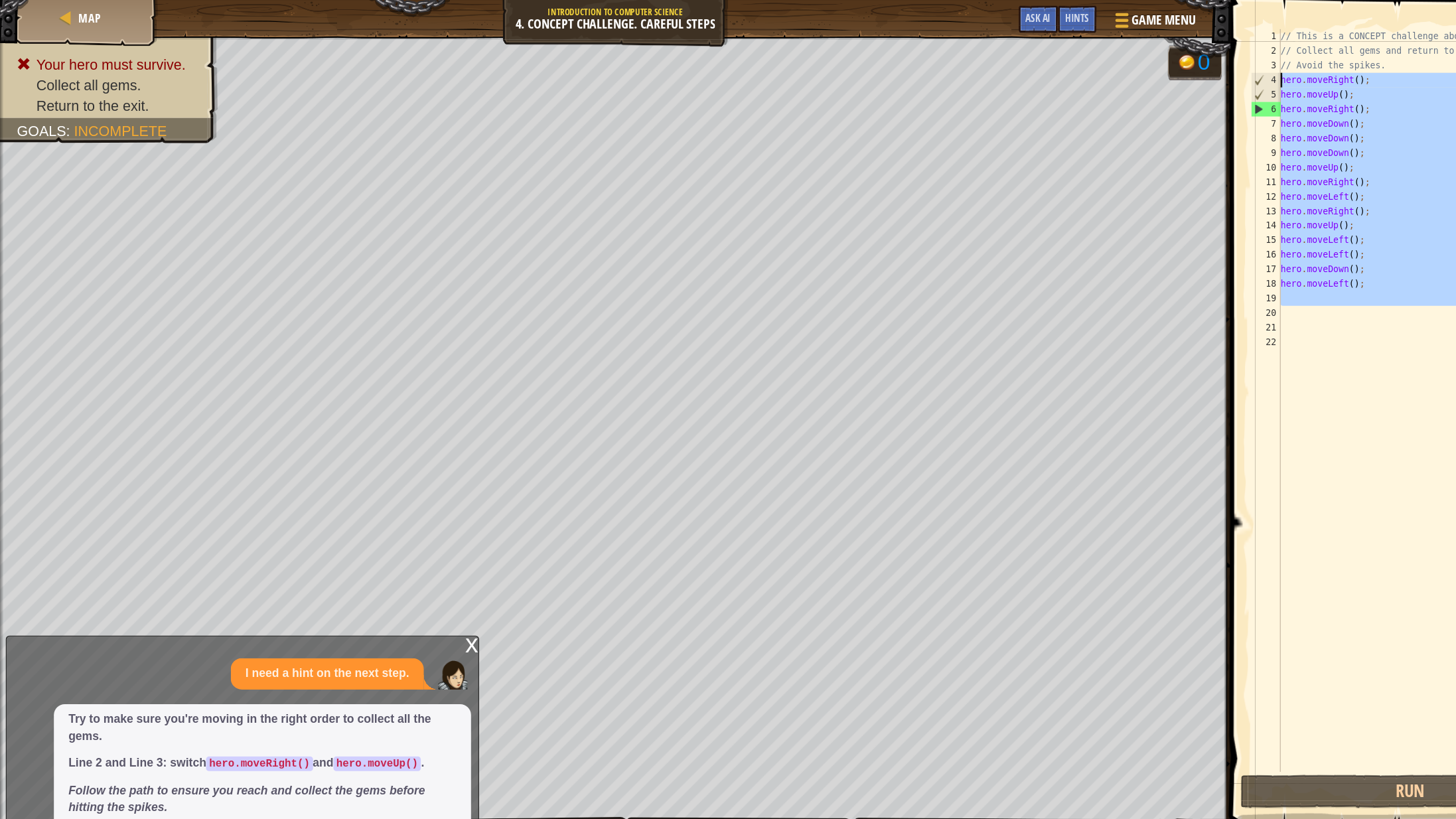
drag, startPoint x: 1260, startPoint y: 279, endPoint x: 1159, endPoint y: 70, distance: 232.1
click at [1159, 70] on div "1 2 3 4 5 6 7 8 9 10 11 12 13 14 15 16 17 18 19 20 21 22 // This is a CONCEPT c…" at bounding box center [1287, 364] width 299 height 677
type textarea "hero.moveRight(); hero.moveUp();"
